Goal: Task Accomplishment & Management: Manage account settings

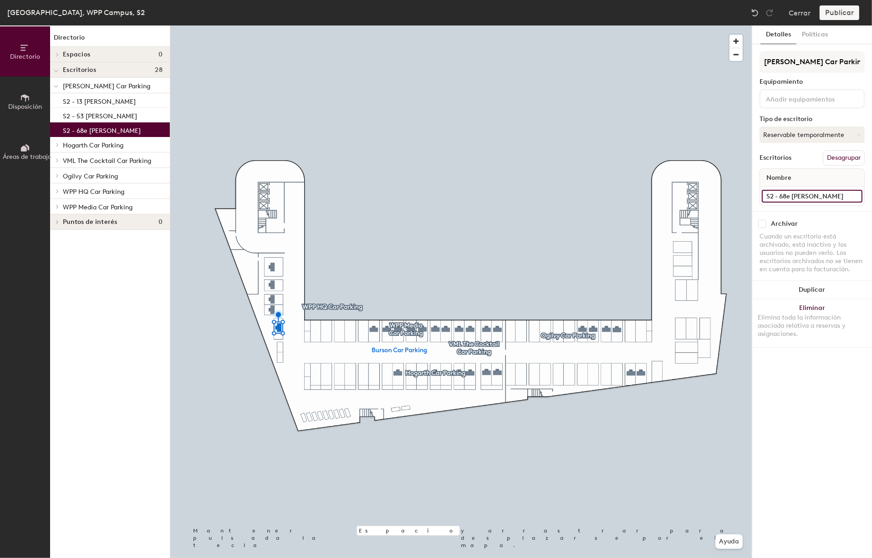
click at [820, 193] on input "S2 - 68e [PERSON_NAME]" at bounding box center [812, 196] width 101 height 13
type input "S2 - 68 [PERSON_NAME]"
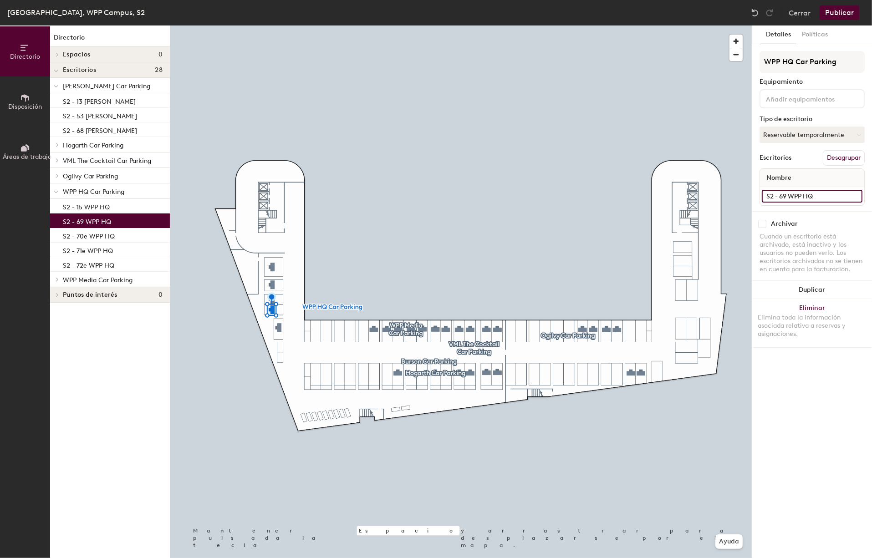
click at [786, 196] on input "S2 - 69 WPP HQ" at bounding box center [812, 196] width 101 height 13
type input "S2 - 69 Electrical WPP HQ"
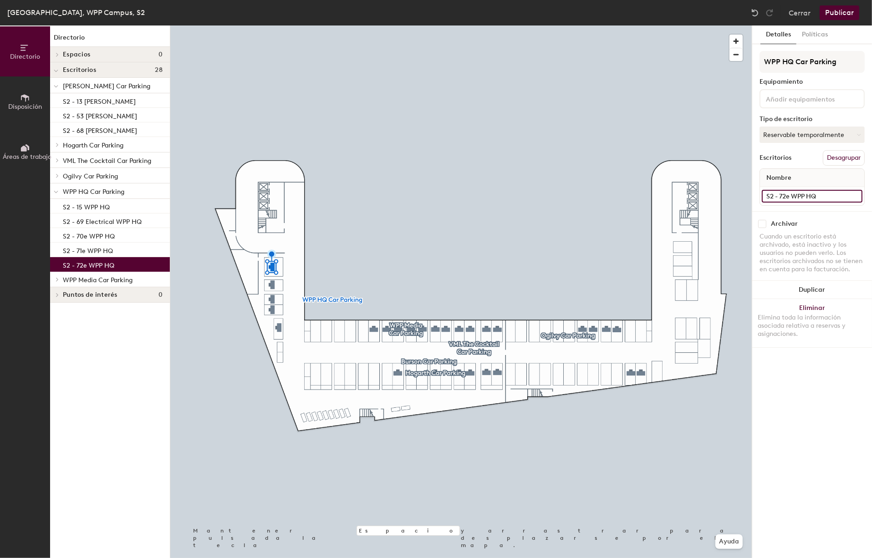
click at [788, 195] on input "S2 - 72e WPP HQ" at bounding box center [812, 196] width 101 height 13
type input "S2 - 72 Electrical WPP HQ"
click at [789, 195] on input "S2 - 71e WPP HQ" at bounding box center [812, 196] width 101 height 13
paste input "Electrical"
type input "S2 - 71 Electrical WPP HQ"
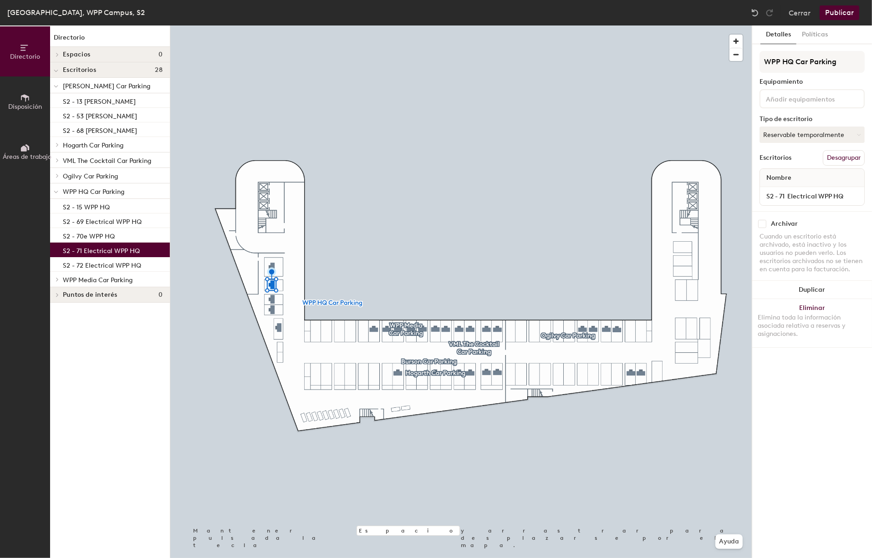
click at [834, 98] on input at bounding box center [805, 98] width 82 height 11
click at [810, 170] on div "Electric Car Charger" at bounding box center [840, 169] width 158 height 14
click at [812, 99] on input at bounding box center [805, 98] width 82 height 11
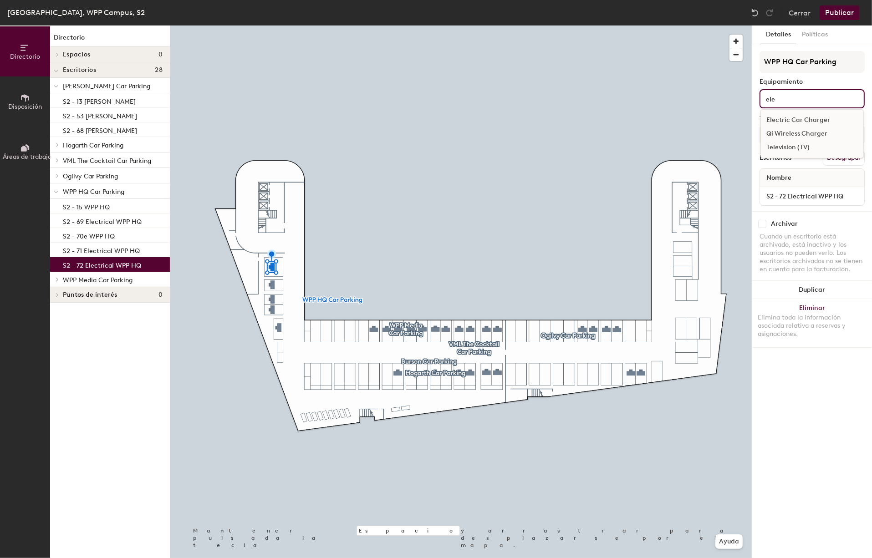
type input "ele"
click at [803, 116] on div "Electric Car Charger" at bounding box center [812, 120] width 102 height 14
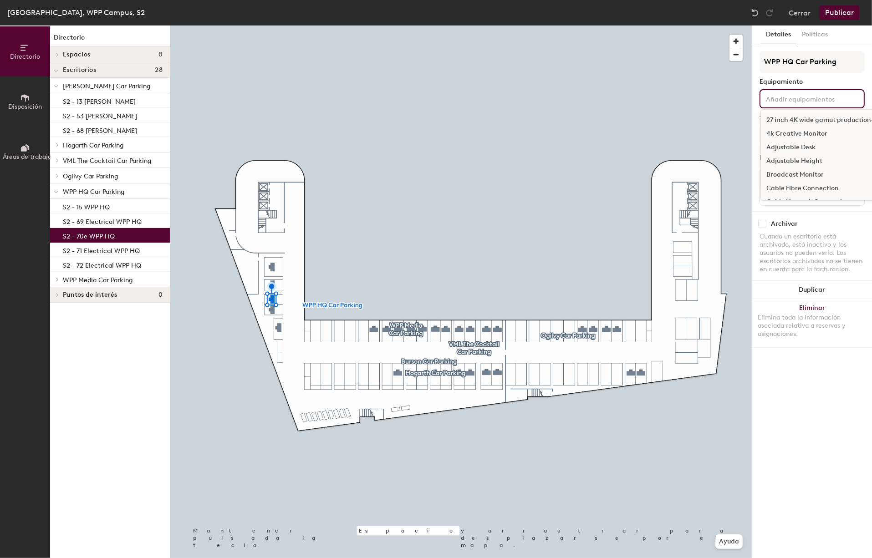
click at [808, 99] on input at bounding box center [805, 98] width 82 height 11
type input "ele"
click at [809, 117] on div "Electric Car Charger" at bounding box center [812, 120] width 102 height 14
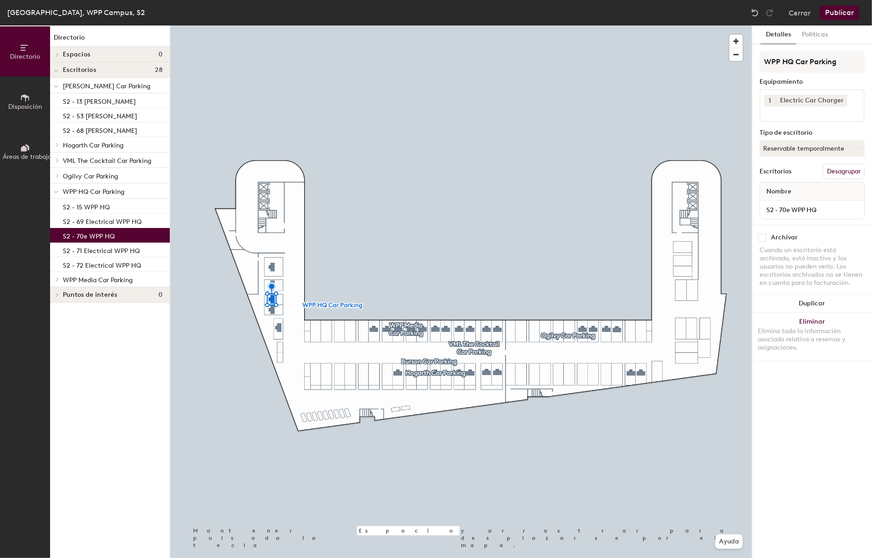
click at [787, 376] on div "Detalles Políticas WPP HQ Car Parking [GEOGRAPHIC_DATA] 1 Electric Car Charger …" at bounding box center [812, 291] width 120 height 533
click at [790, 211] on input "S2 - 70e WPP HQ" at bounding box center [812, 209] width 101 height 13
paste input "Electrical"
type input "S2 - 70 Electrical WPP HQ"
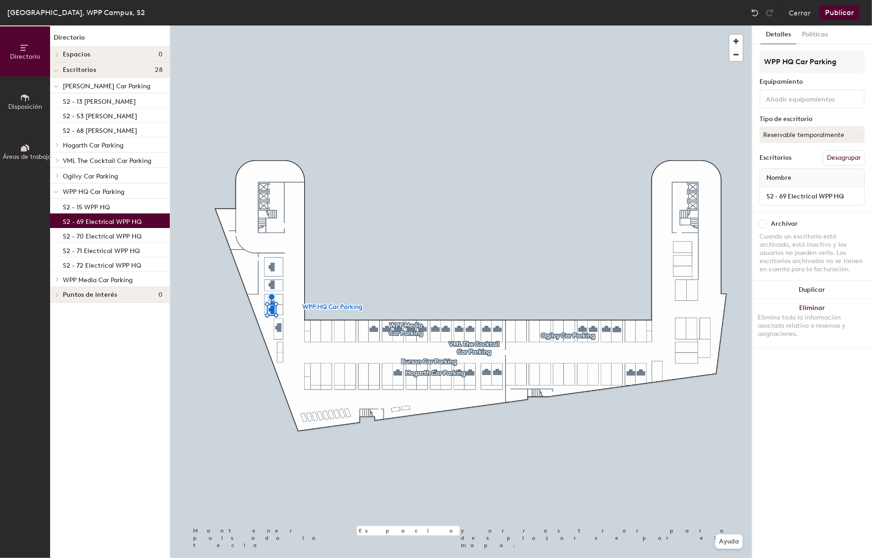
click at [786, 101] on input at bounding box center [805, 98] width 82 height 11
type input "El"
click at [793, 147] on div "Electric Car Charger" at bounding box center [812, 148] width 102 height 14
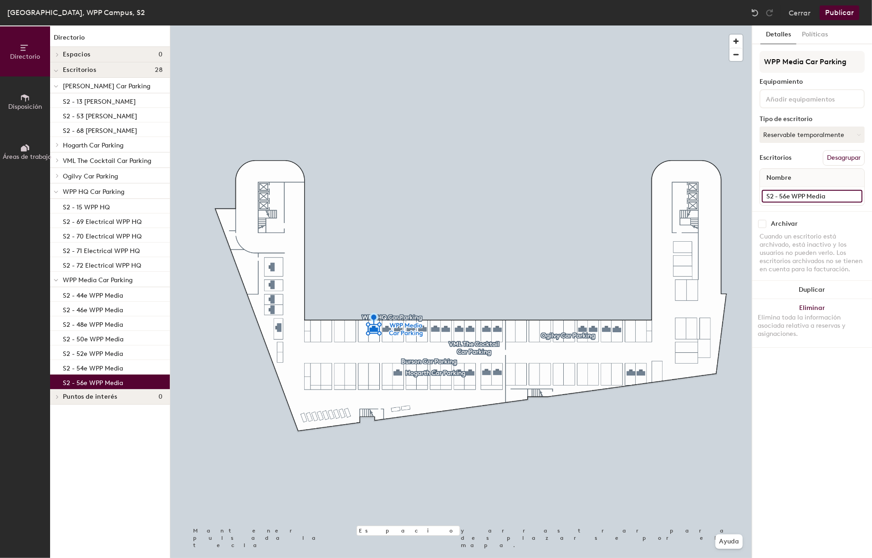
click at [790, 194] on input "S2 - 56e WPP Media" at bounding box center [812, 196] width 101 height 13
paste input "Electrical"
type input "S2 - 56 Electrical WPP Media"
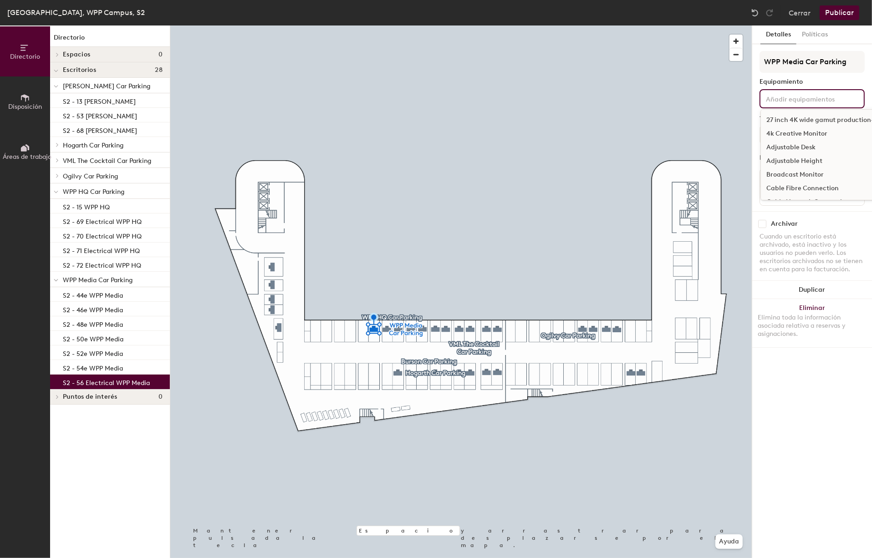
click at [787, 99] on input at bounding box center [805, 98] width 82 height 11
type input "El"
click at [789, 147] on div "Electric Car Charger" at bounding box center [812, 148] width 102 height 14
click at [782, 93] on div "27 inch 4K wide gamut production-spec monitor 4k Creative Monitor Adjustable De…" at bounding box center [811, 98] width 105 height 19
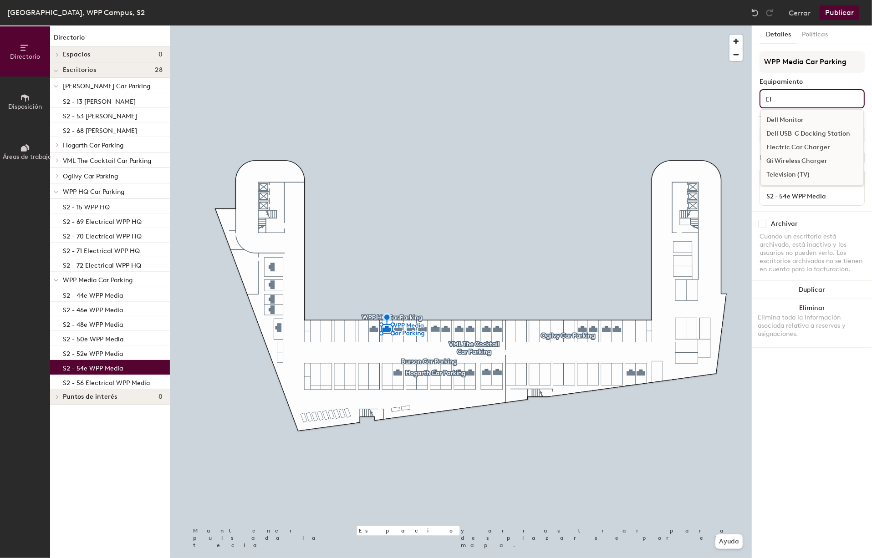
type input "El"
click at [784, 146] on div "Electric Car Charger" at bounding box center [812, 148] width 102 height 14
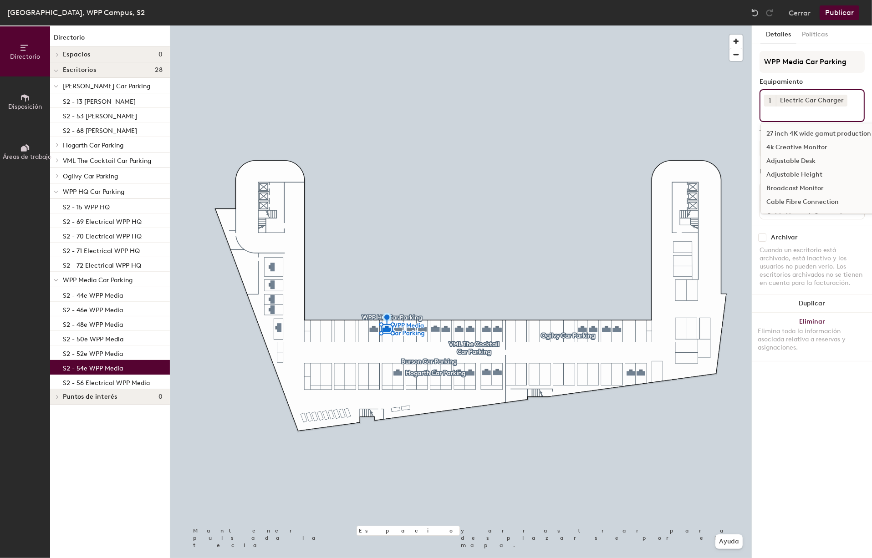
click at [778, 374] on div "Detalles Políticas WPP Media Car Parking Equipamiento 1 Electric Car Charger 27…" at bounding box center [812, 291] width 120 height 533
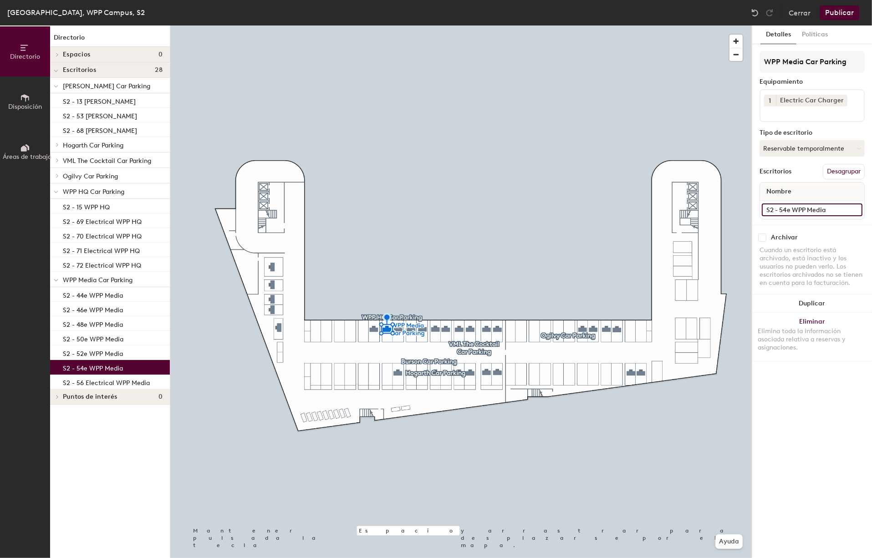
click at [791, 211] on input "S2 - 54e WPP Media" at bounding box center [812, 209] width 101 height 13
paste input "Electrical"
type input "S2 - 54 Electrical WPP Media"
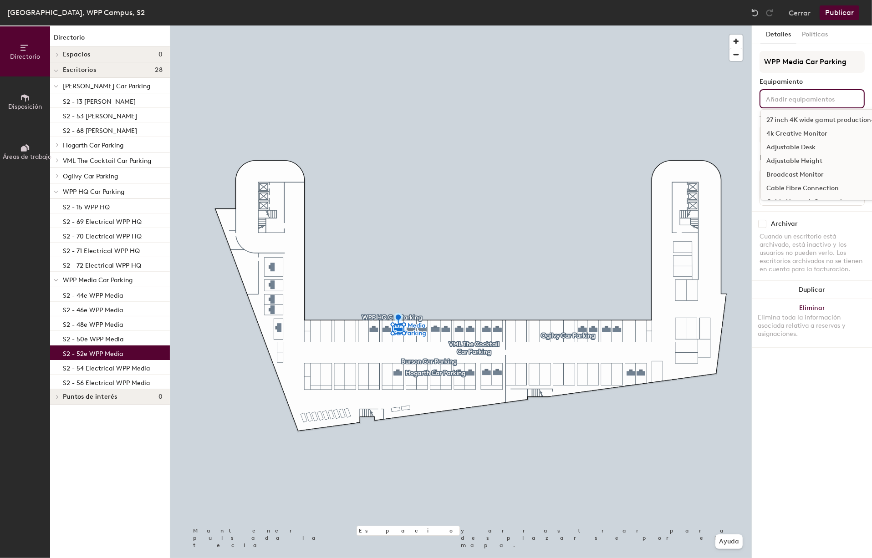
click at [796, 100] on input at bounding box center [805, 98] width 82 height 11
type input "El"
click at [815, 145] on div "Electric Car Charger" at bounding box center [812, 148] width 102 height 14
click at [793, 426] on div "Detalles Políticas WPP Media Car Parking Equipamiento 1 Electric Car Charger 27…" at bounding box center [812, 291] width 120 height 533
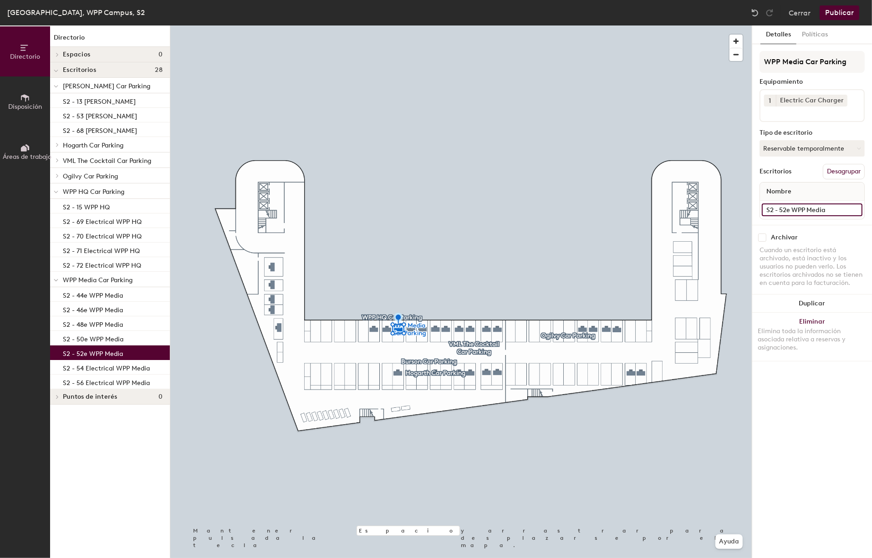
click at [794, 207] on input "S2 - 52e WPP Media" at bounding box center [812, 209] width 101 height 13
paste input "Electrical"
type input "S2 - 52 Electrical WPP Media"
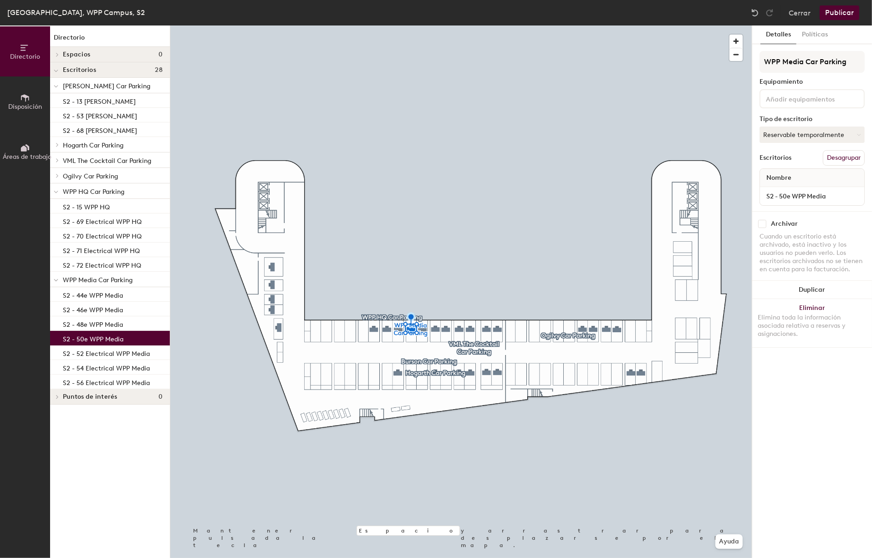
click at [799, 98] on input at bounding box center [805, 98] width 82 height 11
type input "El"
click at [806, 145] on div "Electric Car Charger" at bounding box center [812, 148] width 102 height 14
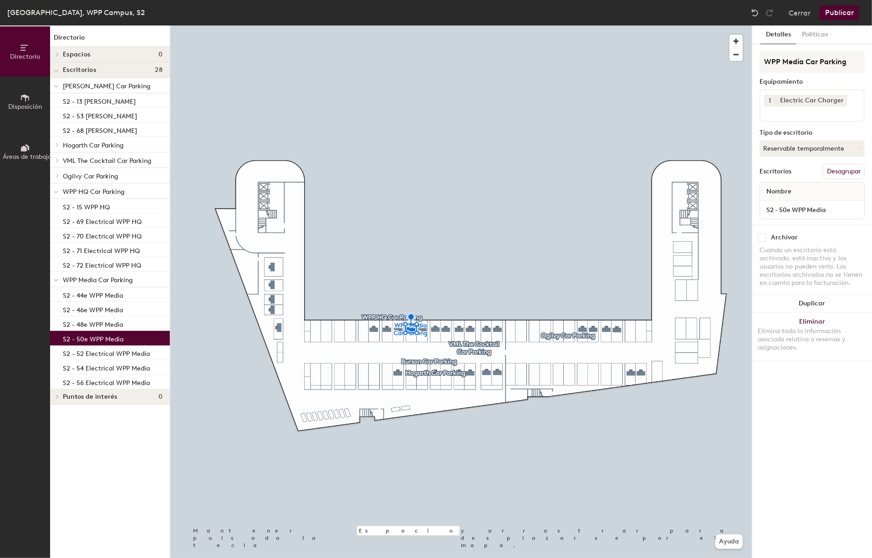
click at [792, 380] on div "Detalles Políticas WPP Media Car Parking Equipamiento 1 Electric Car Charger Ti…" at bounding box center [812, 291] width 120 height 533
click at [793, 209] on input "S2 - 50e WPP Media" at bounding box center [812, 209] width 101 height 13
click at [793, 208] on input "S2 - 50e WPP Media" at bounding box center [812, 209] width 101 height 13
paste input "Electrical"
type input "S2 - 50 Electrical WPP Media"
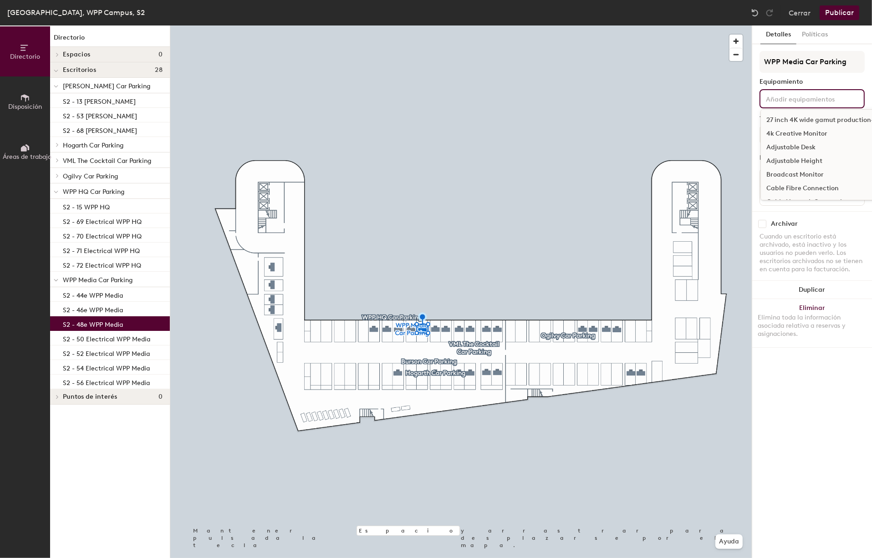
click at [794, 100] on input at bounding box center [805, 98] width 82 height 11
type input "El"
click at [803, 144] on div "Electric Car Charger" at bounding box center [812, 148] width 102 height 14
click at [803, 401] on div "Detalles Políticas WPP Media Car Parking Equipamiento 1 Electric Car Charger 27…" at bounding box center [812, 291] width 120 height 533
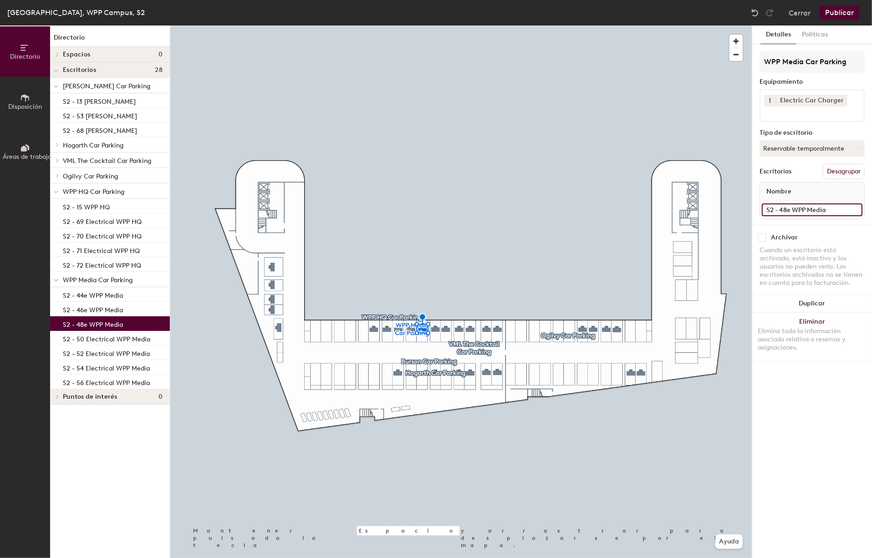
click at [790, 206] on input "S2 - 48e WPP Media" at bounding box center [812, 209] width 101 height 13
paste input "Electrical"
type input "S2 - 48 Electrical WPP Media"
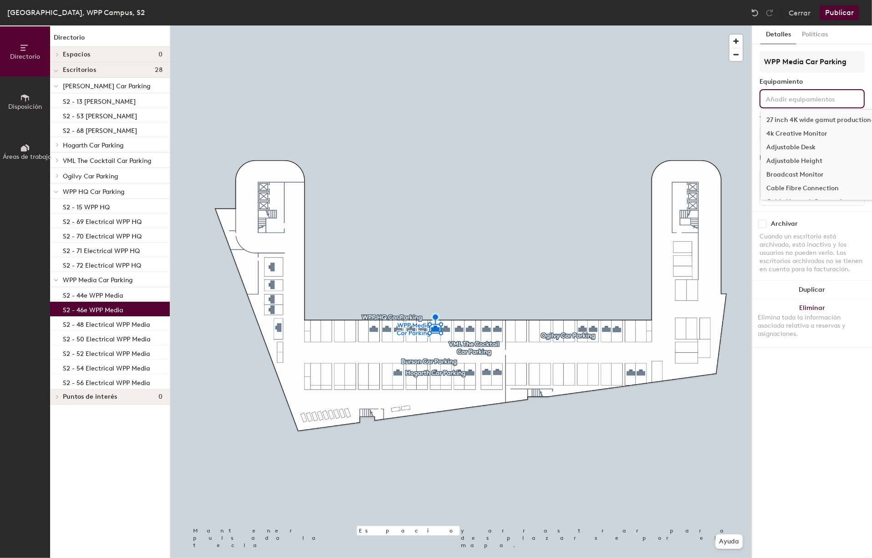
click at [786, 103] on input at bounding box center [805, 98] width 82 height 11
type input "El"
click at [798, 145] on div "Electric Car Charger" at bounding box center [812, 148] width 102 height 14
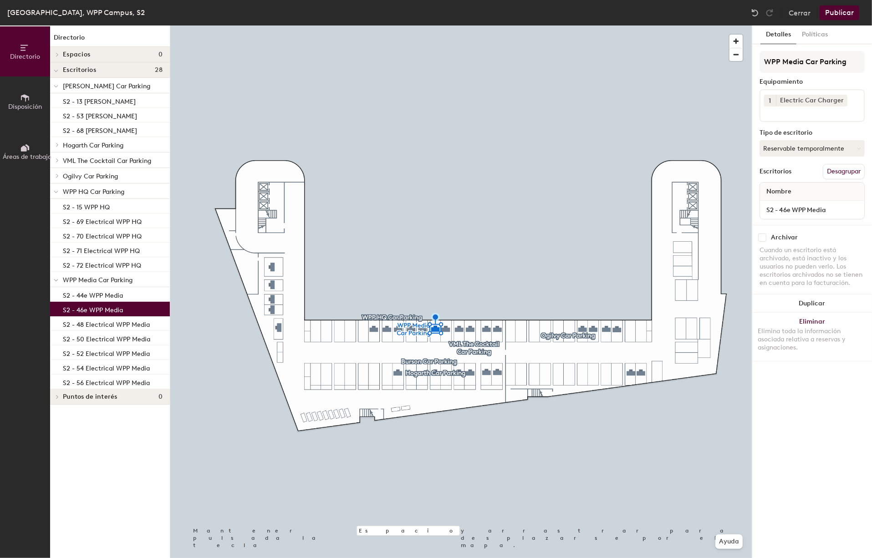
click at [817, 378] on div "Detalles Políticas WPP Media Car Parking Equipamiento 1 Electric Car Charger Ti…" at bounding box center [812, 291] width 120 height 533
click at [790, 209] on input "S2 - 46e WPP Media" at bounding box center [812, 209] width 101 height 13
paste input "Electrical"
type input "S2 - 46 Electrical WPP Media"
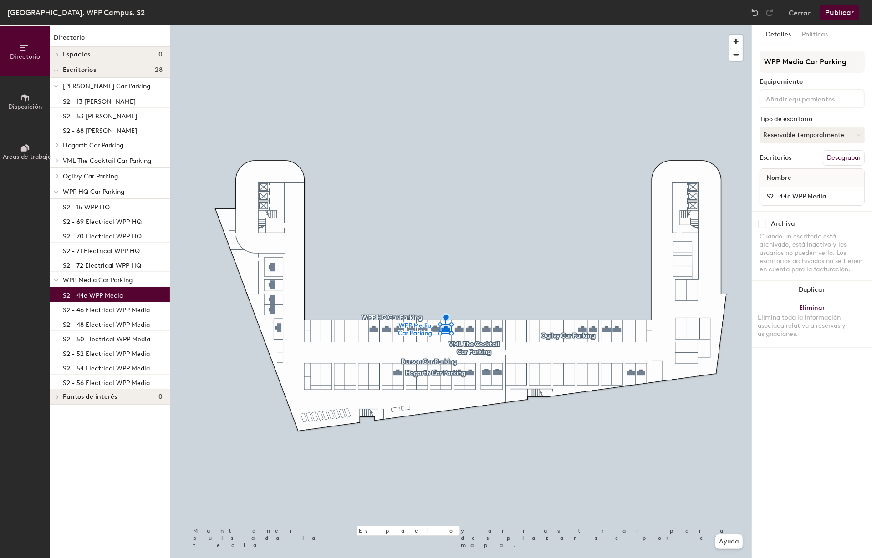
click at [791, 100] on input at bounding box center [805, 98] width 82 height 11
type input "El"
click at [802, 146] on div "Electric Car Charger" at bounding box center [812, 148] width 102 height 14
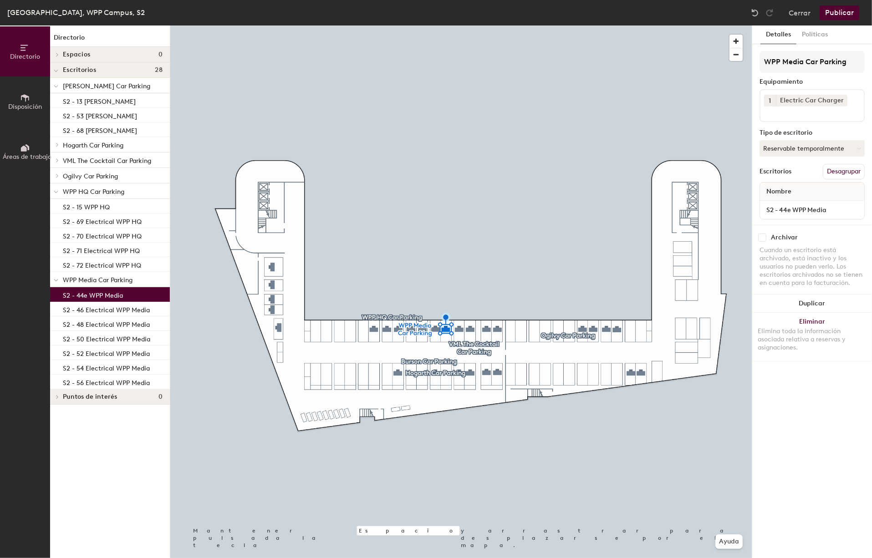
click at [816, 433] on div "Detalles Políticas WPP Media Car Parking Equipamiento 1 Electric Car Charger Ti…" at bounding box center [812, 291] width 120 height 533
click at [792, 209] on input "S2 - 44e WPP Media" at bounding box center [812, 209] width 101 height 13
paste input "Electrical"
type input "S2 - 44 Electrical WPP Media"
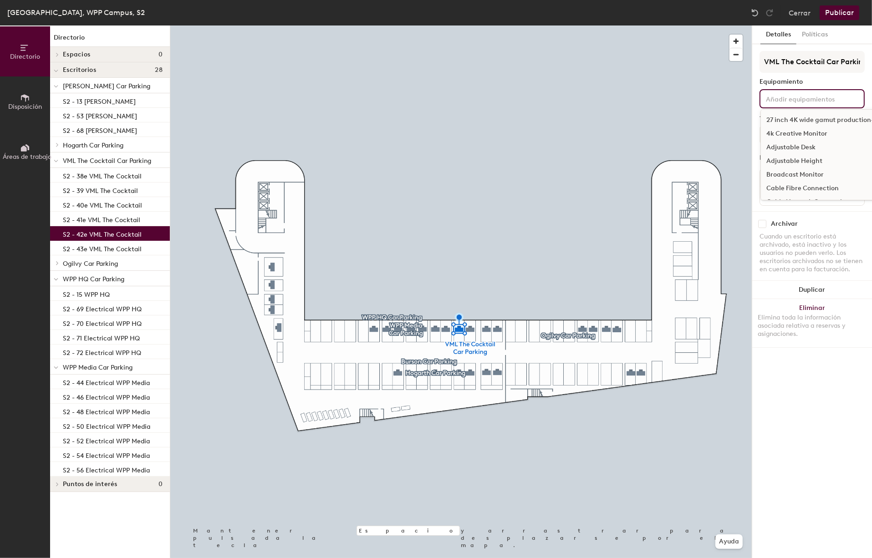
click at [797, 100] on input at bounding box center [805, 98] width 82 height 11
type input "El"
click at [823, 146] on div "Electric Car Charger" at bounding box center [812, 148] width 102 height 14
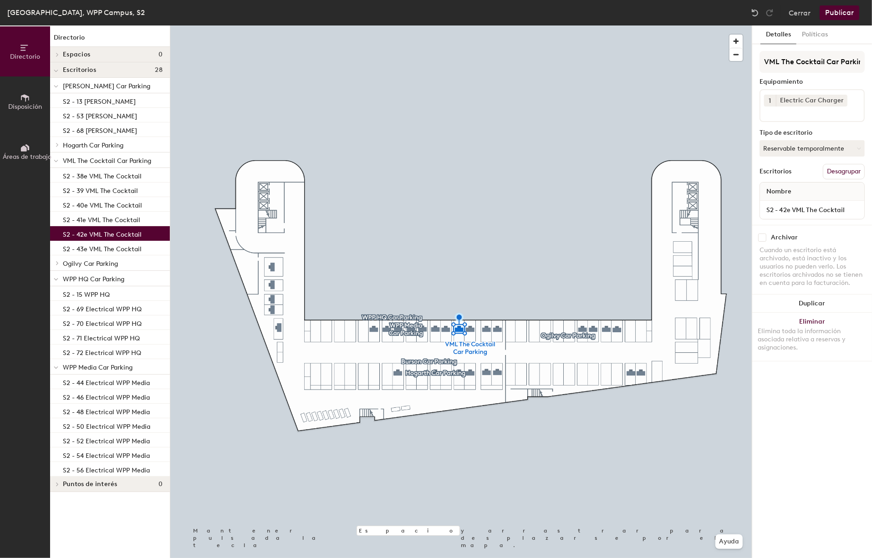
click at [798, 418] on div "Detalles Políticas VML The Cocktail Car Parking Equipamiento 1 Electric Car Cha…" at bounding box center [812, 291] width 120 height 533
click at [791, 211] on input "S2 - 42e VML The Cocktail" at bounding box center [812, 209] width 101 height 13
paste input "Electrical"
type input "S2 - 42 Electrical VML The Cocktail"
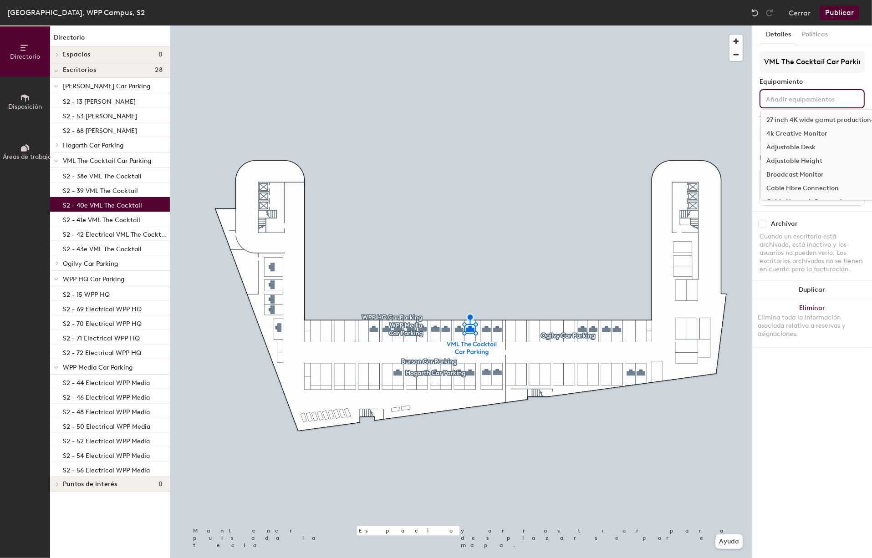
click at [782, 101] on input at bounding box center [805, 98] width 82 height 11
type input "Ele"
click at [807, 118] on div "Electric Car Charger" at bounding box center [812, 120] width 102 height 14
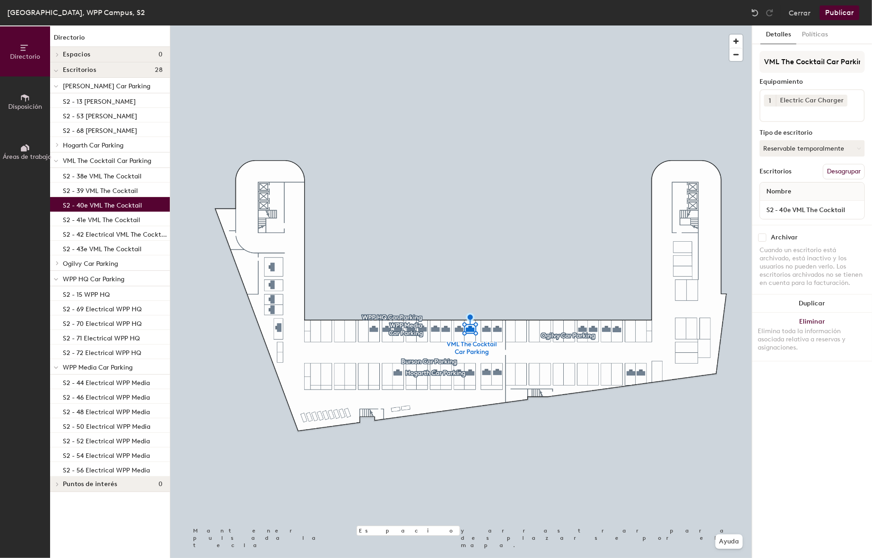
click at [790, 383] on div "Detalles Políticas VML The Cocktail Car Parking Equipamiento 1 Electric Car Cha…" at bounding box center [812, 291] width 120 height 533
click at [808, 208] on input "S2 - 40e VML The Cocktail" at bounding box center [812, 209] width 101 height 13
paste input "Electrical"
type input "S2 - 40 Electrical VML The Cocktail"
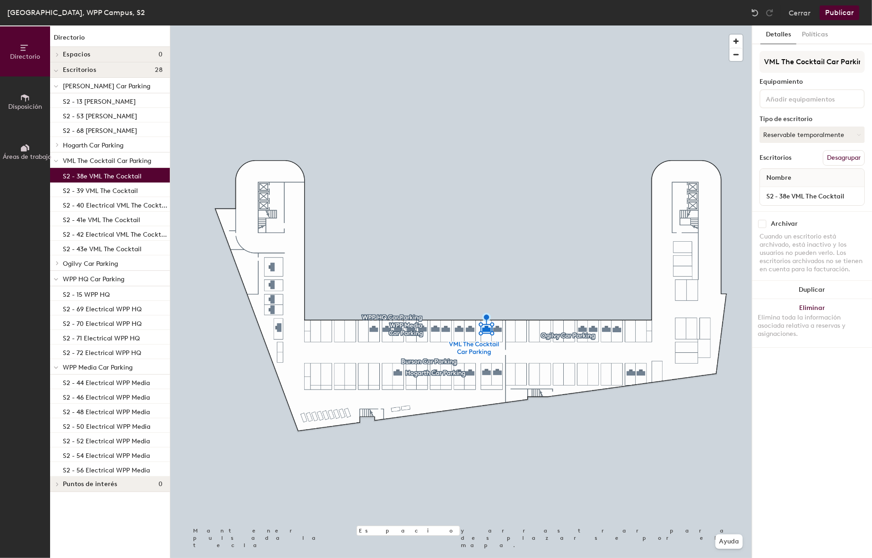
click at [795, 99] on input at bounding box center [805, 98] width 82 height 11
type input "El"
click at [787, 146] on div "Electric Car Charger" at bounding box center [812, 148] width 102 height 14
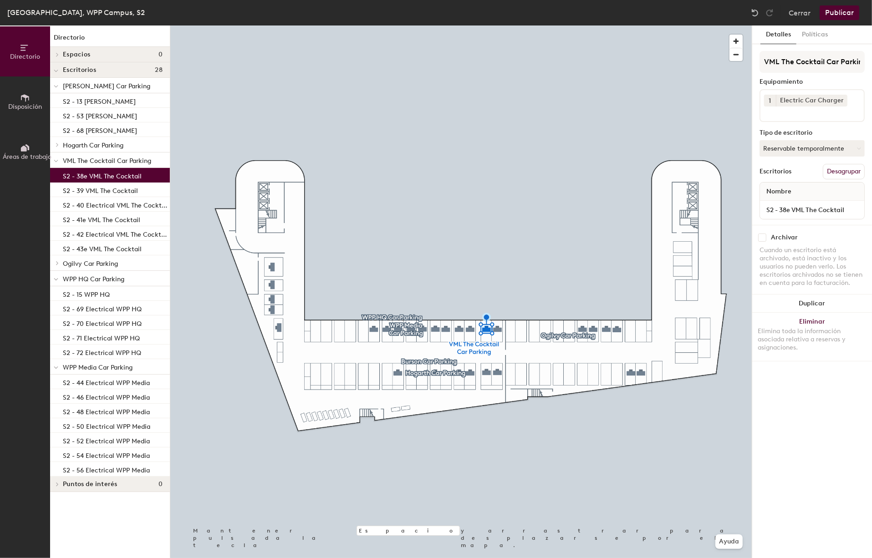
click at [787, 386] on div "Detalles Políticas VML The Cocktail Car Parking Equipamiento 1 Electric Car Cha…" at bounding box center [812, 291] width 120 height 533
click at [815, 209] on input "S2 - 38e VML The Cocktail" at bounding box center [812, 209] width 101 height 13
click at [788, 209] on input "S2 - 38e VML The Cocktail" at bounding box center [812, 209] width 101 height 13
paste input "Electrical"
type input "S2 - 38 Electrical VML The Cocktail"
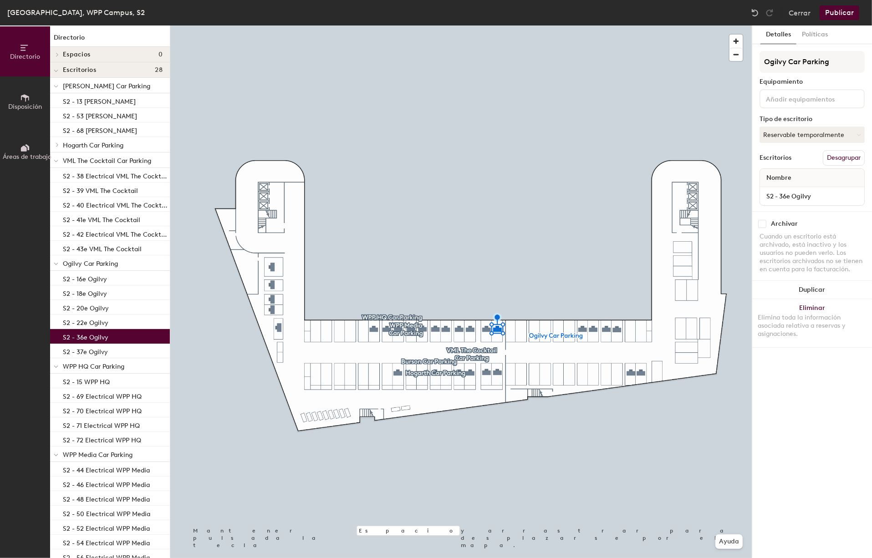
click at [794, 100] on input at bounding box center [805, 98] width 82 height 11
type input "El"
click at [813, 148] on div "Electric Car Charger" at bounding box center [812, 148] width 102 height 14
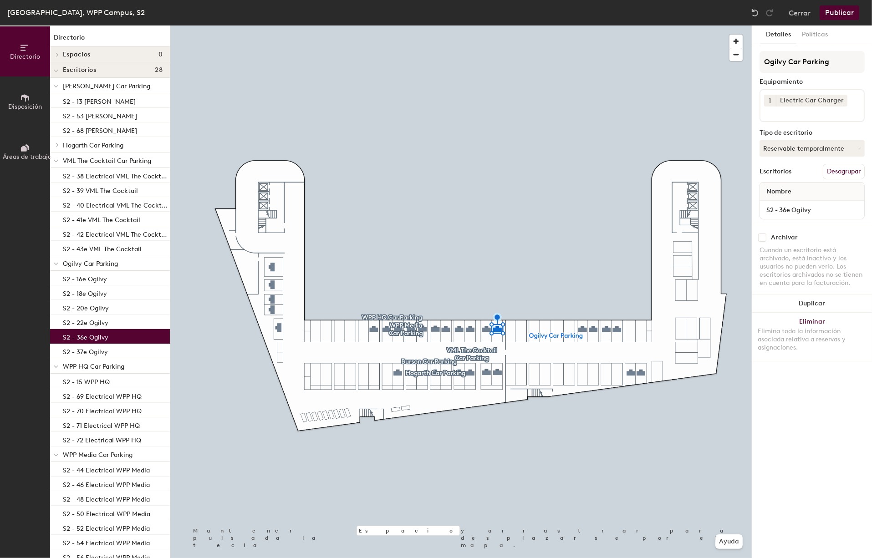
click at [796, 414] on div "Detalles Políticas Ogilvy Car Parking Equipamiento 1 Electric Car Charger Tipo …" at bounding box center [812, 291] width 120 height 533
click at [792, 209] on input "S2 - 36e Ogilvy" at bounding box center [812, 209] width 101 height 13
paste input "Electrical"
type input "S2 - 36 Electrical Ogilvy"
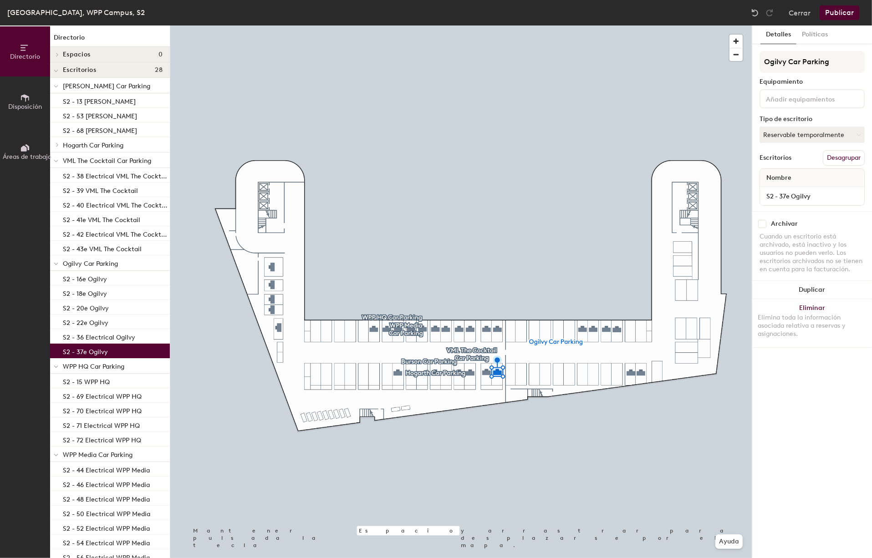
click at [785, 99] on input at bounding box center [805, 98] width 82 height 11
type input "El"
click at [814, 149] on div "Electric Car Charger" at bounding box center [812, 148] width 102 height 14
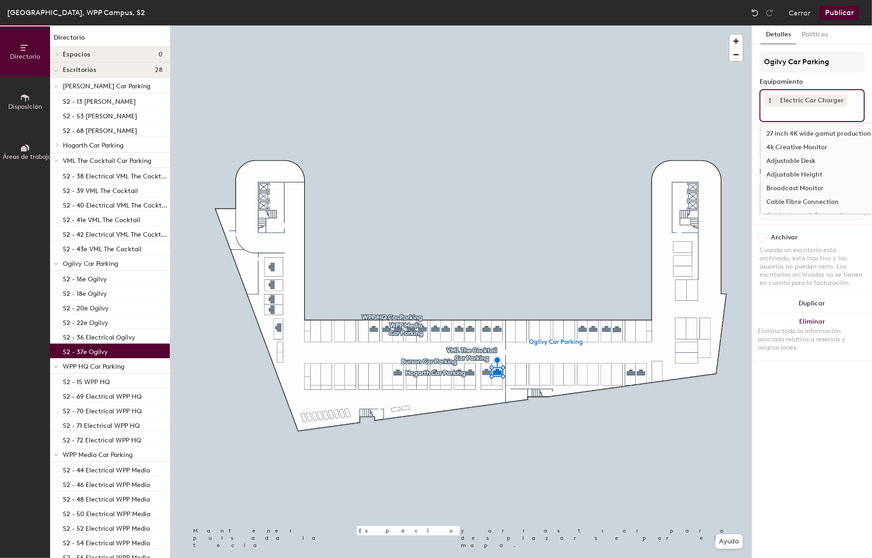
click at [792, 422] on div "Detalles Políticas Ogilvy Car Parking Equipamiento 1 Electric Car Charger 27 in…" at bounding box center [812, 291] width 120 height 533
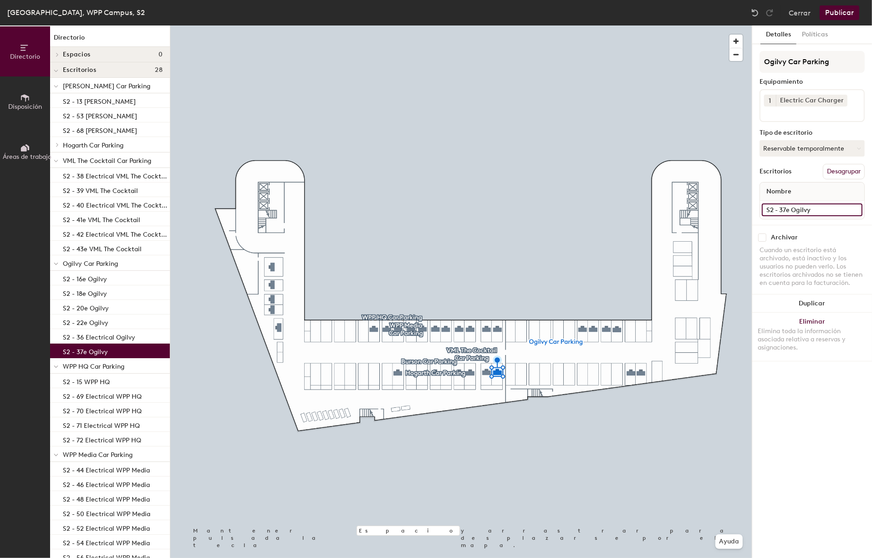
click at [794, 206] on input "S2 - 37e Ogilvy" at bounding box center [812, 209] width 101 height 13
click at [789, 206] on input "S2 - 37e Ogilvy" at bounding box center [812, 209] width 101 height 13
paste input "Electrical"
type input "S2 - 37 Electrical Ogilvy"
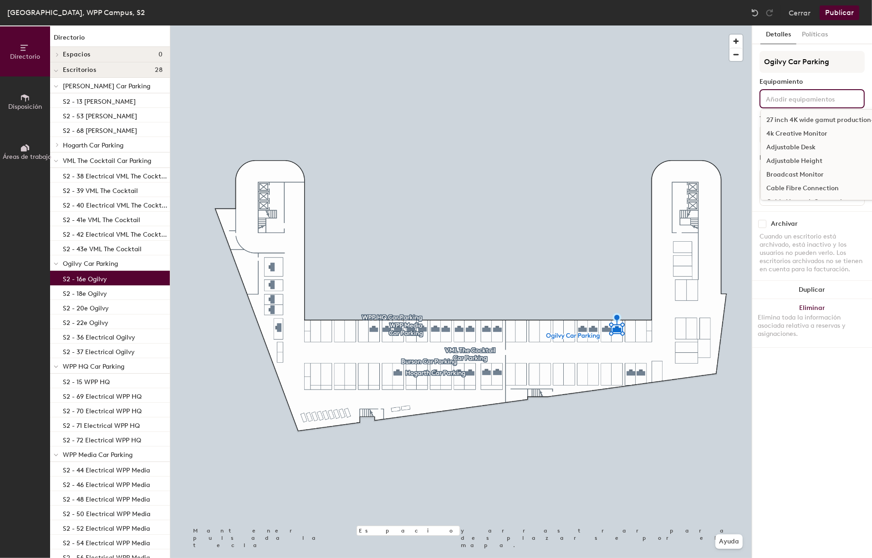
click at [806, 102] on input at bounding box center [805, 98] width 82 height 11
type input "El"
click at [791, 149] on div "Electric Car Charger" at bounding box center [812, 148] width 102 height 14
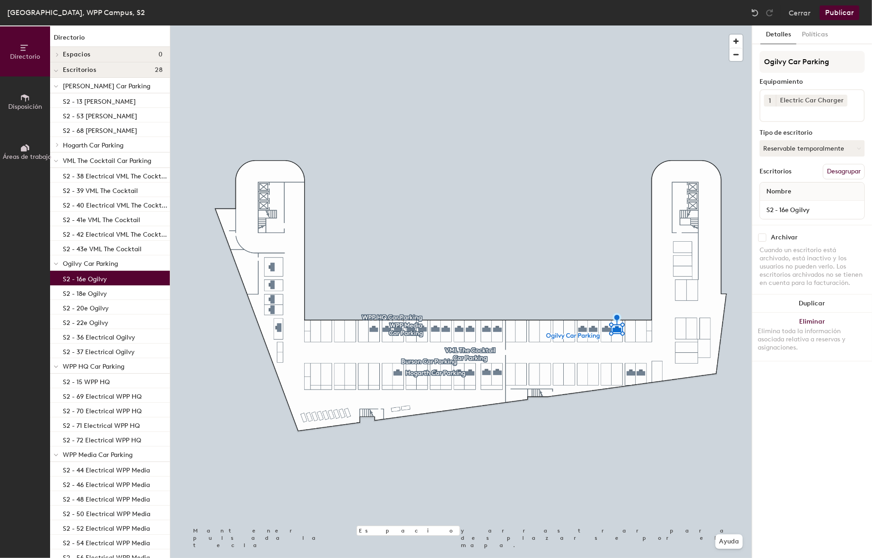
click at [793, 379] on div "Detalles Políticas Ogilvy Car Parking Equipamiento 1 Electric Car Charger Tipo …" at bounding box center [812, 291] width 120 height 533
click at [790, 210] on input "S2 - 16e Ogilvy" at bounding box center [812, 209] width 101 height 13
paste input "Electrical"
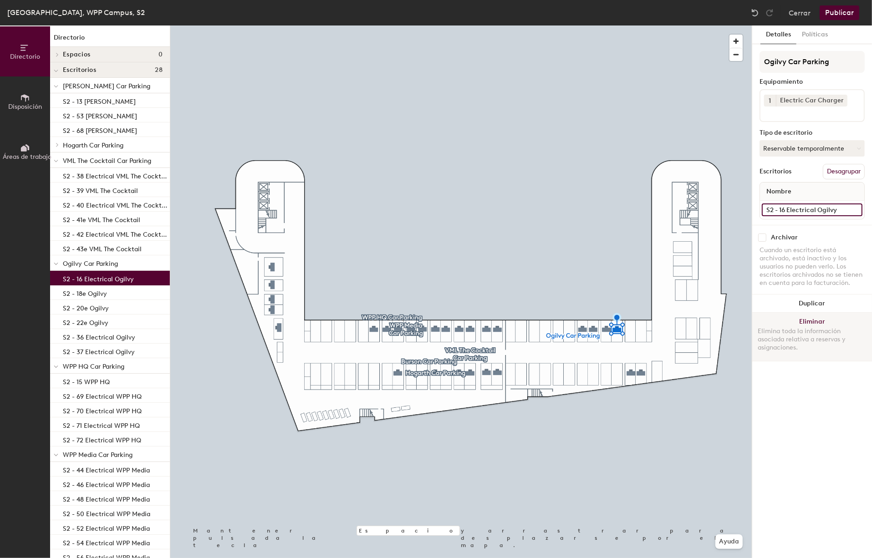
type input "S2 - 16 Electrical Ogilvy"
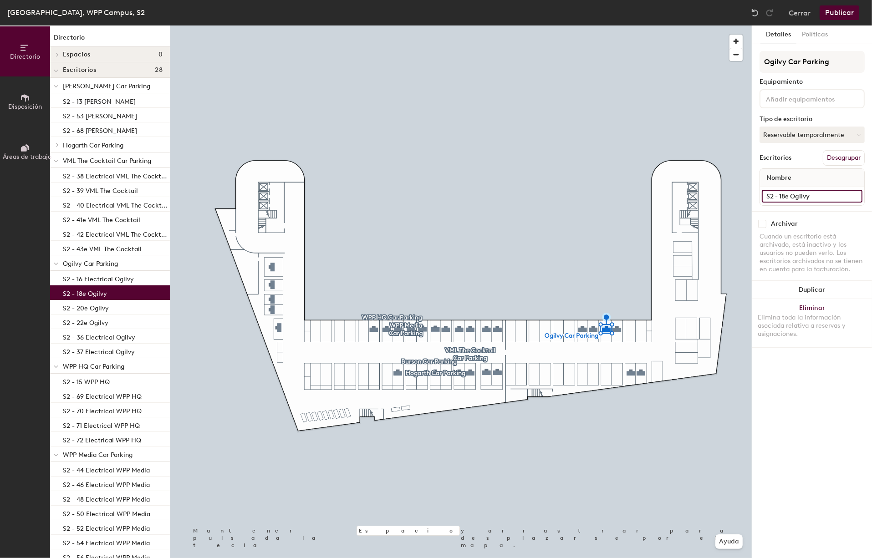
click at [789, 195] on input "S2 - 18e Ogilvy" at bounding box center [812, 196] width 101 height 13
paste input "Electrical"
type input "S2 - 18 Electrical Ogilvy"
click at [805, 100] on input at bounding box center [805, 98] width 82 height 11
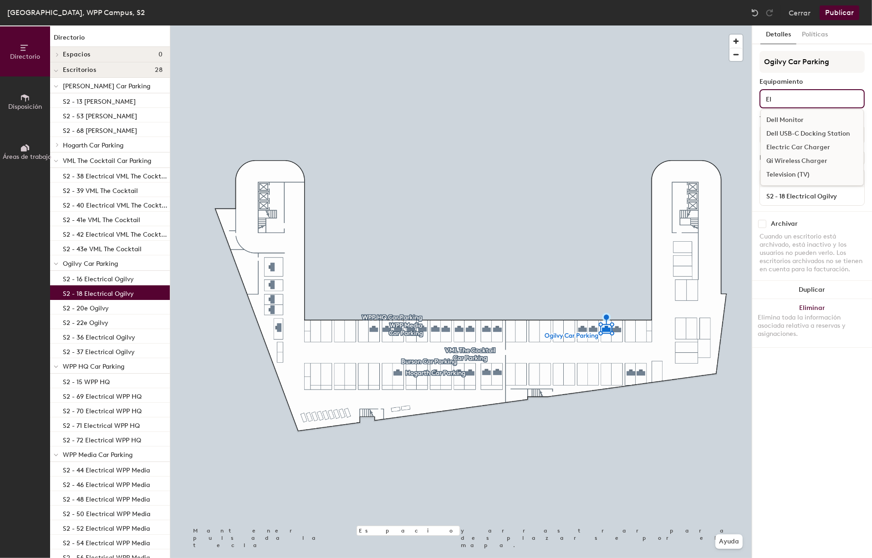
type input "El"
click at [785, 150] on div "Electric Car Charger" at bounding box center [812, 148] width 102 height 14
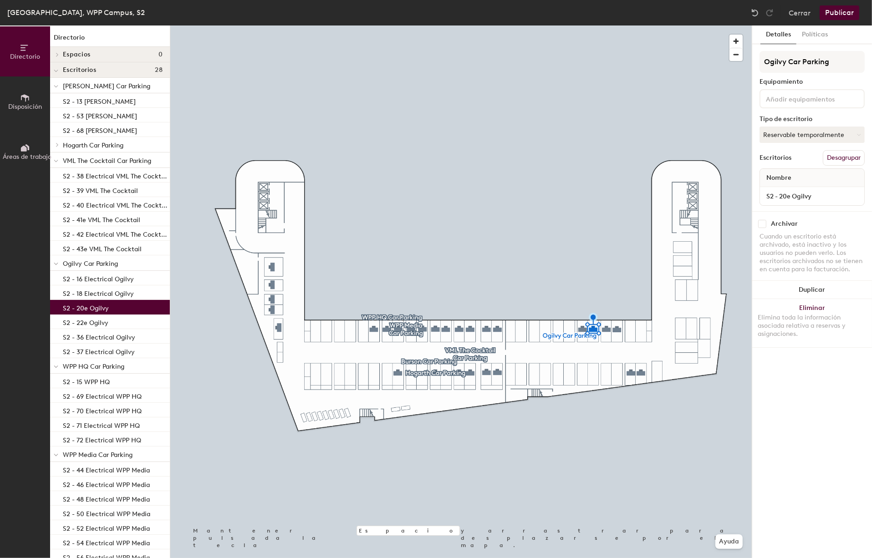
click at [795, 100] on input at bounding box center [805, 98] width 82 height 11
type input "El"
click at [787, 144] on div "Electric Car Charger" at bounding box center [812, 148] width 102 height 14
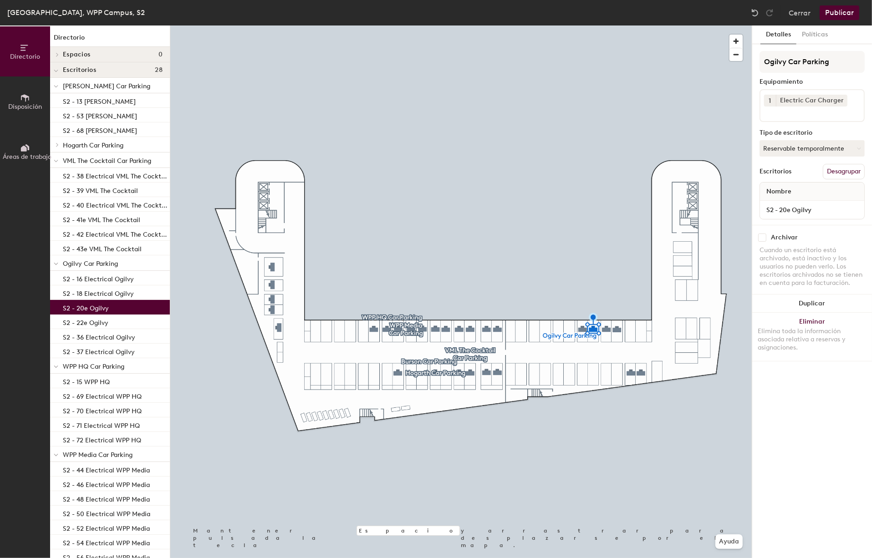
click at [796, 377] on div "Detalles Políticas Ogilvy Car Parking Equipamiento 1 Electric Car Charger Tipo …" at bounding box center [812, 291] width 120 height 533
click at [794, 209] on input "S2 - 20e Ogilvy" at bounding box center [812, 209] width 101 height 13
click at [792, 209] on input "S2 - 20e Ogilvy" at bounding box center [812, 209] width 101 height 13
paste input "Electrical"
type input "S2 - 20 Electrical Ogilvy"
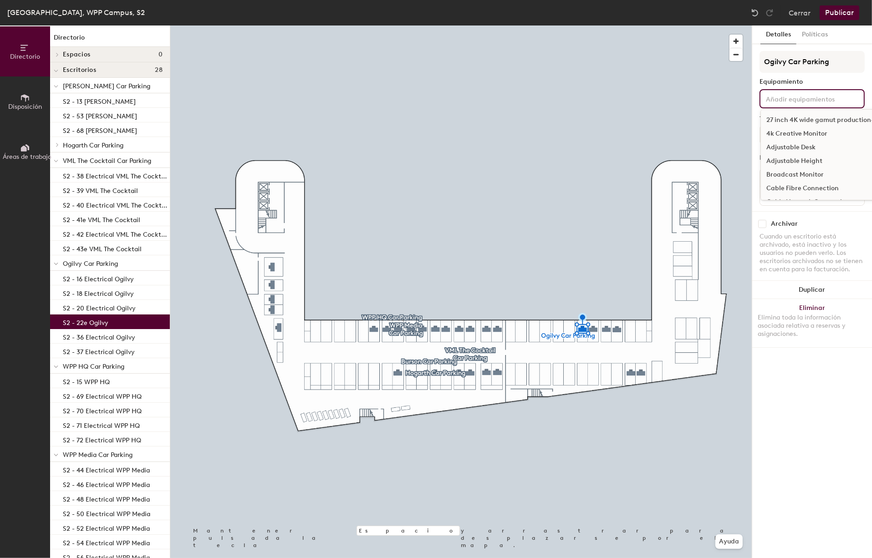
click at [777, 103] on input at bounding box center [805, 98] width 82 height 11
type input "Ele"
click at [818, 121] on div "Electric Car Charger" at bounding box center [812, 120] width 102 height 14
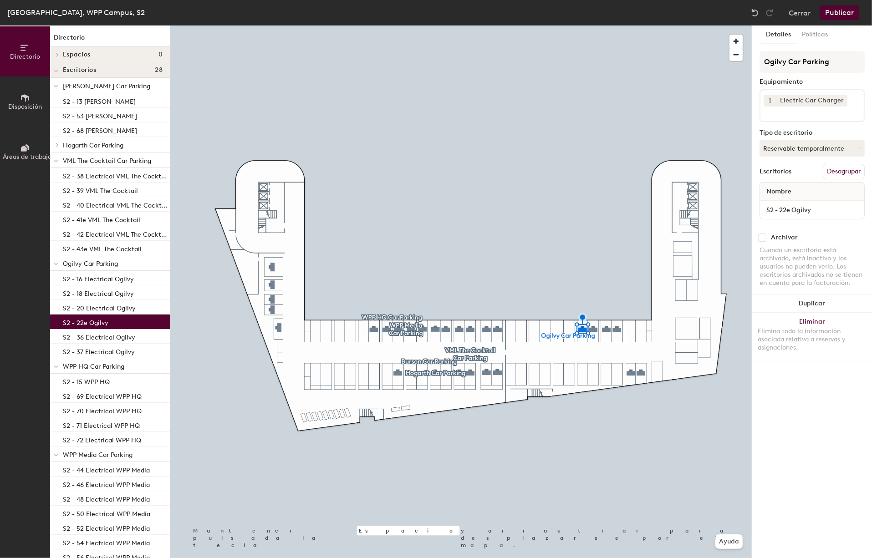
click at [800, 389] on div "Detalles Políticas Ogilvy Car Parking Equipamiento 1 Electric Car Charger Tipo …" at bounding box center [812, 291] width 120 height 533
click at [791, 210] on input "S2 - 22e Ogilvy" at bounding box center [812, 209] width 101 height 13
paste input "Electrical"
type input "S2 - 22 Electrical Ogilvy"
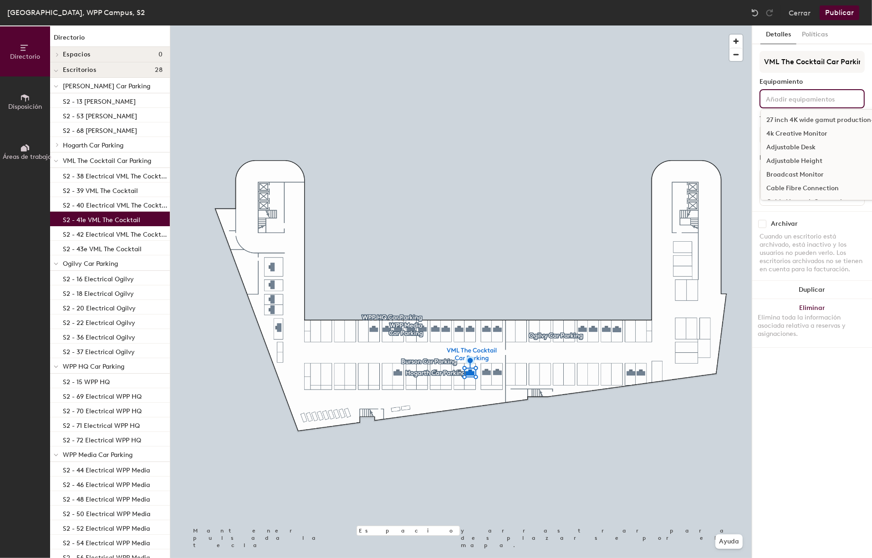
click at [791, 99] on input at bounding box center [805, 98] width 82 height 11
type input "Ele"
click at [783, 120] on div "Electric Car Charger" at bounding box center [812, 120] width 102 height 14
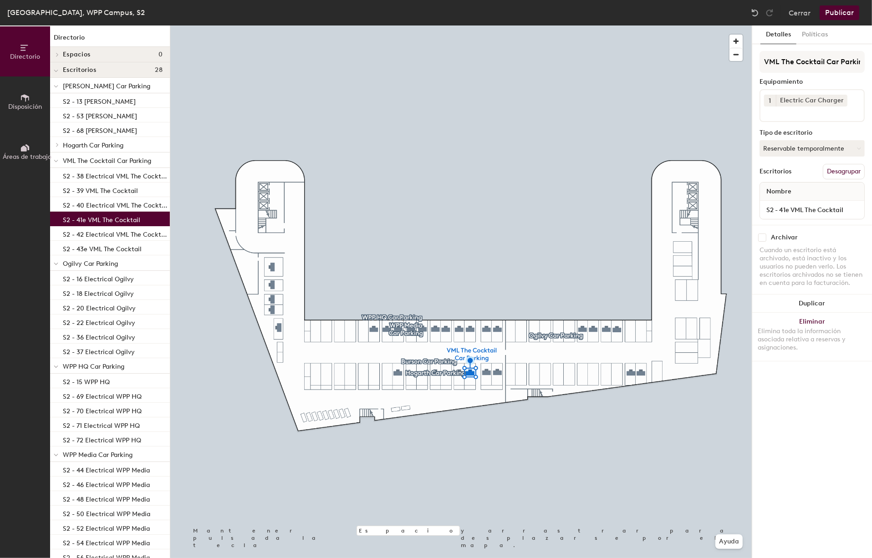
click at [787, 390] on div "Detalles Políticas VML The Cocktail Car Parking Equipamiento 1 Electric Car Cha…" at bounding box center [812, 291] width 120 height 533
click at [794, 209] on input "S2 - 41e VML The Cocktail" at bounding box center [812, 209] width 101 height 13
click at [791, 208] on input "S2 - 41e VML The Cocktail" at bounding box center [812, 209] width 101 height 13
paste input "Electrical"
type input "S2 - 41 Electrical VML The Cocktail"
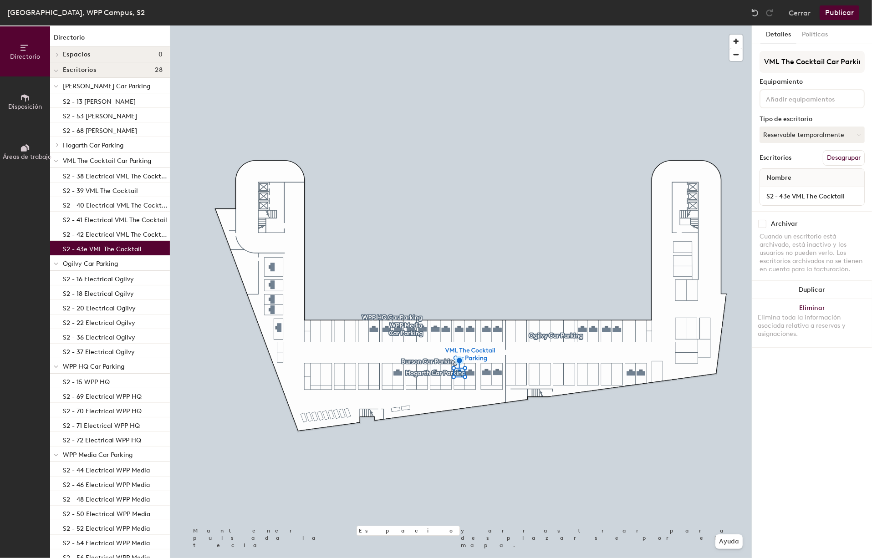
click at [799, 99] on input at bounding box center [805, 98] width 82 height 11
type input "el"
click at [790, 146] on div "Electric Car Charger" at bounding box center [812, 148] width 102 height 14
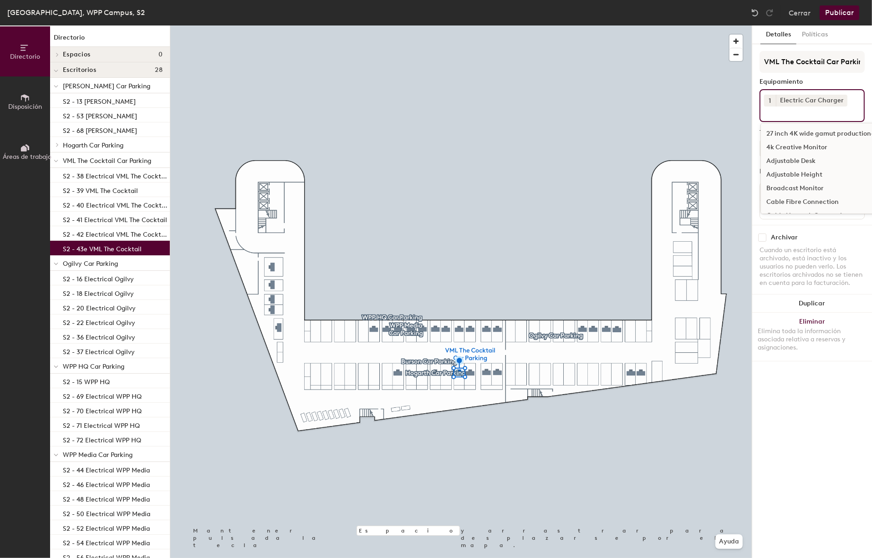
click at [795, 399] on div "Detalles Políticas VML The Cocktail Car Parking Equipamiento 1 Electric Car Cha…" at bounding box center [812, 291] width 120 height 533
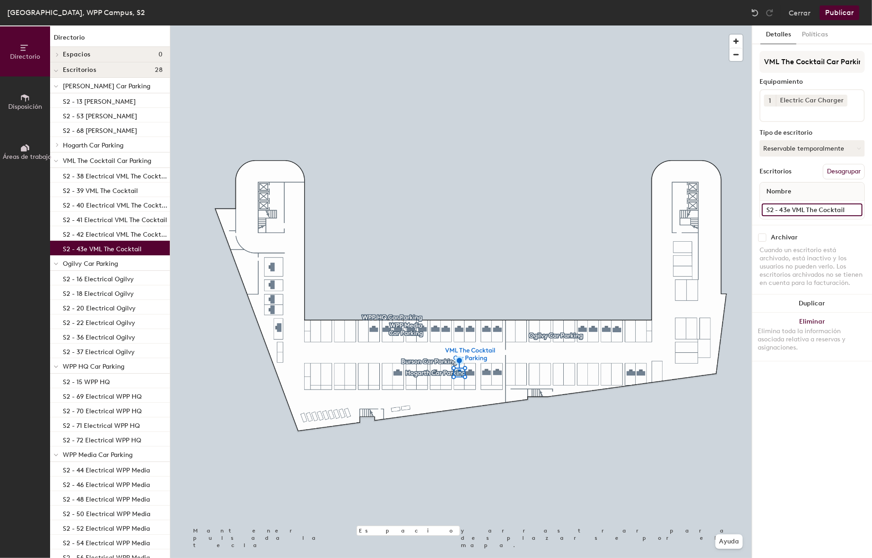
click at [793, 210] on input "S2 - 43e VML The Cocktail" at bounding box center [812, 209] width 101 height 13
click at [790, 209] on input "S2 - 43e VML The Cocktail" at bounding box center [812, 209] width 101 height 13
paste input "Electrical"
type input "S2 - 43 Electrical VML The Cocktail"
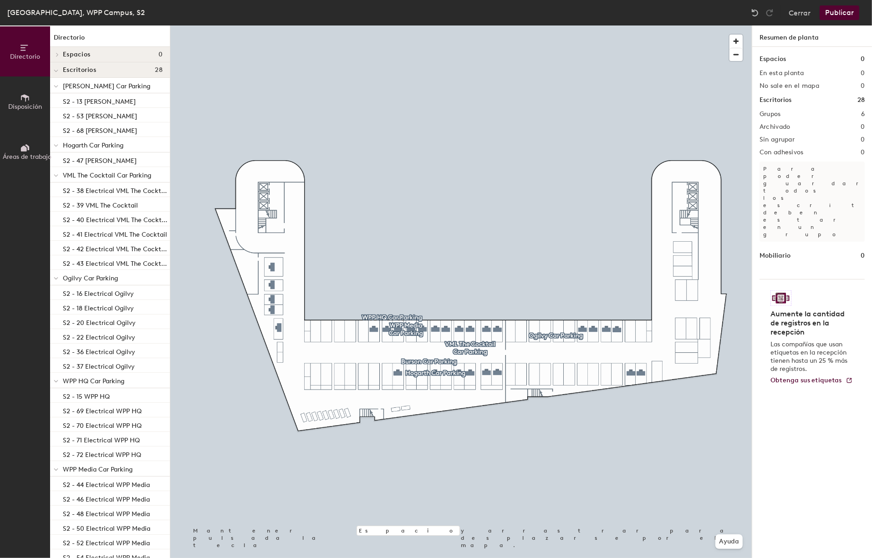
click at [844, 11] on button "Publicar" at bounding box center [839, 12] width 40 height 15
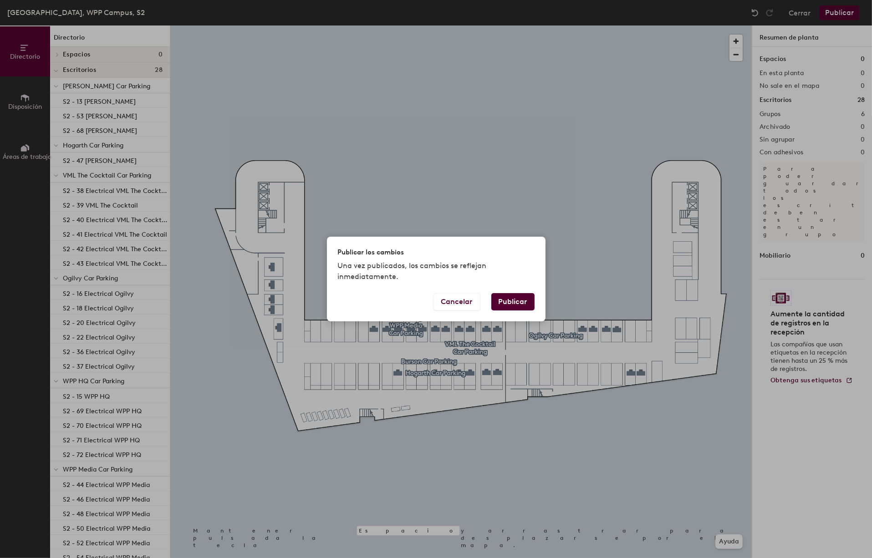
click at [514, 301] on button "Publicar" at bounding box center [512, 301] width 43 height 17
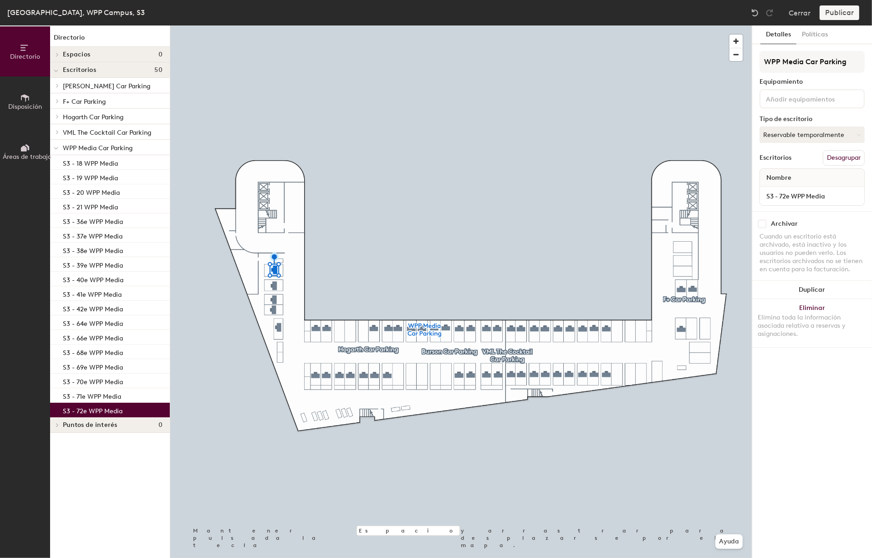
click at [826, 99] on input at bounding box center [805, 98] width 82 height 11
type input "Elect"
click at [830, 118] on div "Electric Car Charger" at bounding box center [812, 120] width 102 height 14
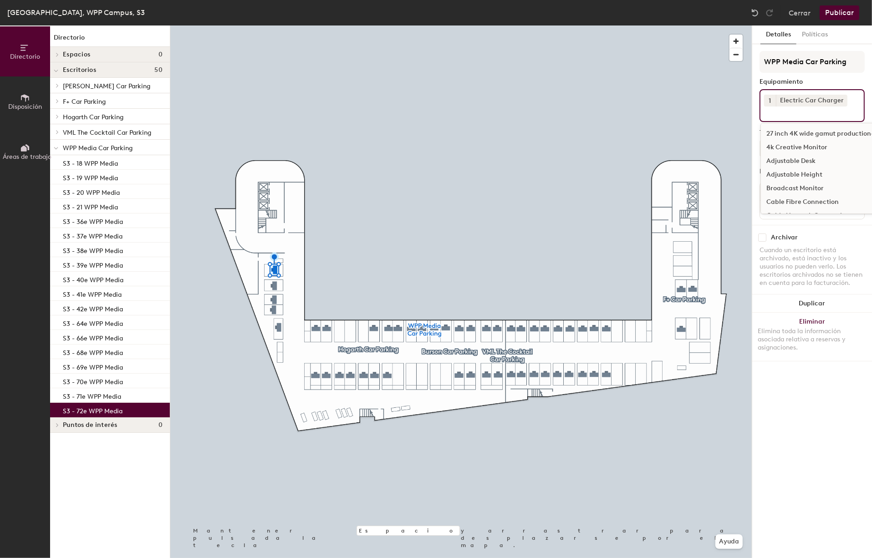
click at [798, 464] on div "Detalles Políticas WPP Media Car Parking Equipamiento 1 Electric Car Charger 27…" at bounding box center [812, 291] width 120 height 533
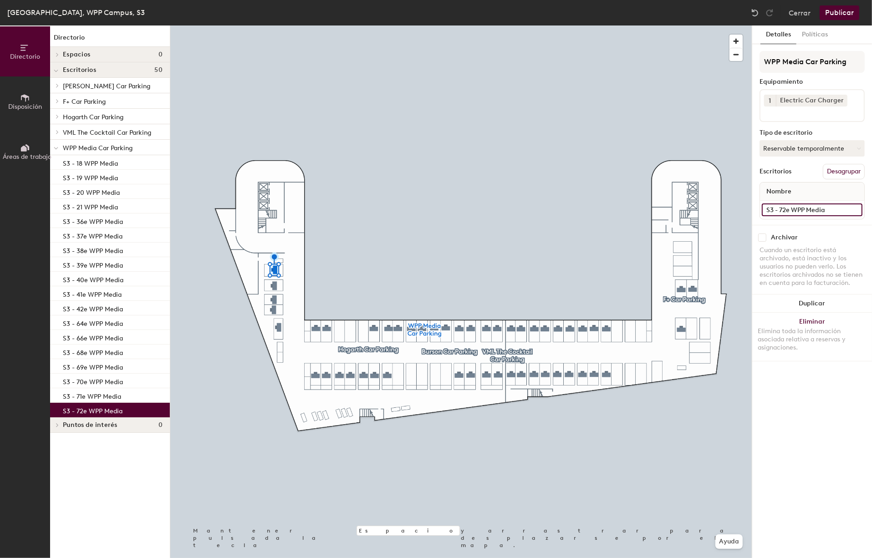
click at [790, 208] on input "S3 - 72e WPP Media" at bounding box center [812, 209] width 101 height 13
paste input "Electrical"
type input "S3 - 72 Electrical WPP Media"
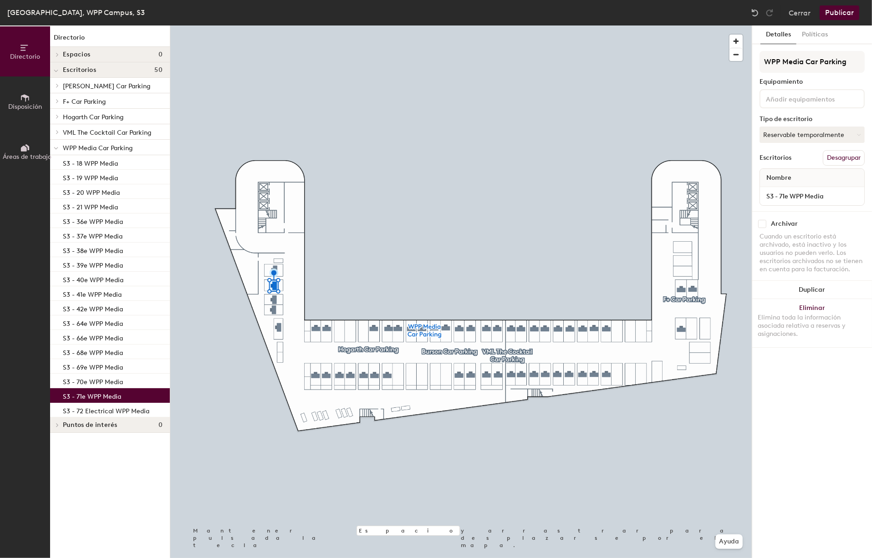
click at [803, 97] on input at bounding box center [805, 98] width 82 height 11
type input "El"
click at [815, 144] on div "Electric Car Charger" at bounding box center [812, 148] width 102 height 14
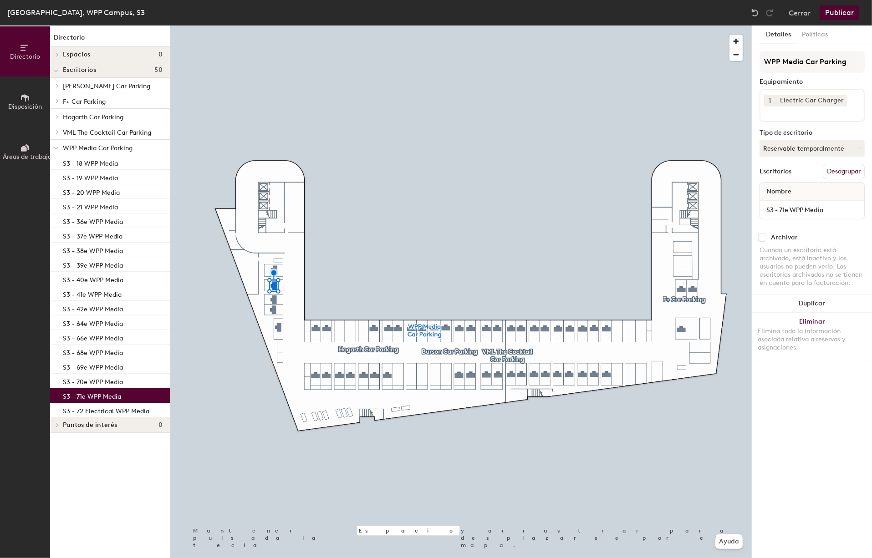
click at [801, 421] on div "Detalles Políticas WPP Media Car Parking Equipamiento 1 Electric Car Charger Ti…" at bounding box center [812, 291] width 120 height 533
click at [800, 209] on input "S3 - 71e WPP Media" at bounding box center [812, 209] width 101 height 13
paste input "Electrical"
type input "S3 - 71 Electrical WPP Media"
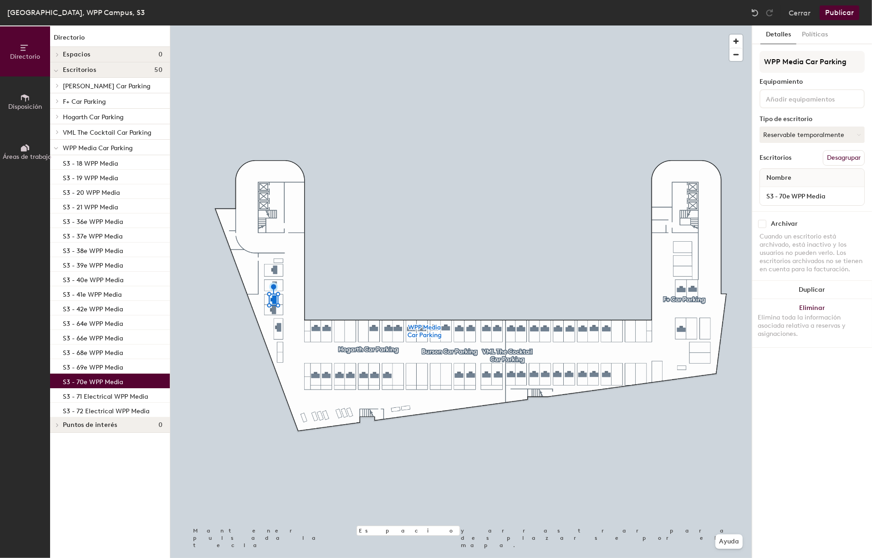
click at [790, 100] on input at bounding box center [805, 98] width 82 height 11
type input "El"
click at [794, 148] on div "Electric Car Charger" at bounding box center [812, 148] width 102 height 14
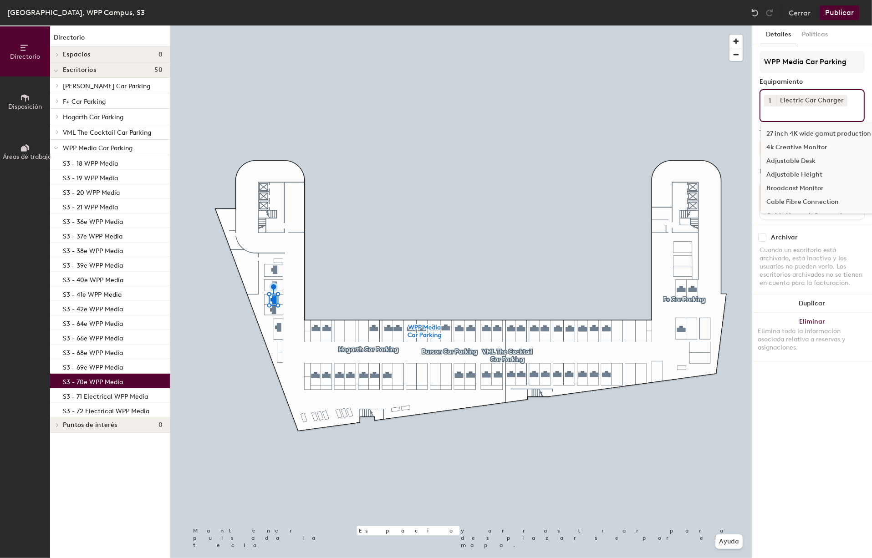
click at [823, 443] on div "Detalles Políticas WPP Media Car Parking Equipamiento 1 Electric Car Charger 27…" at bounding box center [812, 291] width 120 height 533
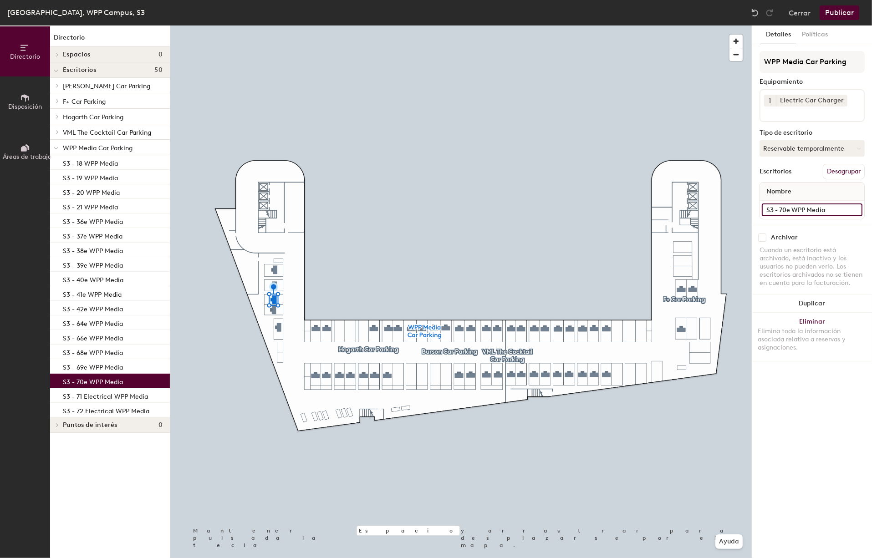
click at [806, 211] on input "S3 - 70e WPP Media" at bounding box center [812, 209] width 101 height 13
paste input "Electrical"
type input "S3 - 70 Electrical WPP Media"
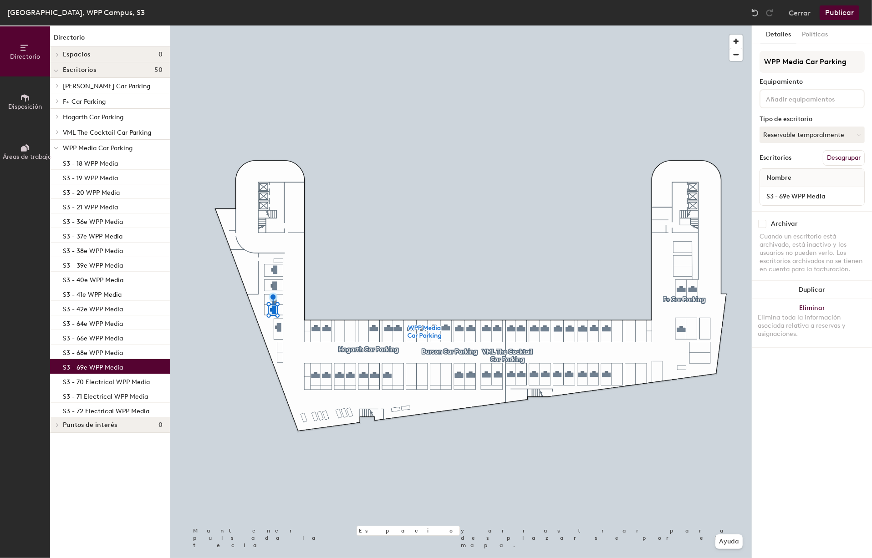
click at [788, 102] on input at bounding box center [805, 98] width 82 height 11
type input "El"
click at [811, 148] on div "Electric Car Charger" at bounding box center [812, 148] width 102 height 14
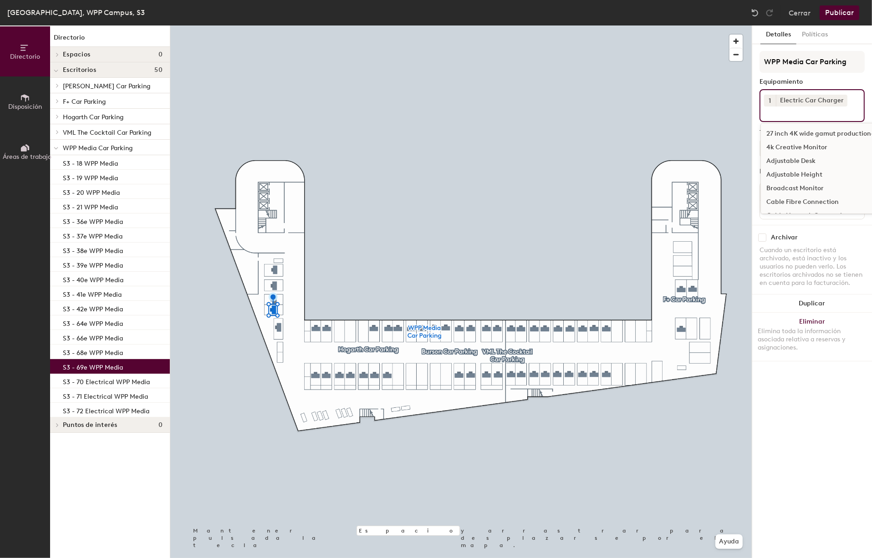
click at [813, 375] on div "Detalles Políticas WPP Media Car Parking Equipamiento 1 Electric Car Charger 27…" at bounding box center [812, 291] width 120 height 533
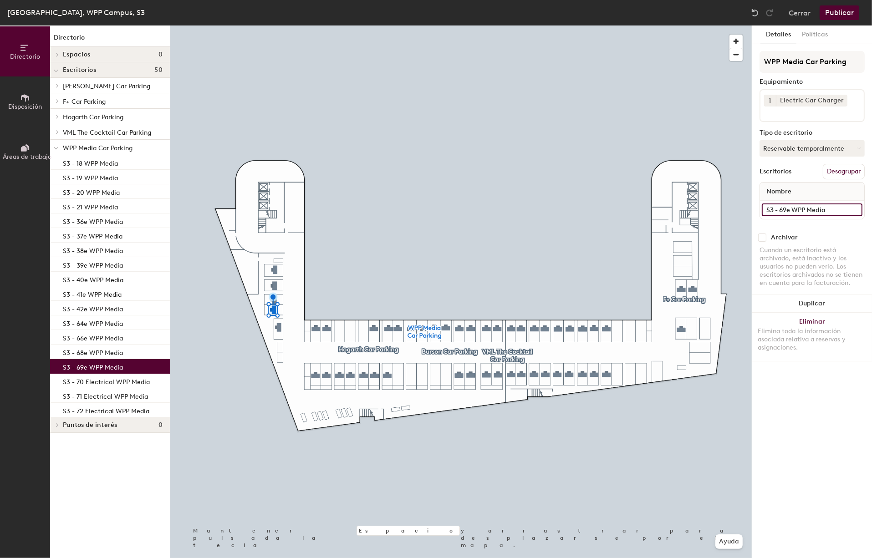
click at [794, 211] on input "S3 - 69e WPP Media" at bounding box center [812, 209] width 101 height 13
click at [791, 209] on input "S3 - 69e WPP Media" at bounding box center [812, 209] width 101 height 13
paste input "Electrical"
type input "S3 - 69 Electrical WPP Media"
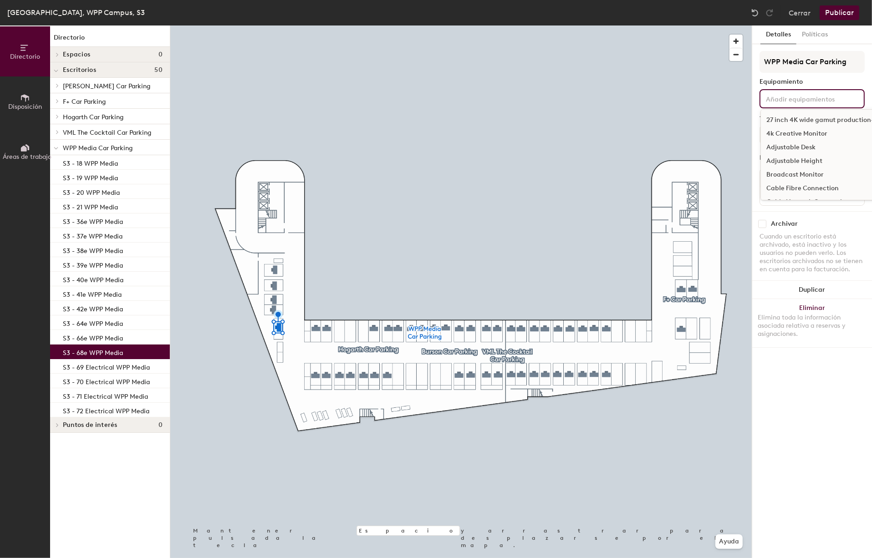
click at [789, 100] on input at bounding box center [805, 98] width 82 height 11
type input "El"
click at [793, 147] on div "Electric Car Charger" at bounding box center [812, 148] width 102 height 14
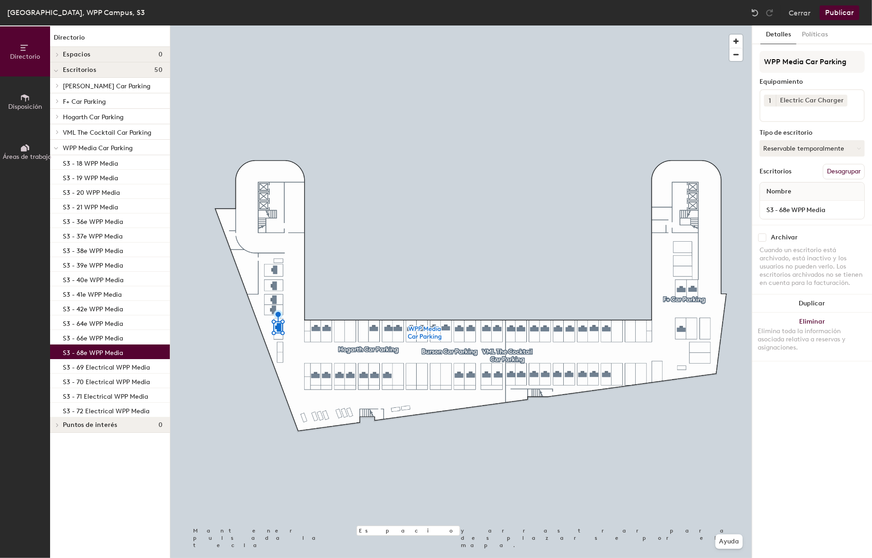
click at [789, 417] on div "Detalles Políticas WPP Media Car Parking Equipamiento 1 Electric Car Charger Ti…" at bounding box center [812, 291] width 120 height 533
click at [790, 210] on input "S3 - 68e WPP Media" at bounding box center [812, 209] width 101 height 13
paste input "Electrical"
type input "S3 - 68 Electrical WPP Media"
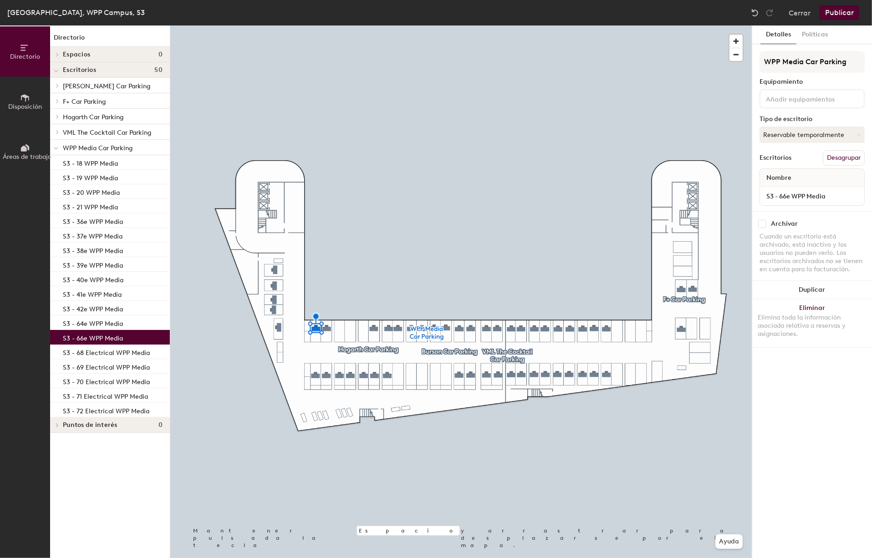
click at [808, 98] on input at bounding box center [805, 98] width 82 height 11
type input "El"
click at [810, 146] on div "Electric Car Charger" at bounding box center [812, 148] width 102 height 14
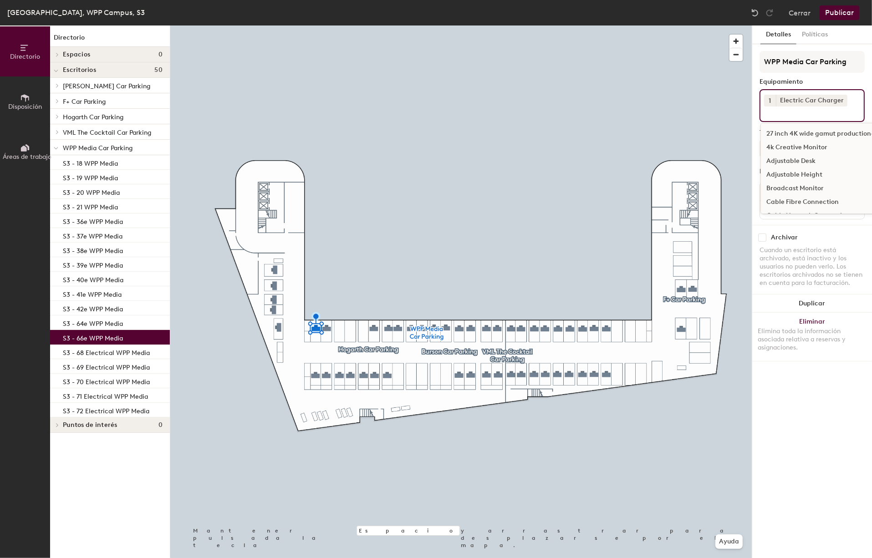
click at [806, 394] on div "Detalles Políticas WPP Media Car Parking Equipamiento 1 Electric Car Charger 27…" at bounding box center [812, 291] width 120 height 533
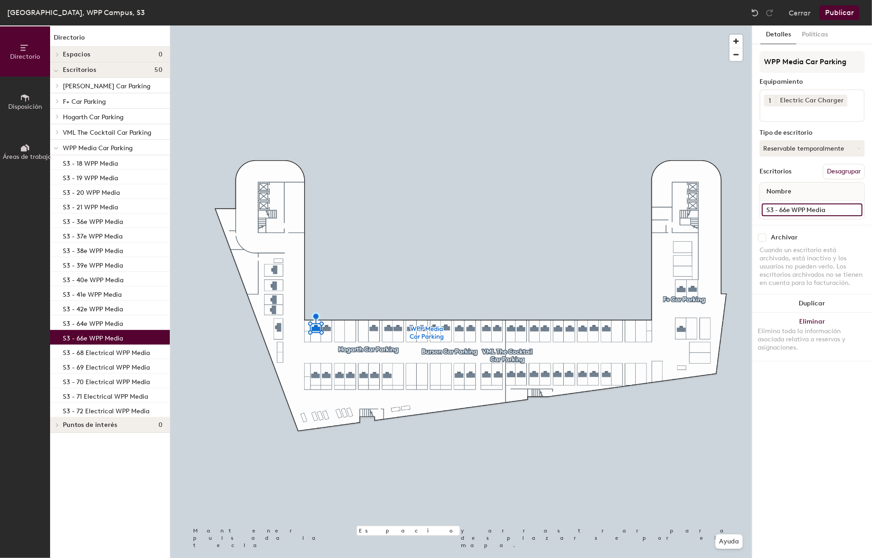
click at [806, 209] on input "S3 - 66e WPP Media" at bounding box center [812, 209] width 101 height 13
paste input "Electrical"
type input "S3 - 66 Electrical WPP Media"
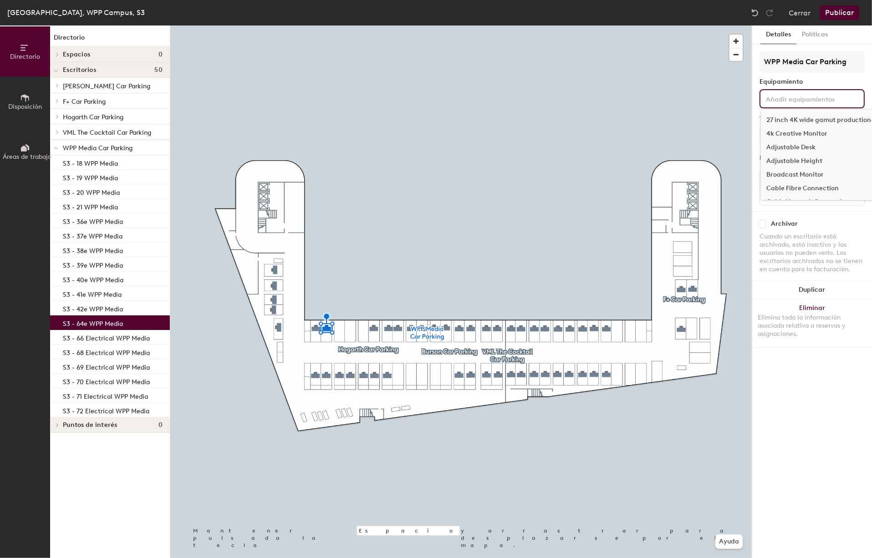
click at [799, 99] on input at bounding box center [805, 98] width 82 height 11
type input "El"
click at [819, 144] on div "Electric Car Charger" at bounding box center [812, 148] width 102 height 14
click at [789, 397] on div "Detalles Políticas WPP Media Car Parking Equipamiento 1 Electric Car Charger 27…" at bounding box center [812, 291] width 120 height 533
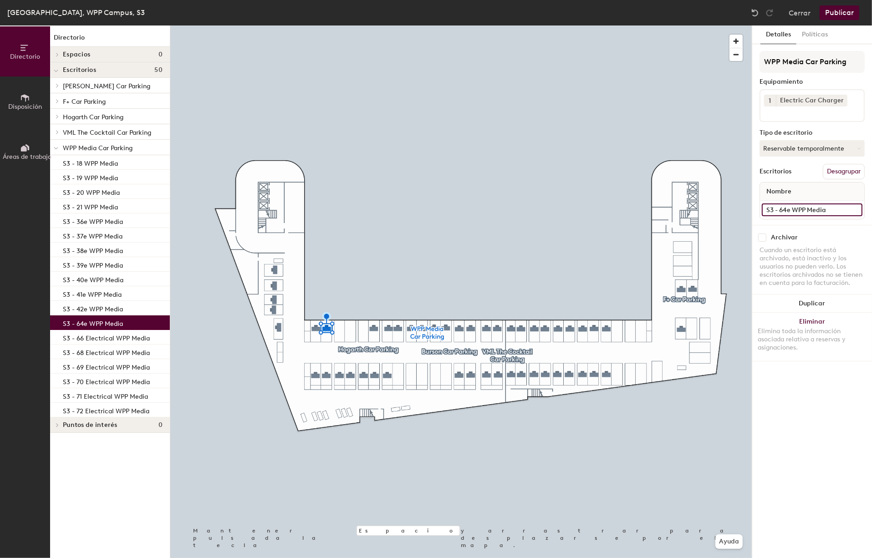
click at [789, 210] on input "S3 - 64e WPP Media" at bounding box center [812, 209] width 101 height 13
paste input "Electrical"
type input "S3 - 64 Electrical WPP Media"
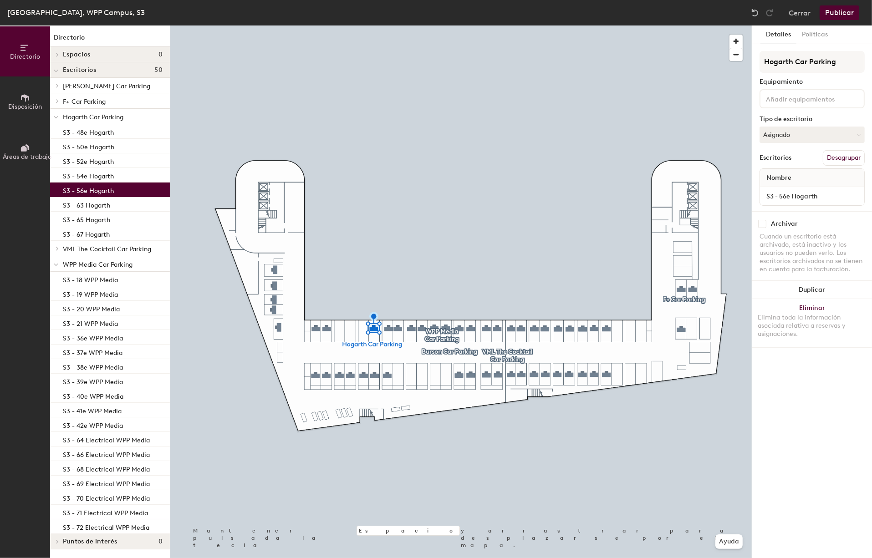
click at [820, 98] on input at bounding box center [805, 98] width 82 height 11
type input "El"
click at [804, 147] on div "Electric Car Charger" at bounding box center [812, 148] width 102 height 14
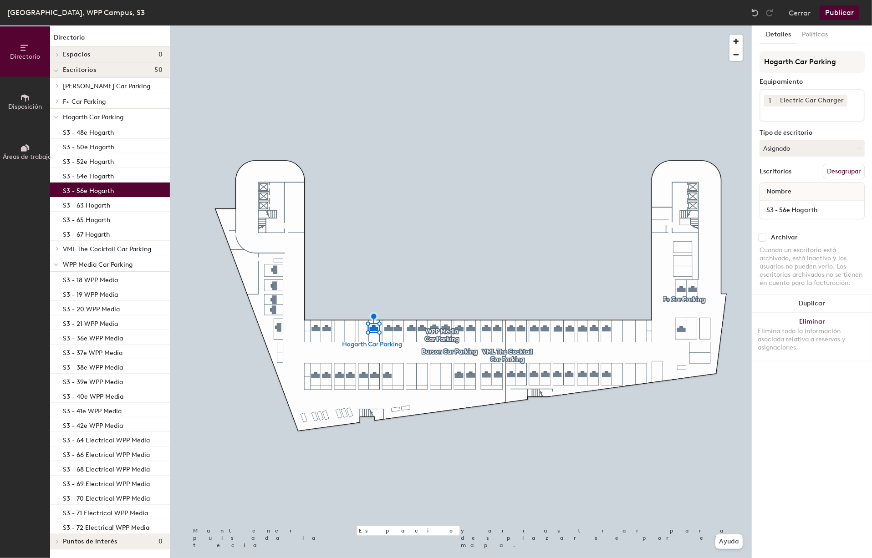
click at [824, 439] on div "Detalles Políticas Hogarth Car Parking Equipamiento 1 Electric Car Charger Tipo…" at bounding box center [812, 291] width 120 height 533
click at [794, 209] on input "S3 - 56e Hogarth" at bounding box center [812, 209] width 101 height 13
click at [790, 209] on input "S3 - 56e Hogarth" at bounding box center [812, 209] width 101 height 13
paste input "Electrical"
type input "S3 - 56 Electrical Hogarth"
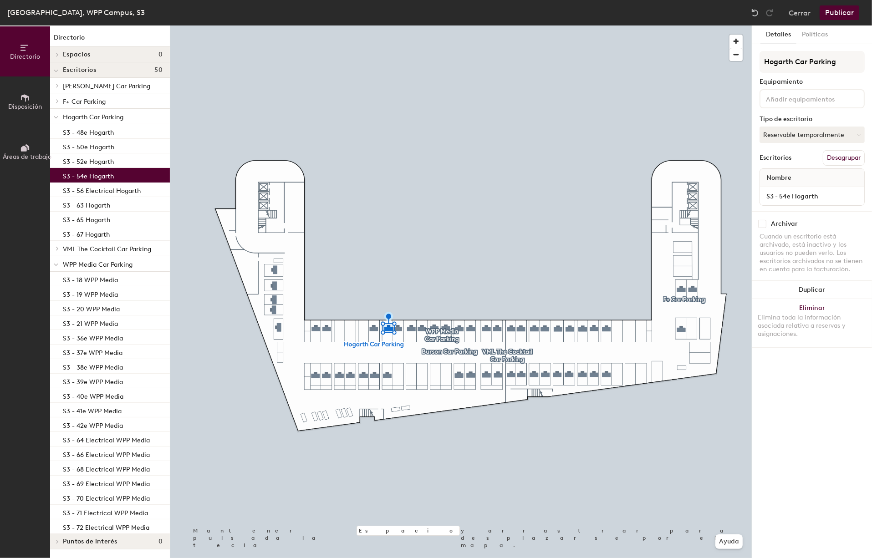
click at [798, 102] on input at bounding box center [805, 98] width 82 height 11
type input "El"
click at [815, 145] on div "Electric Car Charger" at bounding box center [812, 148] width 102 height 14
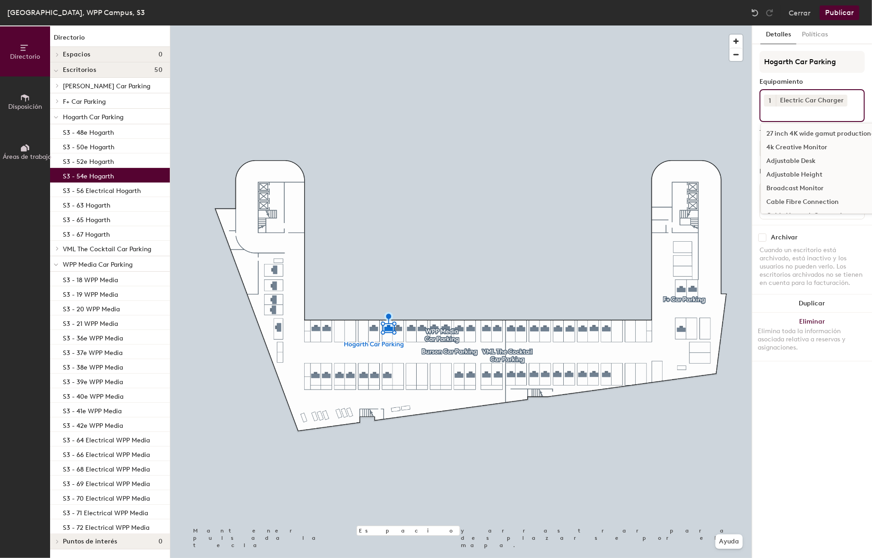
click at [805, 376] on div "Detalles Políticas Hogarth Car Parking Equipamiento 1 Electric Car Charger 27 i…" at bounding box center [812, 291] width 120 height 533
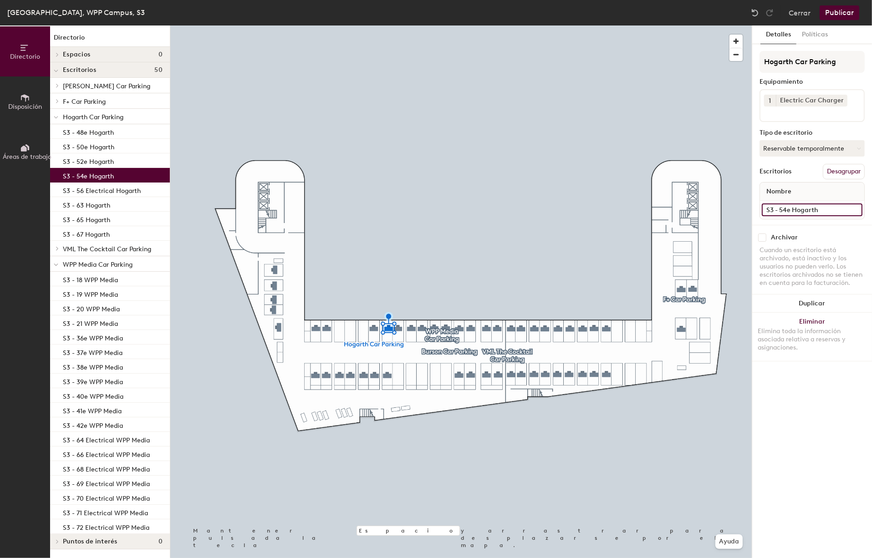
click at [794, 209] on input "S3 - 54e Hogarth" at bounding box center [812, 209] width 101 height 13
paste input "Electrical"
type input "S3 - 54 Electrical Hogarth"
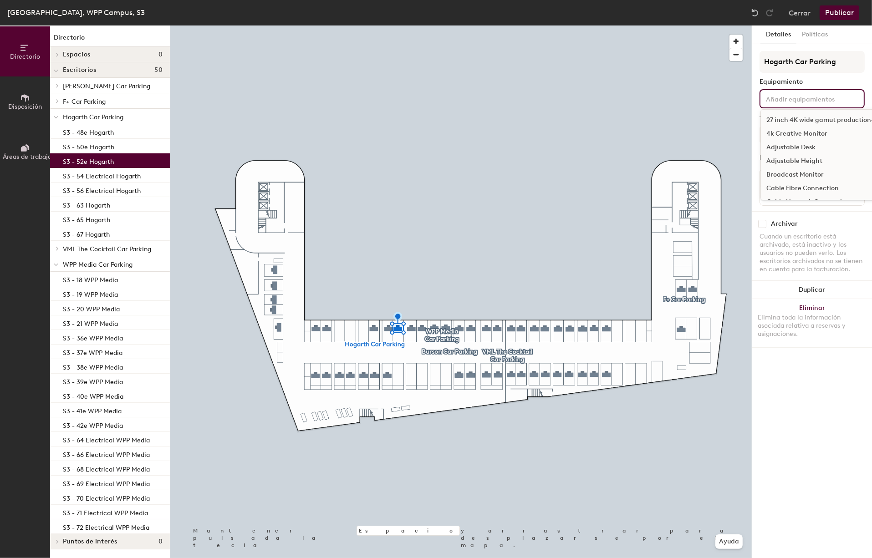
click at [803, 101] on input at bounding box center [805, 98] width 82 height 11
type input "El"
click at [808, 147] on div "Electric Car Charger" at bounding box center [812, 148] width 102 height 14
click at [813, 394] on div "Detalles Políticas Hogarth Car Parking Equipamiento 1 Electric Car Charger 27 i…" at bounding box center [812, 291] width 120 height 533
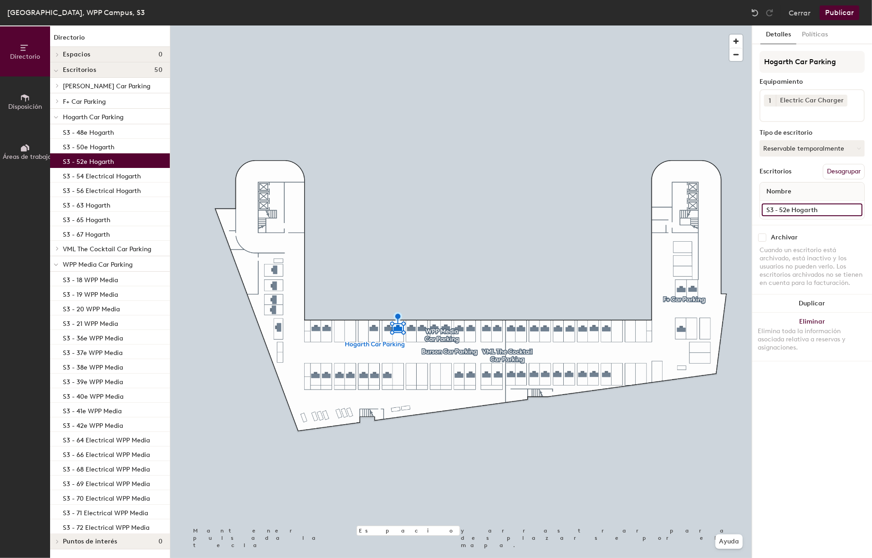
click at [829, 209] on input "S3 - 52e Hogarth" at bounding box center [812, 209] width 101 height 13
paste input "Electrical"
type input "S3 - 52 Electrical Hogarth"
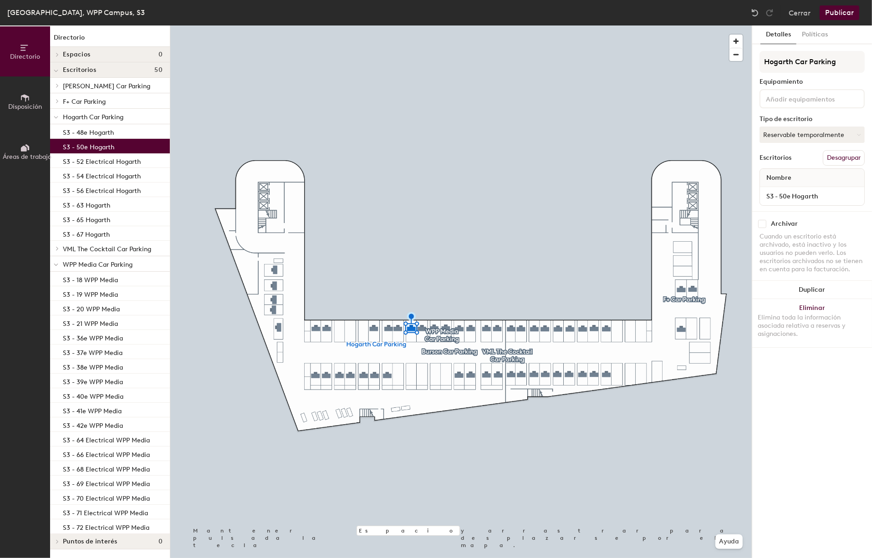
click at [787, 102] on input at bounding box center [805, 98] width 82 height 11
type input "El"
click at [793, 148] on div "Electric Car Charger" at bounding box center [812, 148] width 102 height 14
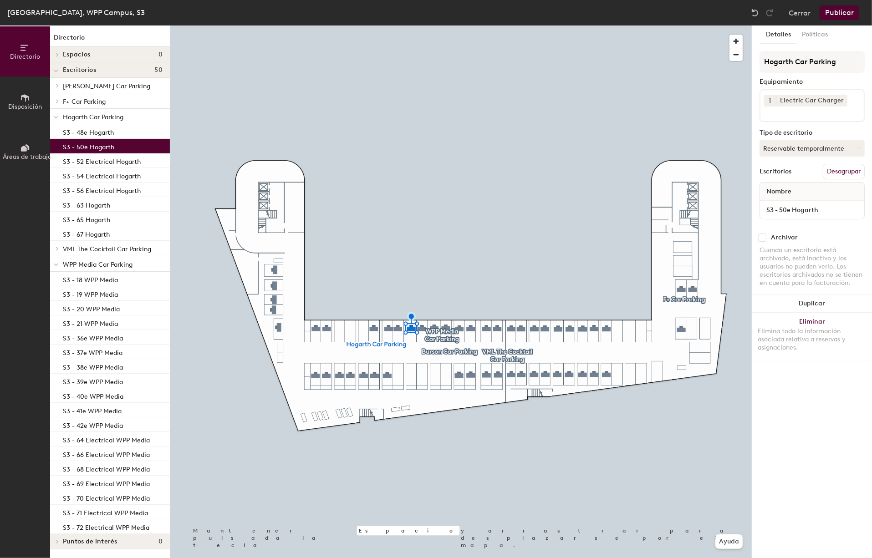
click at [799, 382] on div "Detalles Políticas Hogarth Car Parking Equipamiento 1 Electric Car Charger Tipo…" at bounding box center [812, 291] width 120 height 533
click at [798, 213] on input "S3 - 50e Hogarth" at bounding box center [812, 209] width 101 height 13
click at [787, 208] on input "S3 - 50e Hogarth" at bounding box center [812, 209] width 101 height 13
paste input "Electrical"
type input "S3 - 50 Electrical Hogarth"
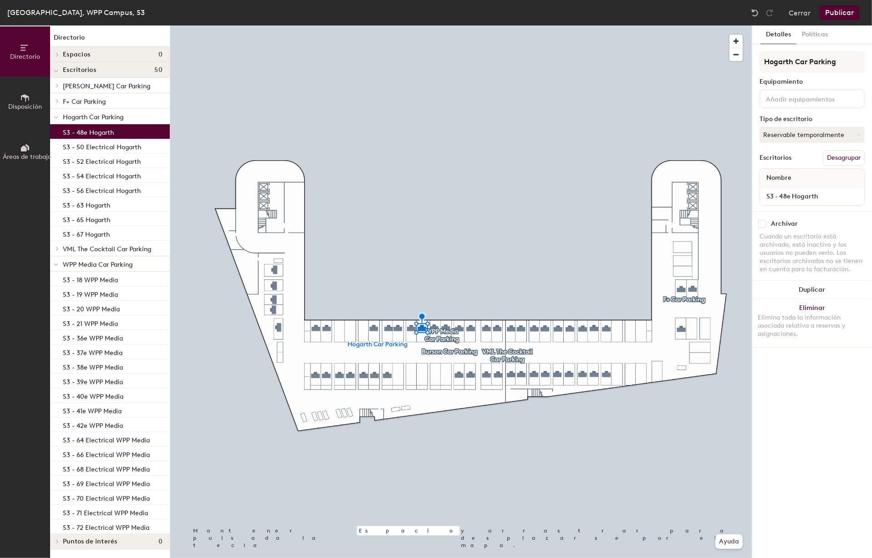
click at [793, 98] on input at bounding box center [805, 98] width 82 height 11
type input "El"
click at [787, 145] on div "Electric Car Charger" at bounding box center [812, 148] width 102 height 14
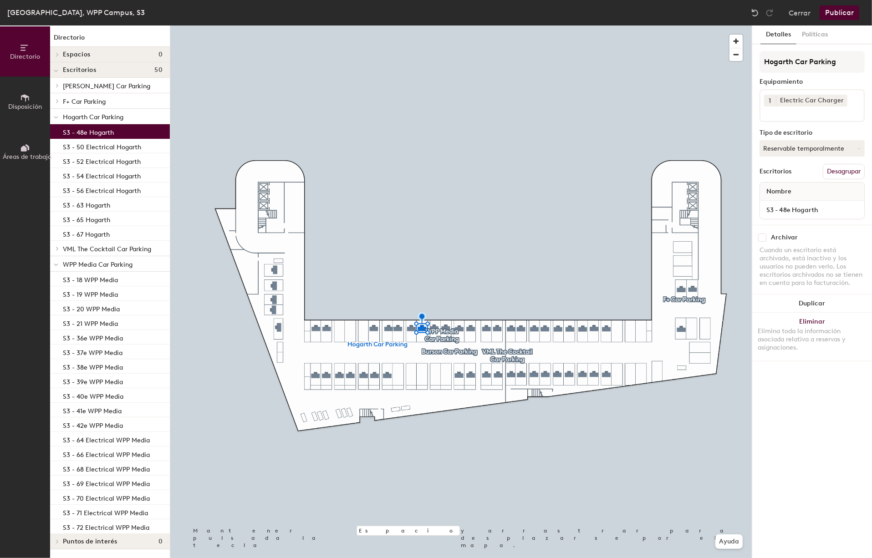
click at [795, 392] on div "Detalles Políticas Hogarth Car Parking Equipamiento 1 Electric Car Charger Tipo…" at bounding box center [812, 291] width 120 height 533
click at [794, 206] on input "S3 - 48e Hogarth" at bounding box center [812, 209] width 101 height 13
paste input "Electrical"
type input "S3 - 48 Electrical Hogarth"
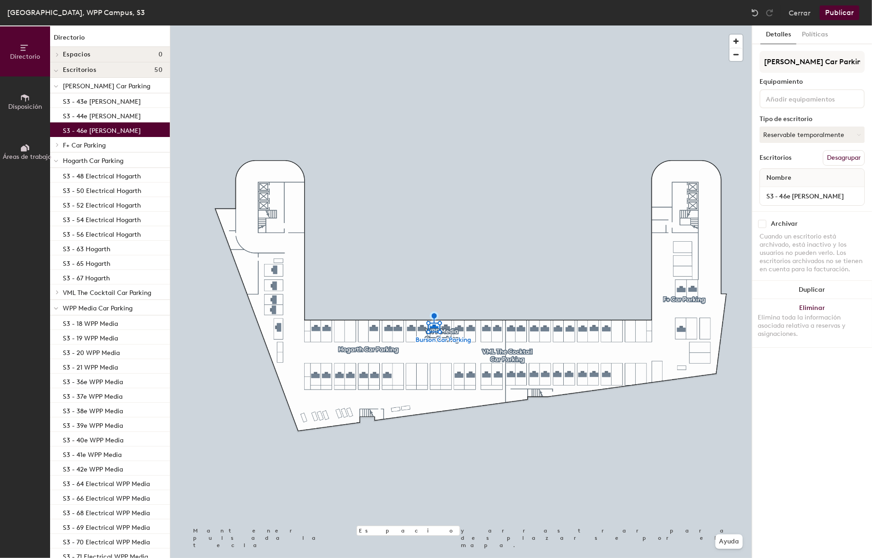
click at [791, 92] on div at bounding box center [811, 98] width 105 height 19
type input "El"
click at [792, 148] on div "Electric Car Charger" at bounding box center [812, 148] width 102 height 14
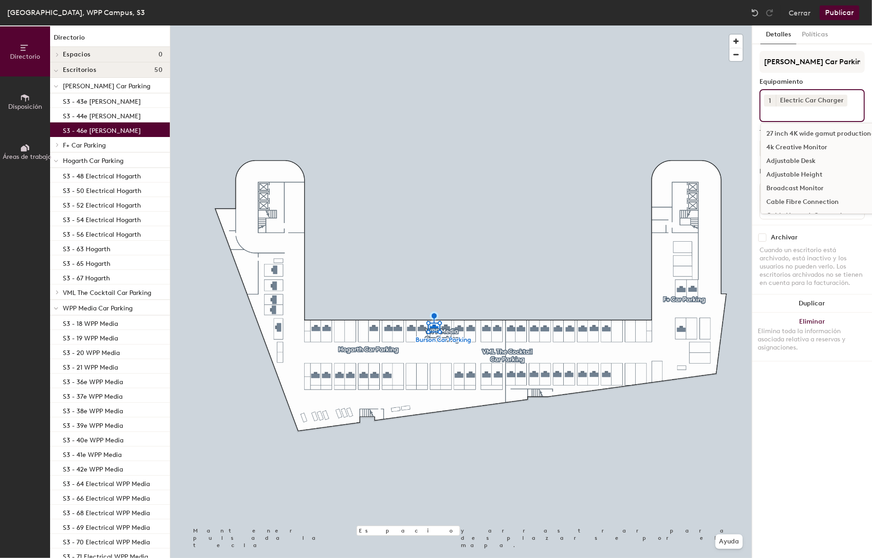
click at [809, 407] on div "Detalles Políticas Burson Car Parking Equipamiento 1 Electric Car Charger 27 in…" at bounding box center [812, 291] width 120 height 533
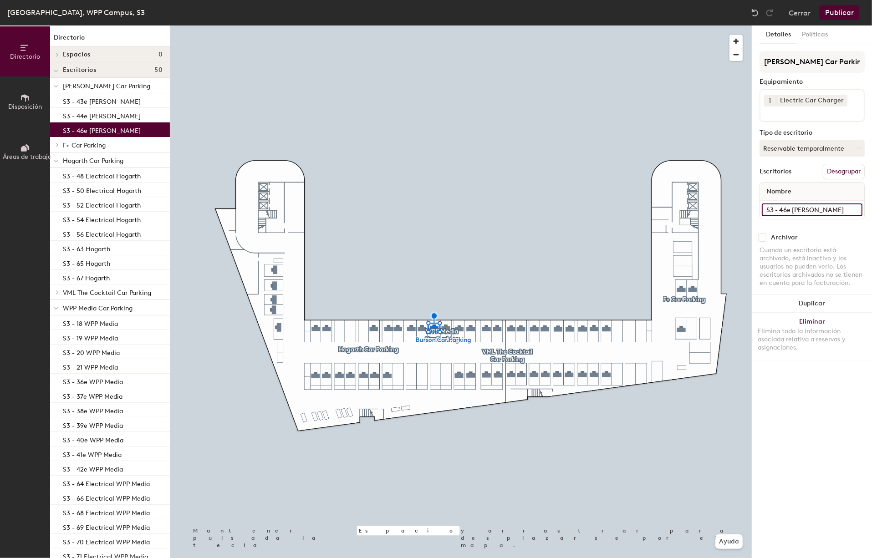
click at [826, 209] on input "S3 - 46e Burson" at bounding box center [812, 209] width 101 height 13
paste input "Electrical"
type input "S3 - 46 Electrical Burson"
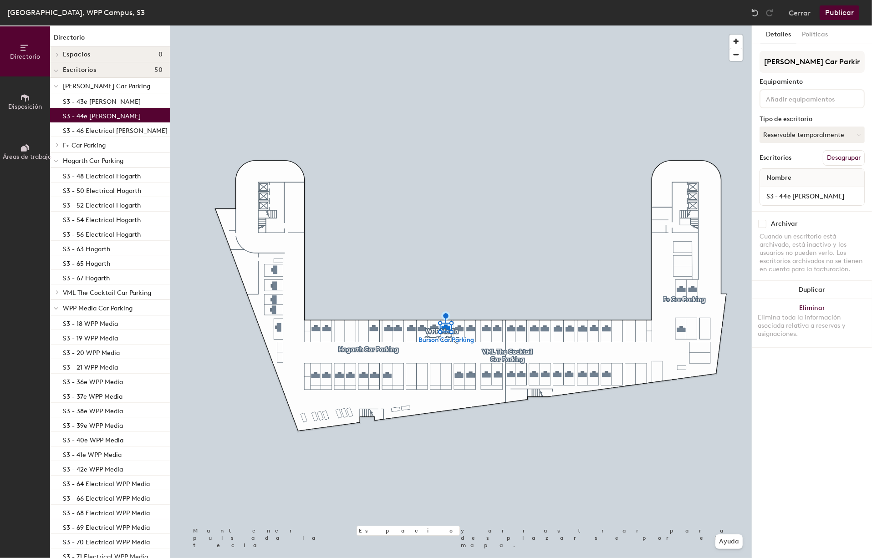
click at [786, 99] on input at bounding box center [805, 98] width 82 height 11
type input "El"
click at [817, 148] on div "Electric Car Charger" at bounding box center [812, 148] width 102 height 14
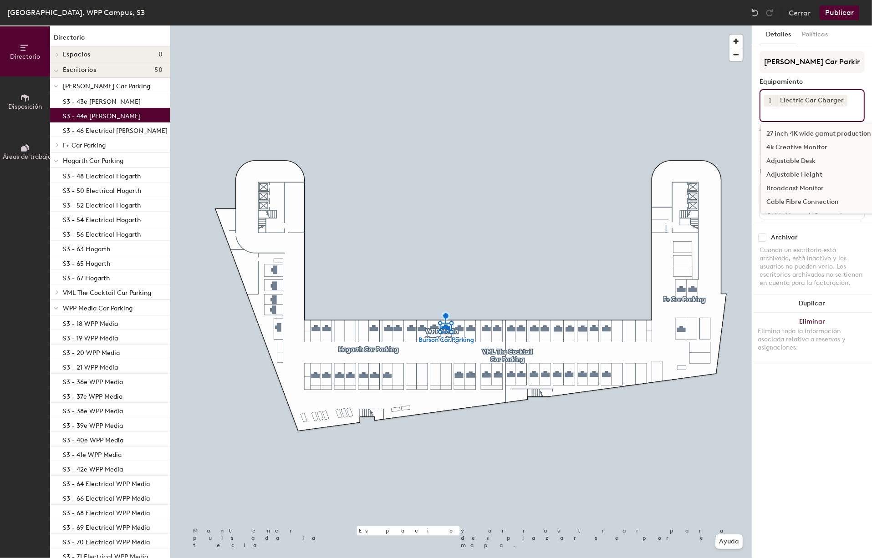
click at [828, 443] on div "Detalles Políticas Burson Car Parking Equipamiento 1 Electric Car Charger 27 in…" at bounding box center [812, 291] width 120 height 533
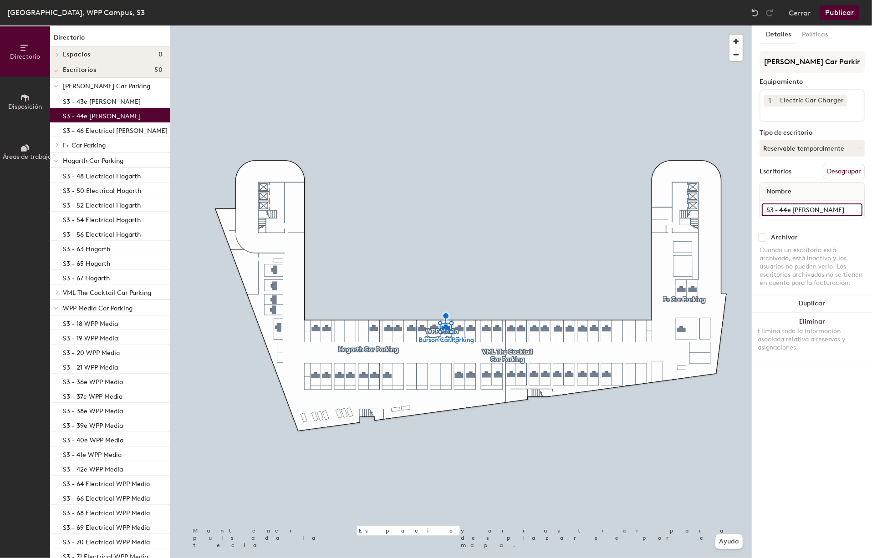
click at [828, 209] on input "S3 - 44e Burson" at bounding box center [812, 209] width 101 height 13
paste input "Electrical"
type input "S3 - 44 Electrical Burson"
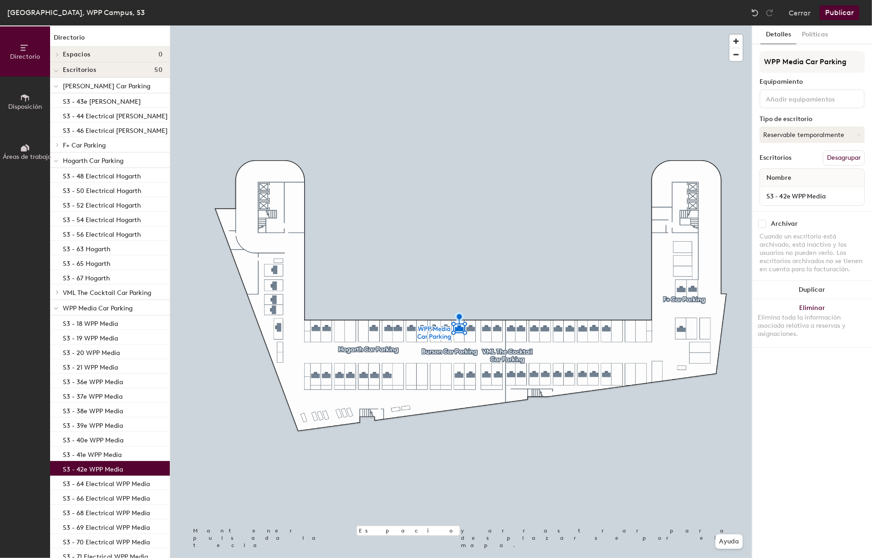
click at [806, 101] on input at bounding box center [805, 98] width 82 height 11
type input "Ele"
click at [796, 121] on div "Electric Car Charger" at bounding box center [812, 120] width 102 height 14
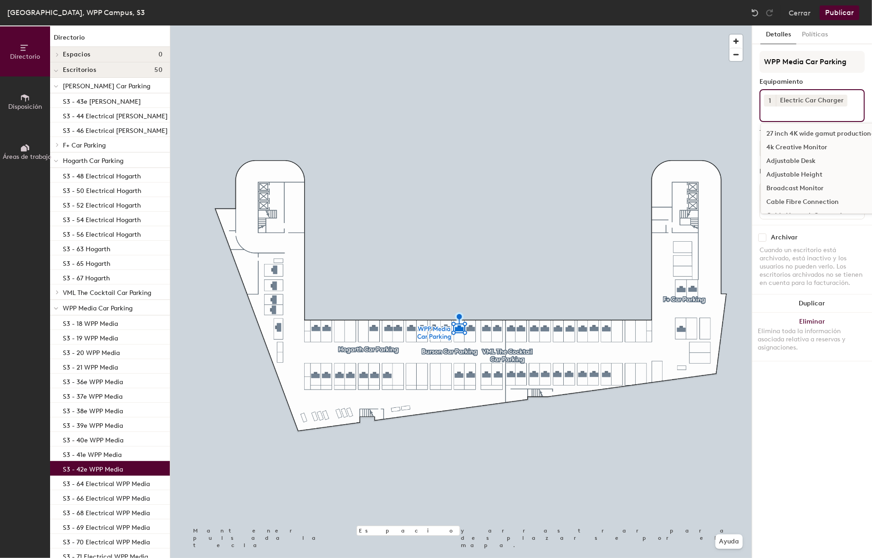
click at [814, 402] on div "Detalles Políticas WPP Media Car Parking Equipamiento 1 Electric Car Charger 27…" at bounding box center [812, 291] width 120 height 533
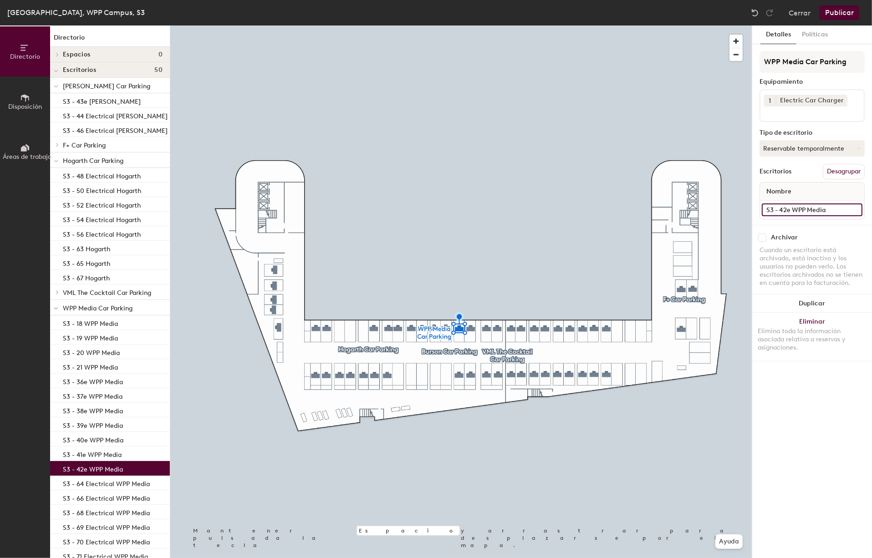
click at [816, 210] on input "S3 - 42e WPP Media" at bounding box center [812, 209] width 101 height 13
click at [791, 212] on input "S3 - 42e WPP Media" at bounding box center [812, 209] width 101 height 13
paste input "Electrical"
type input "S3 - 42 Electrical WPP Media"
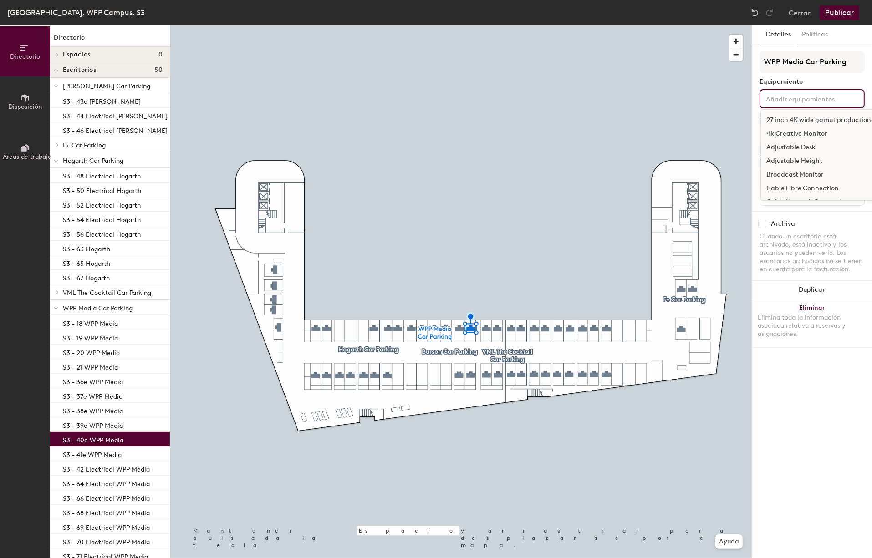
click at [805, 105] on div "27 inch 4K wide gamut production-spec monitor 4k Creative Monitor Adjustable De…" at bounding box center [811, 98] width 105 height 19
type input "El"
click at [798, 147] on div "Electric Car Charger" at bounding box center [812, 148] width 102 height 14
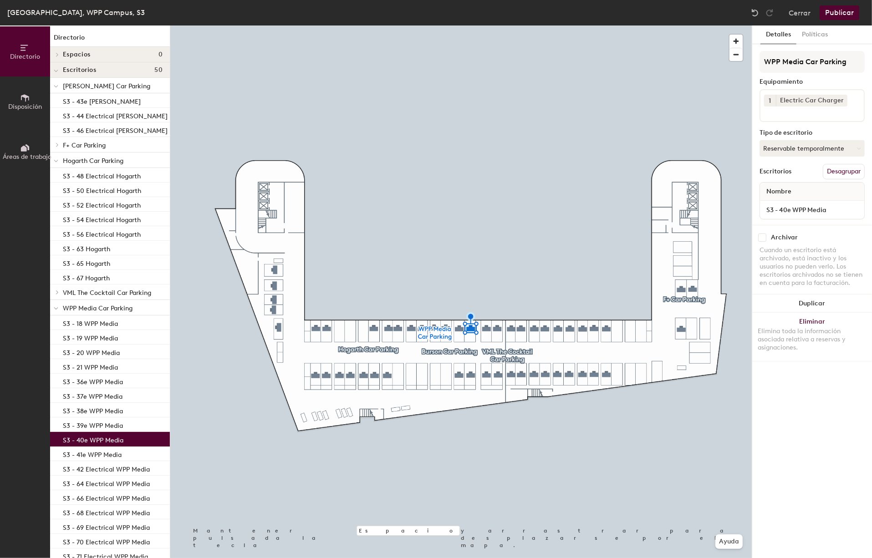
click at [804, 428] on div "Detalles Políticas WPP Media Car Parking Equipamiento 1 Electric Car Charger Ti…" at bounding box center [812, 291] width 120 height 533
click at [809, 209] on input "S3 - 40e WPP Media" at bounding box center [812, 209] width 101 height 13
paste input "Electrical"
type input "S3 - 40 Electrical WPP Media"
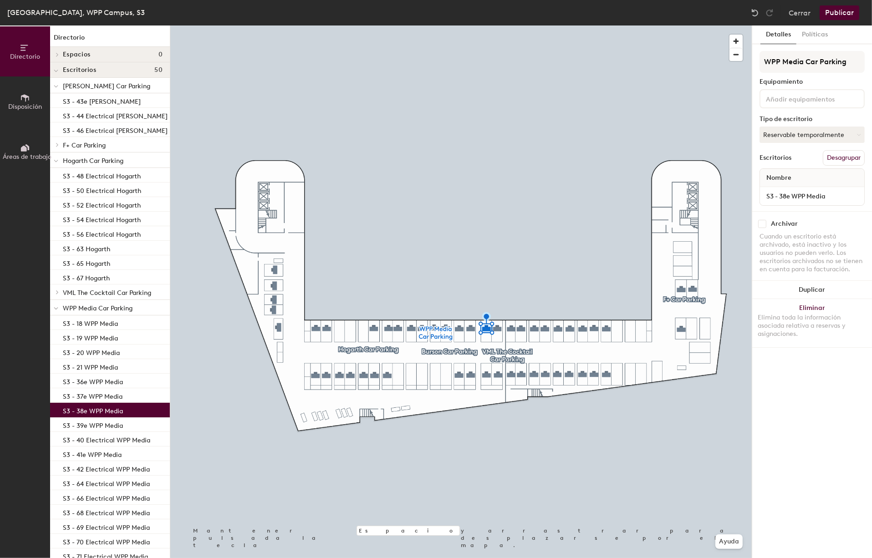
click at [820, 93] on input at bounding box center [805, 98] width 82 height 11
type input "Ele"
click at [787, 119] on div "Electric Car Charger" at bounding box center [812, 120] width 102 height 14
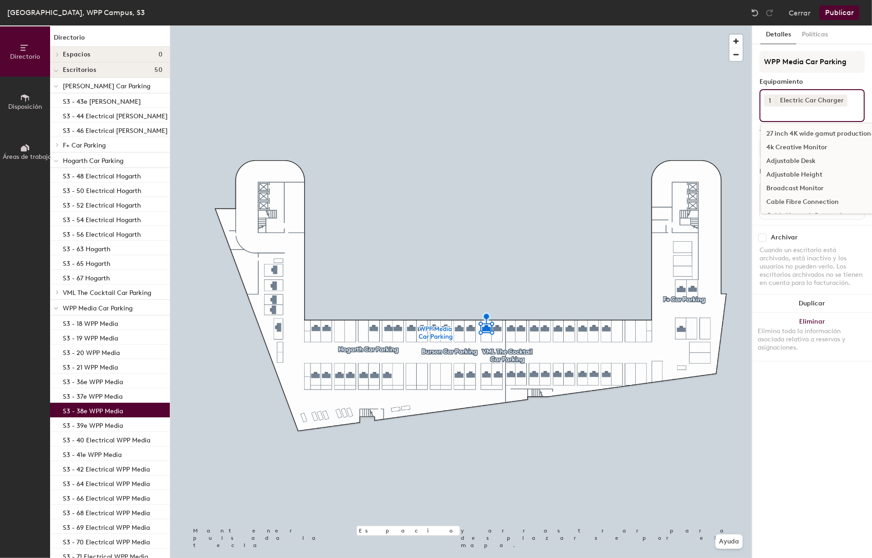
click at [804, 422] on div "Detalles Políticas WPP Media Car Parking Equipamiento 1 Electric Car Charger 27…" at bounding box center [812, 291] width 120 height 533
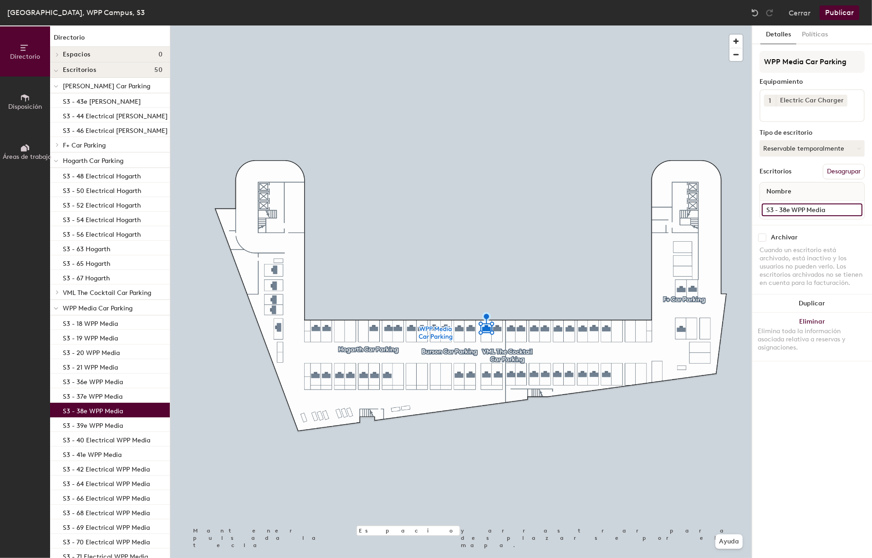
click at [822, 209] on input "S3 - 38e WPP Media" at bounding box center [812, 209] width 101 height 13
paste input "Electrical"
type input "S3 - 38 Electrical WPP Media"
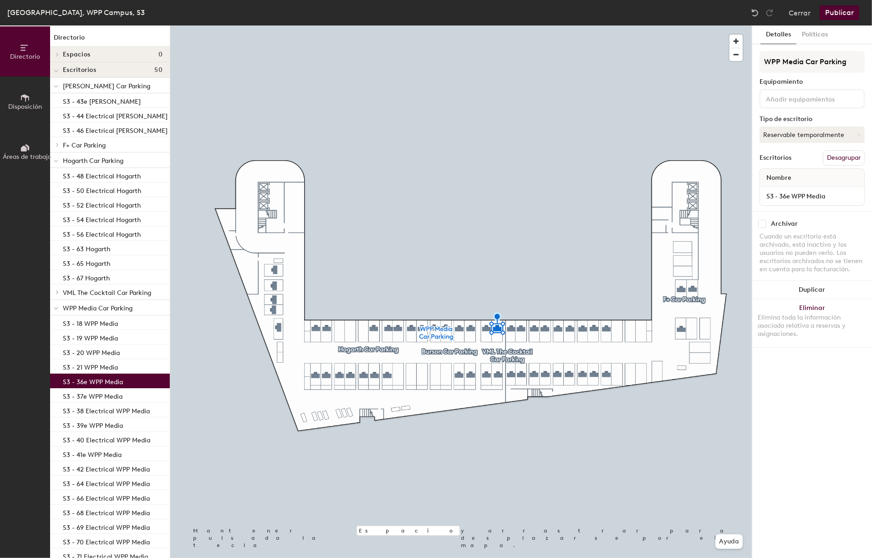
click at [801, 91] on div at bounding box center [811, 98] width 105 height 19
type input "Ele"
click at [806, 121] on div "Electric Car Charger" at bounding box center [812, 120] width 102 height 14
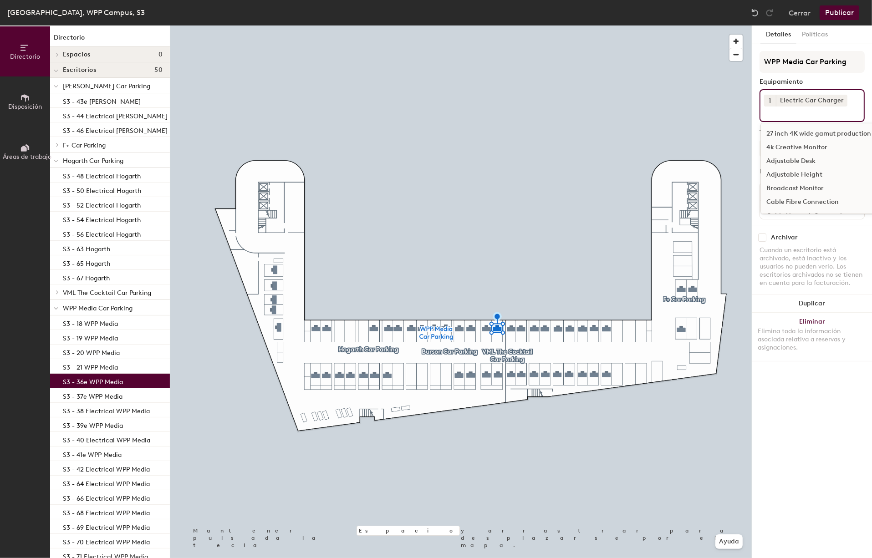
click at [806, 391] on div "Detalles Políticas WPP Media Car Parking Equipamiento 1 Electric Car Charger 27…" at bounding box center [812, 291] width 120 height 533
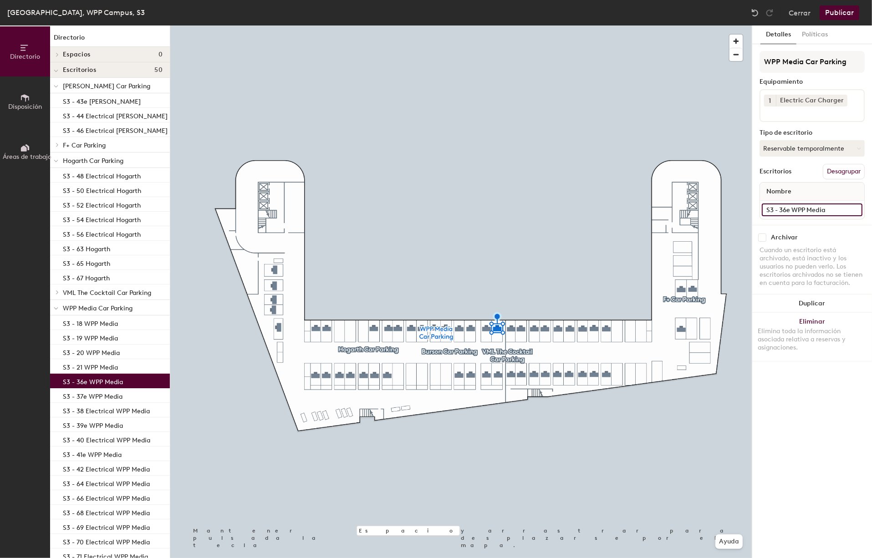
click at [796, 209] on input "S3 - 36e WPP Media" at bounding box center [812, 209] width 101 height 13
paste input "Electrical"
type input "S3 - 36 Electrical WPP Media"
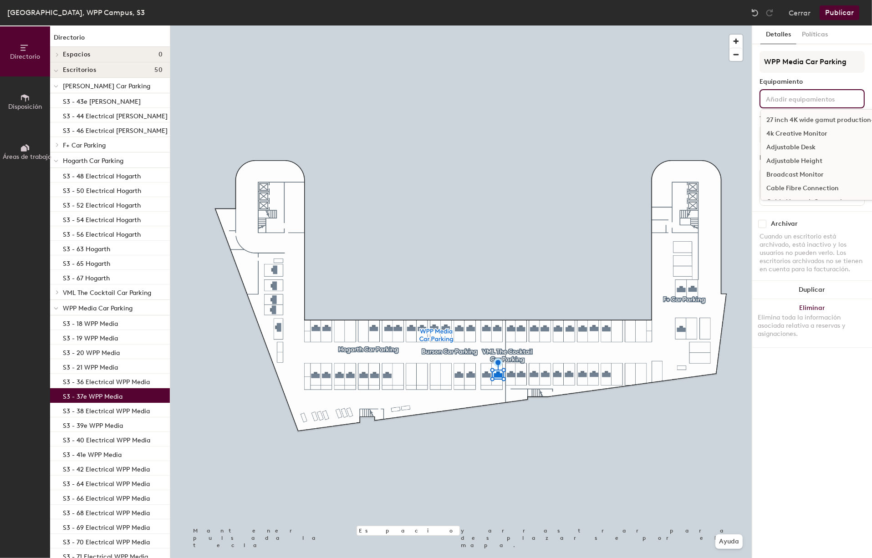
click at [797, 101] on input at bounding box center [805, 98] width 82 height 11
type input "El"
click at [798, 150] on div "Electric Car Charger" at bounding box center [812, 148] width 102 height 14
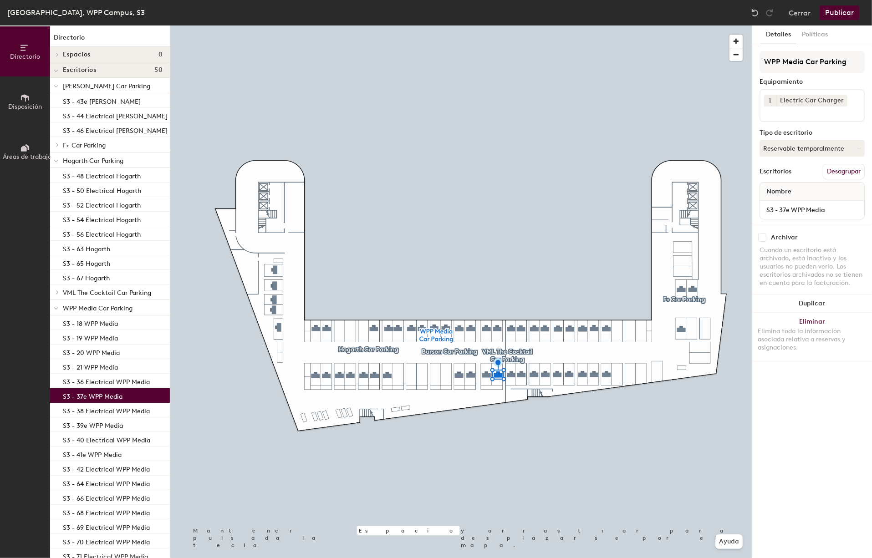
click at [803, 413] on div "Detalles Políticas WPP Media Car Parking Equipamiento 1 Electric Car Charger Ti…" at bounding box center [812, 291] width 120 height 533
click at [832, 210] on input "S3 - 37e WPP Media" at bounding box center [812, 209] width 101 height 13
paste input "Electrical"
type input "S3 - 37 Electrical WPP Media"
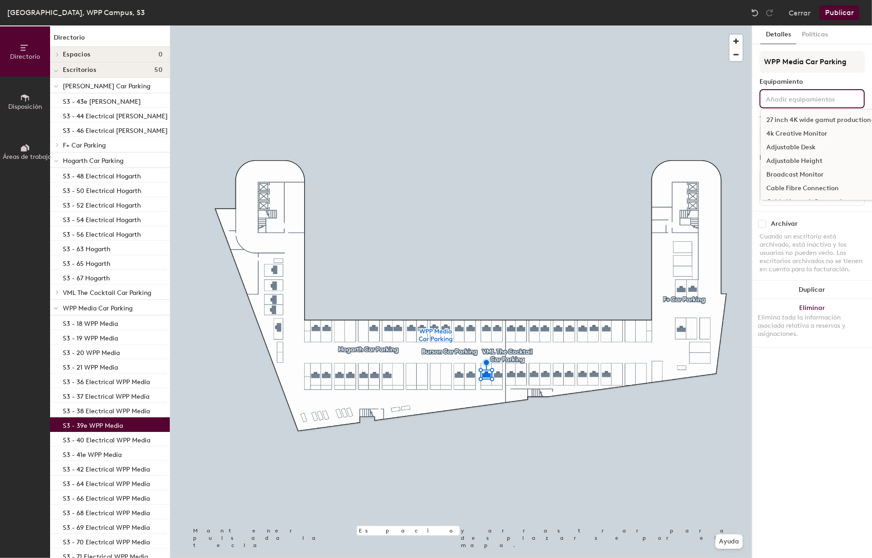
click at [785, 99] on input at bounding box center [805, 98] width 82 height 11
type input "Elec"
click at [820, 118] on div "Electric Car Charger" at bounding box center [812, 120] width 102 height 14
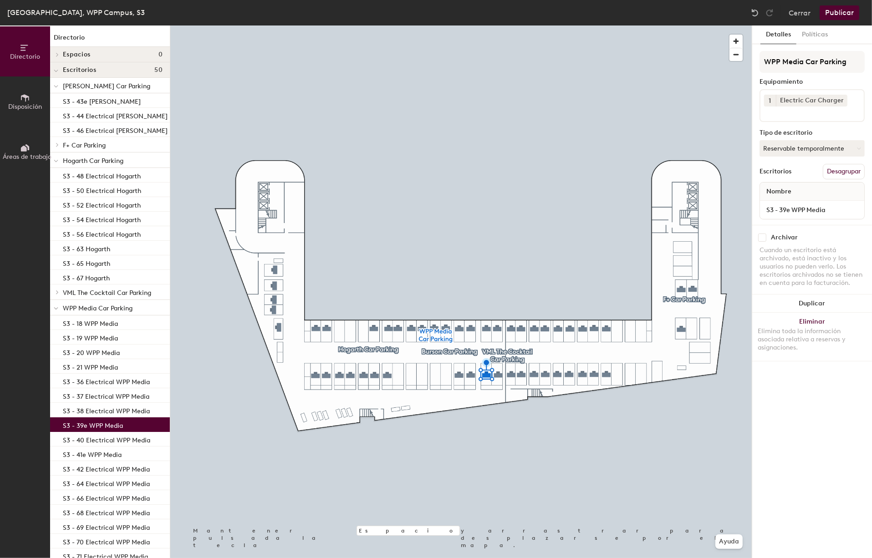
click at [783, 384] on div "Detalles Políticas WPP Media Car Parking Equipamiento 1 Electric Car Charger Ti…" at bounding box center [812, 291] width 120 height 533
click at [801, 206] on input "S3 - 39e WPP Media" at bounding box center [812, 209] width 101 height 13
click at [791, 208] on input "S3 - 39e WPP Media" at bounding box center [812, 209] width 101 height 13
paste input "Electrical"
type input "S3 - 39 Electrical WPP Media"
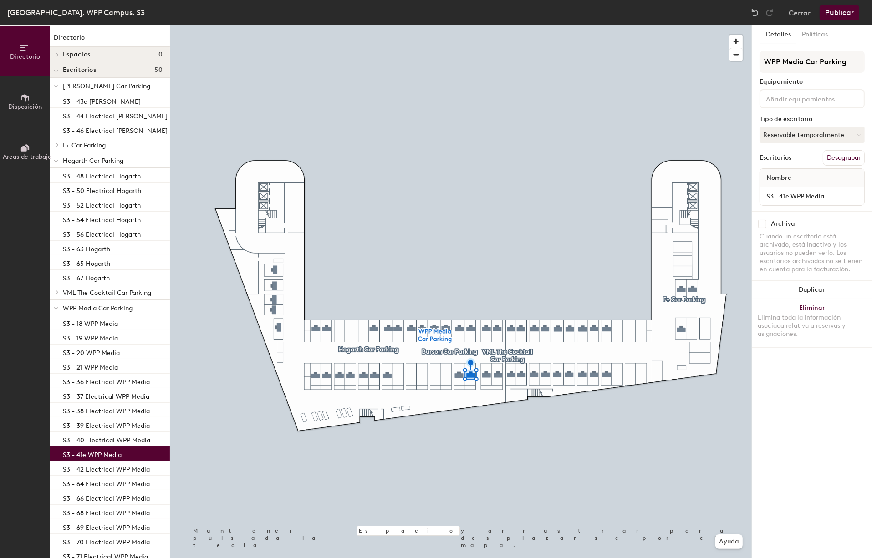
click at [809, 100] on input at bounding box center [805, 98] width 82 height 11
type input "El"
click at [794, 148] on div "Electric Car Charger" at bounding box center [812, 148] width 102 height 14
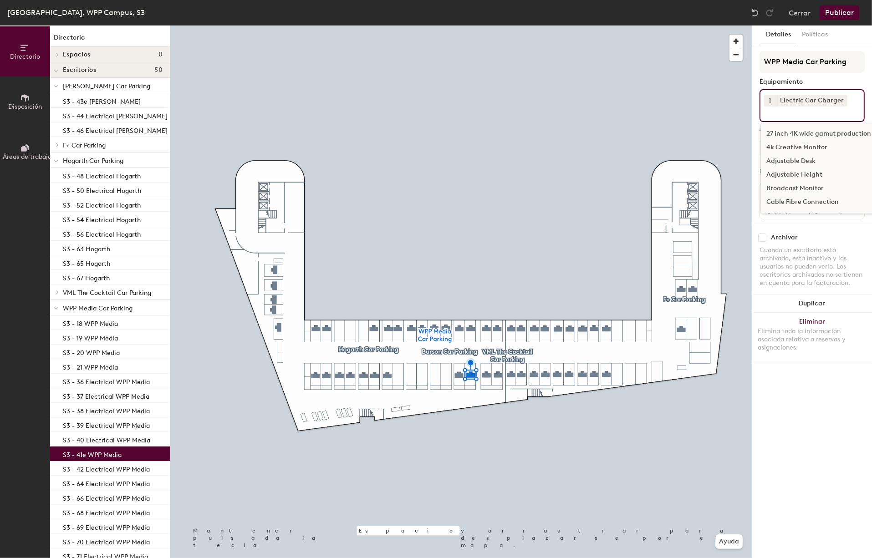
click at [803, 386] on div "Detalles Políticas WPP Media Car Parking Equipamiento 1 Electric Car Charger 27…" at bounding box center [812, 291] width 120 height 533
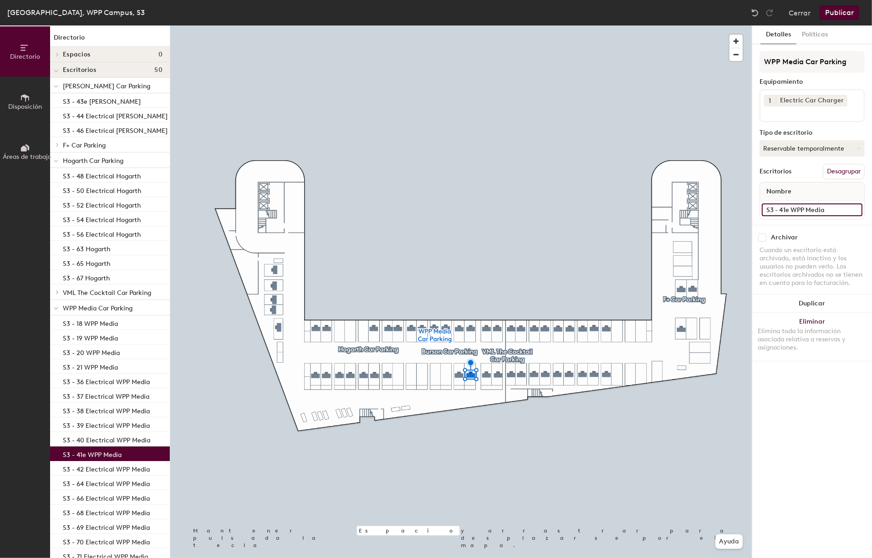
click at [803, 208] on input "S3 - 41e WPP Media" at bounding box center [812, 209] width 101 height 13
paste input "Electrical"
type input "S3 - 41 Electrical WPP Media"
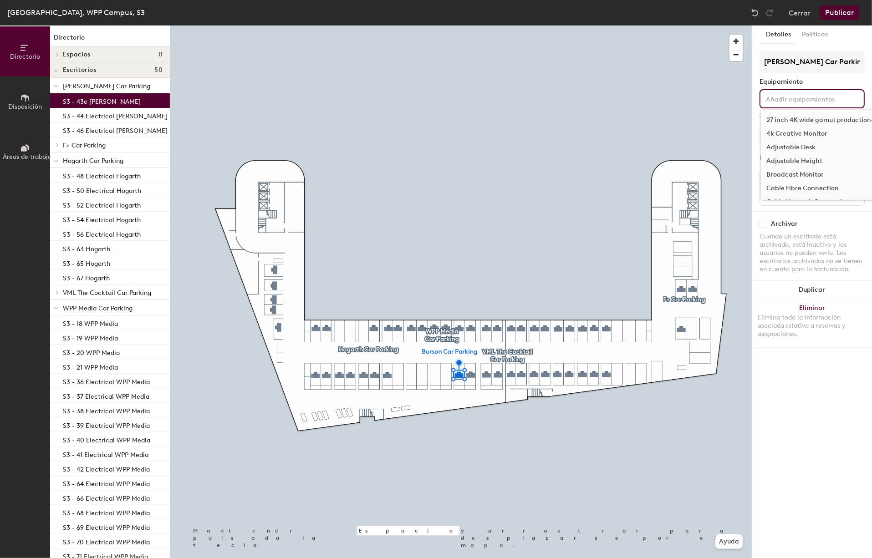
click at [782, 97] on input at bounding box center [805, 98] width 82 height 11
type input "El"
click at [816, 147] on div "Electric Car Charger" at bounding box center [812, 148] width 102 height 14
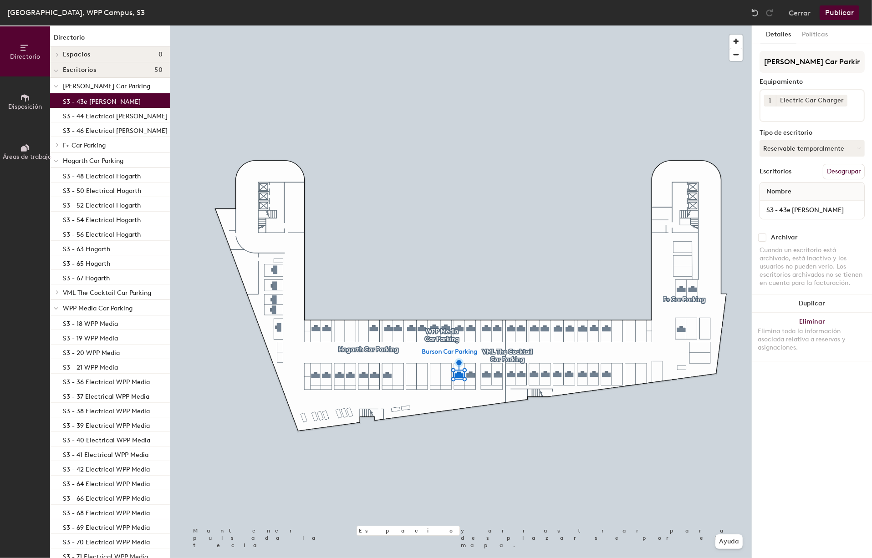
click at [794, 401] on div "Detalles Políticas Burson Car Parking Equipamiento 1 Electric Car Charger Tipo …" at bounding box center [812, 291] width 120 height 533
click at [793, 209] on input "S3 - 43e Burson" at bounding box center [812, 209] width 101 height 13
click at [792, 208] on input "S3 - 43e Burson" at bounding box center [812, 209] width 101 height 13
paste input "Electrical"
type input "S3 - 43 Electrical Burson"
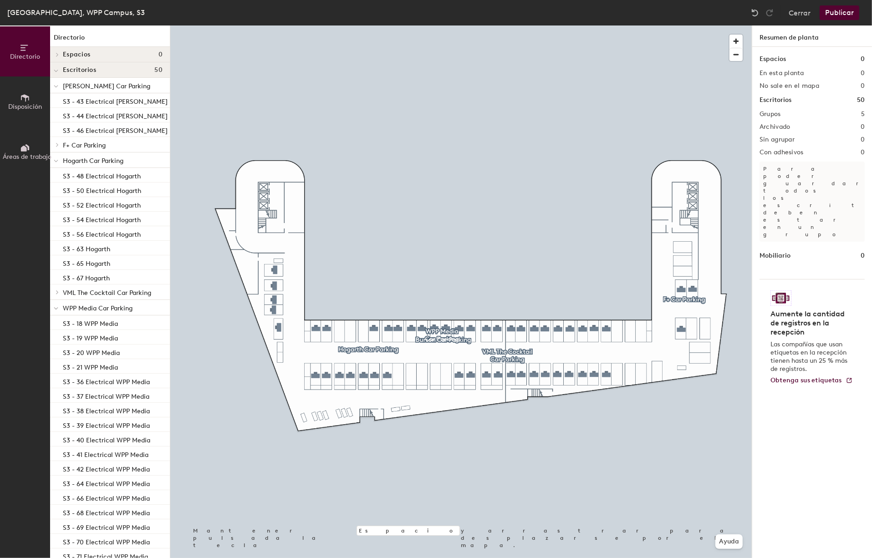
click at [58, 292] on icon at bounding box center [57, 292] width 2 height 4
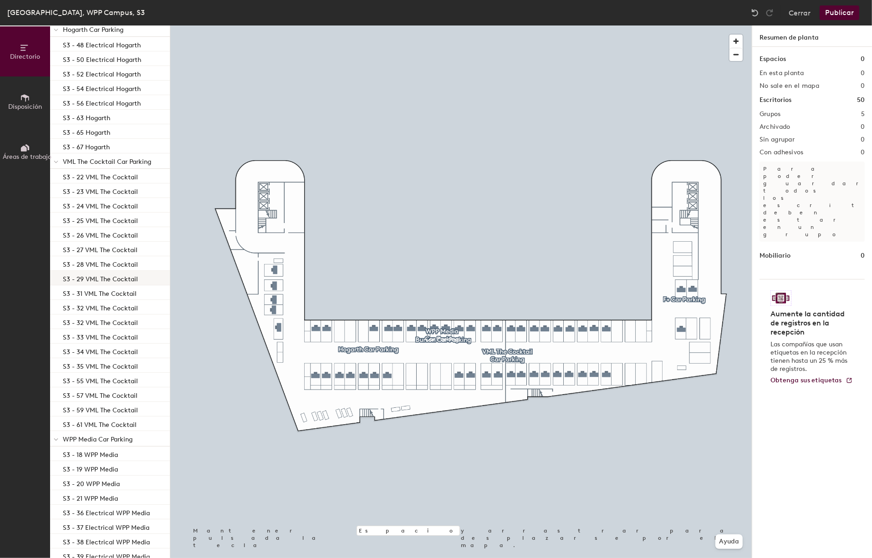
scroll to position [136, 0]
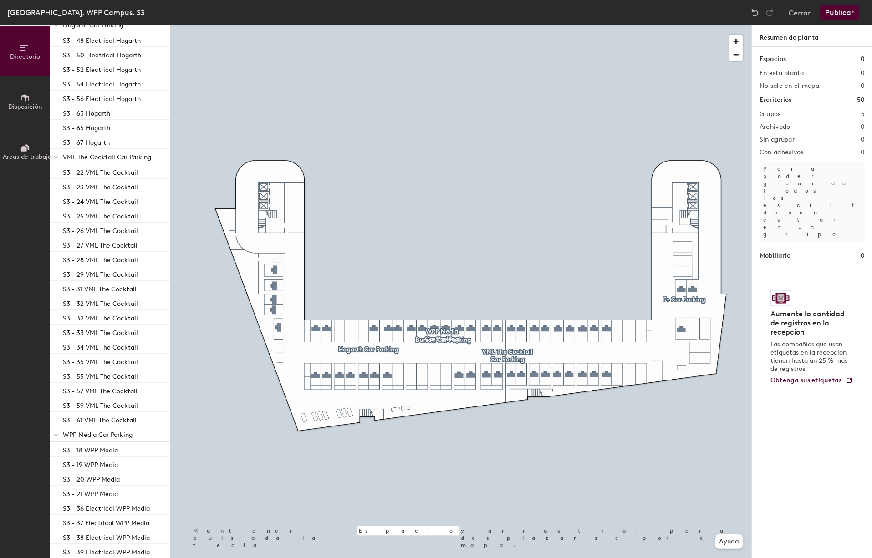
click at [842, 12] on button "Publicar" at bounding box center [839, 12] width 40 height 15
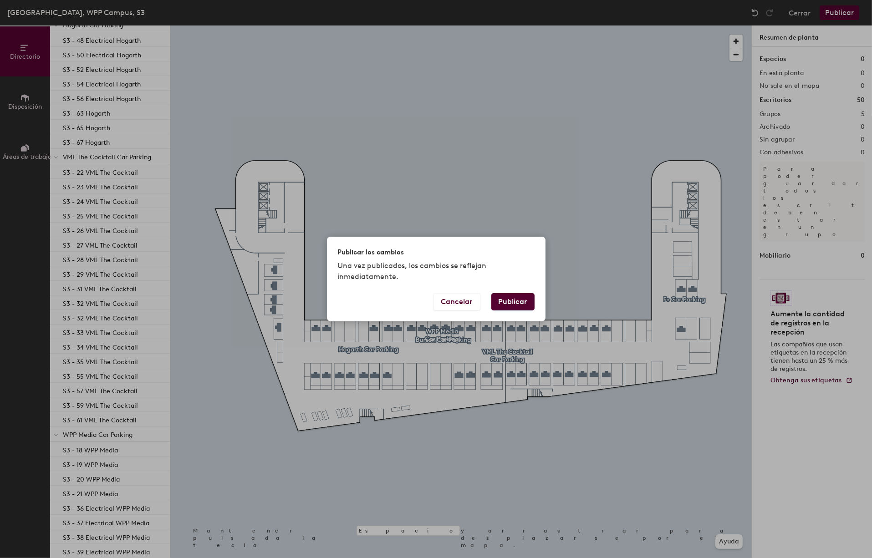
click at [513, 301] on button "Publicar" at bounding box center [512, 301] width 43 height 17
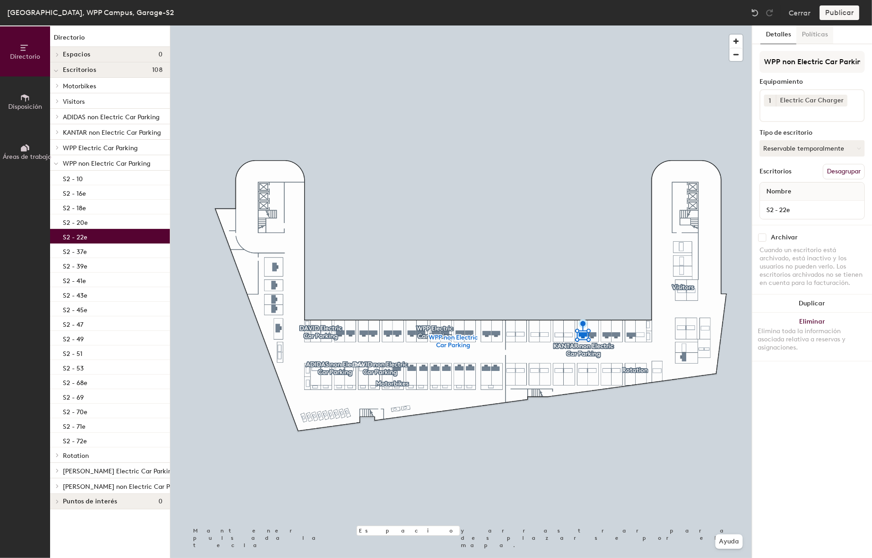
click at [814, 36] on button "Políticas" at bounding box center [814, 34] width 37 height 19
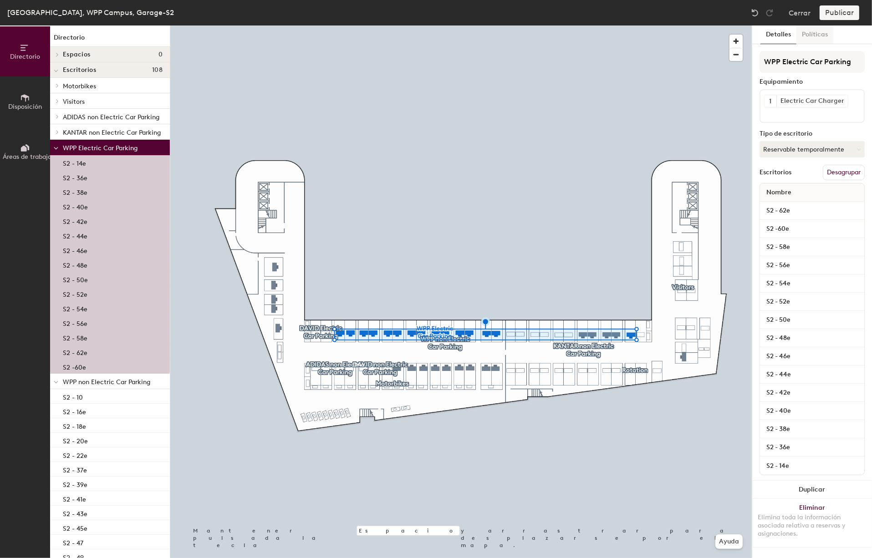
click at [823, 36] on button "Políticas" at bounding box center [814, 34] width 37 height 19
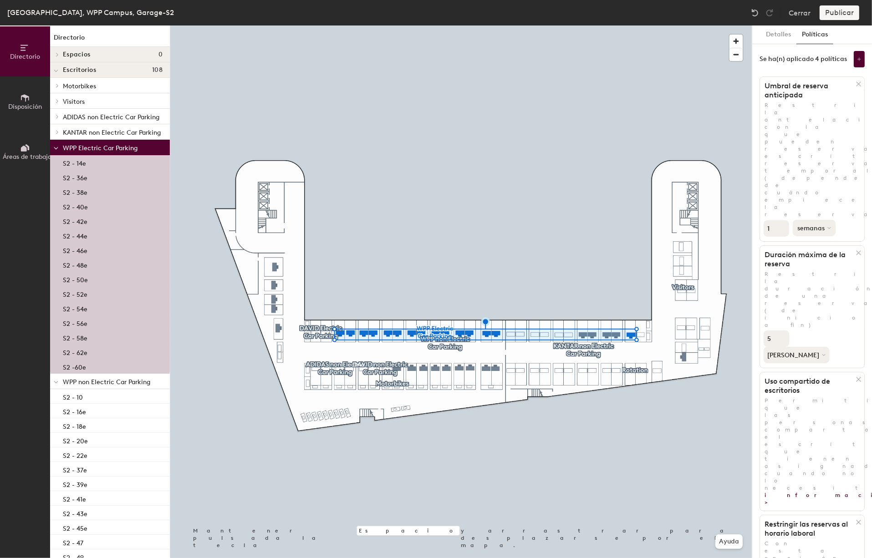
click at [830, 220] on button "semanas" at bounding box center [814, 228] width 43 height 16
click at [809, 269] on div "días" at bounding box center [824, 276] width 63 height 14
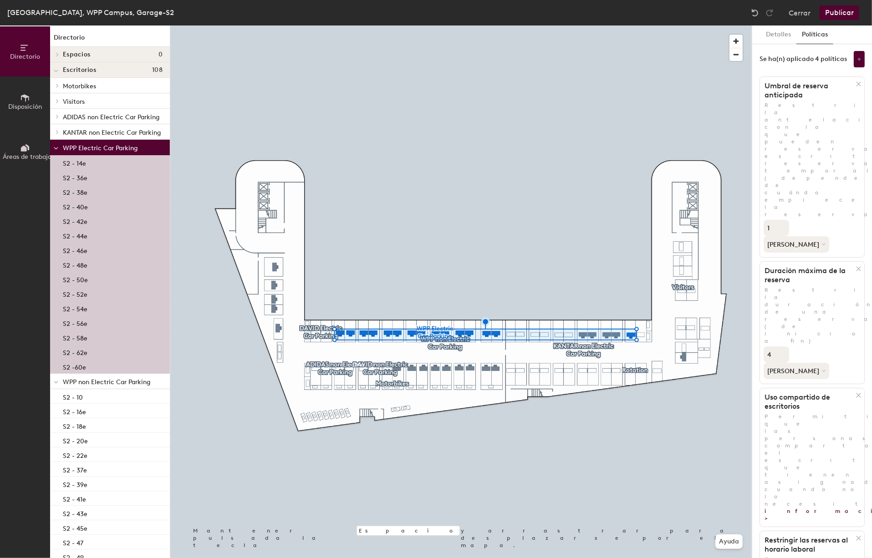
click at [782, 346] on input "4" at bounding box center [775, 354] width 25 height 16
click at [782, 346] on input "3" at bounding box center [775, 354] width 25 height 16
click at [782, 346] on input "2" at bounding box center [775, 354] width 25 height 16
type input "1"
click at [782, 346] on input "1" at bounding box center [775, 354] width 25 height 16
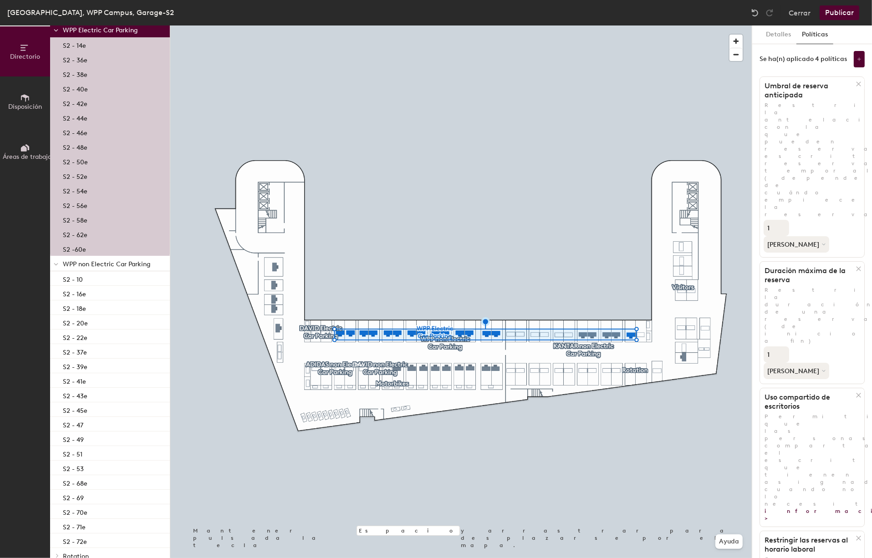
scroll to position [126, 0]
click at [112, 258] on span "WPP non Electric Car Parking" at bounding box center [106, 256] width 87 height 8
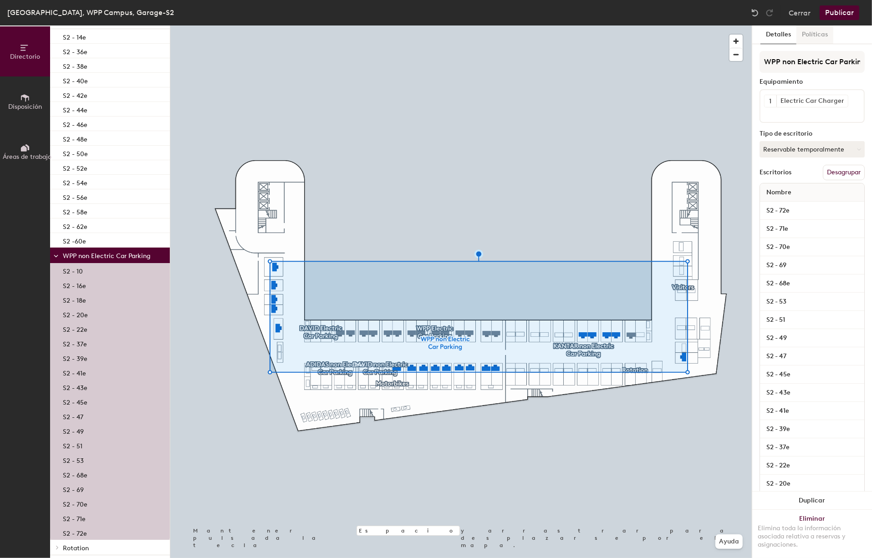
click at [816, 36] on button "Políticas" at bounding box center [814, 34] width 37 height 19
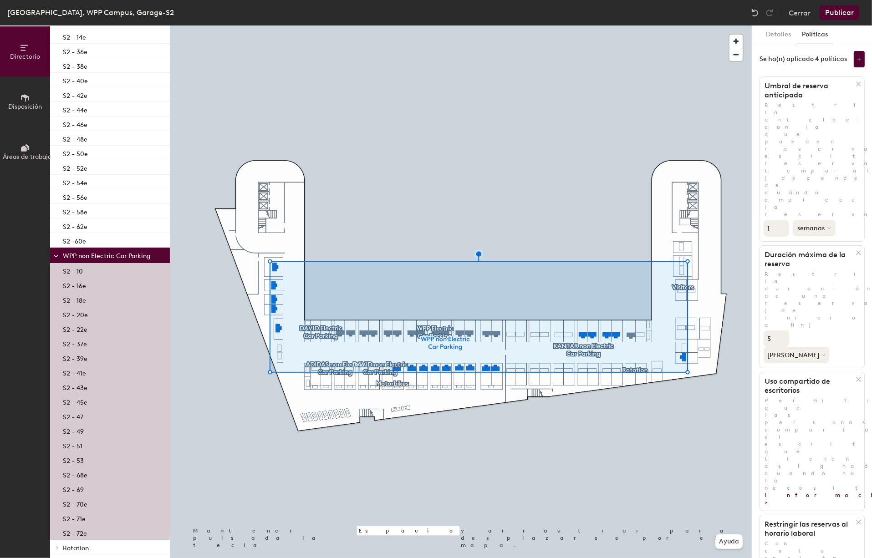
click at [831, 220] on button "semanas" at bounding box center [814, 228] width 43 height 16
click at [809, 269] on div "días" at bounding box center [824, 276] width 63 height 14
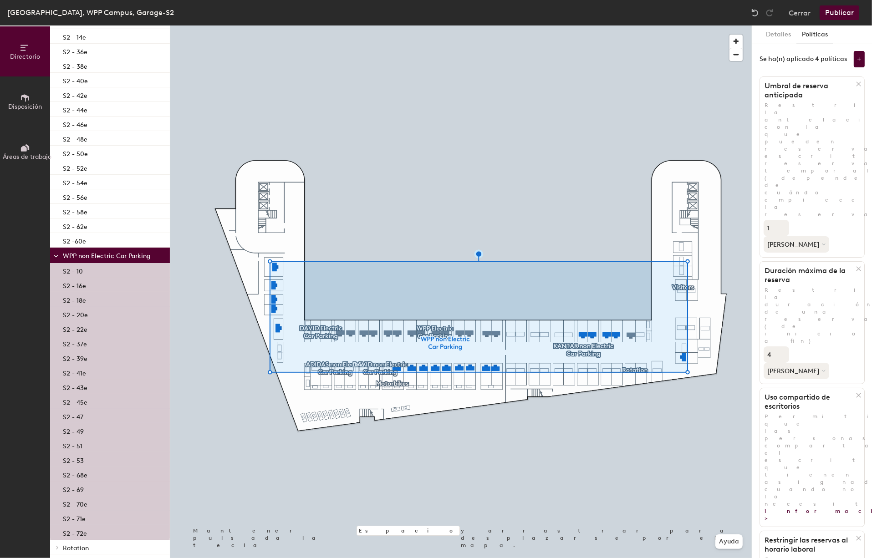
click at [782, 346] on input "4" at bounding box center [775, 354] width 25 height 16
click at [782, 346] on input "3" at bounding box center [775, 354] width 25 height 16
click at [782, 346] on input "2" at bounding box center [775, 354] width 25 height 16
type input "1"
click at [782, 346] on input "1" at bounding box center [775, 354] width 25 height 16
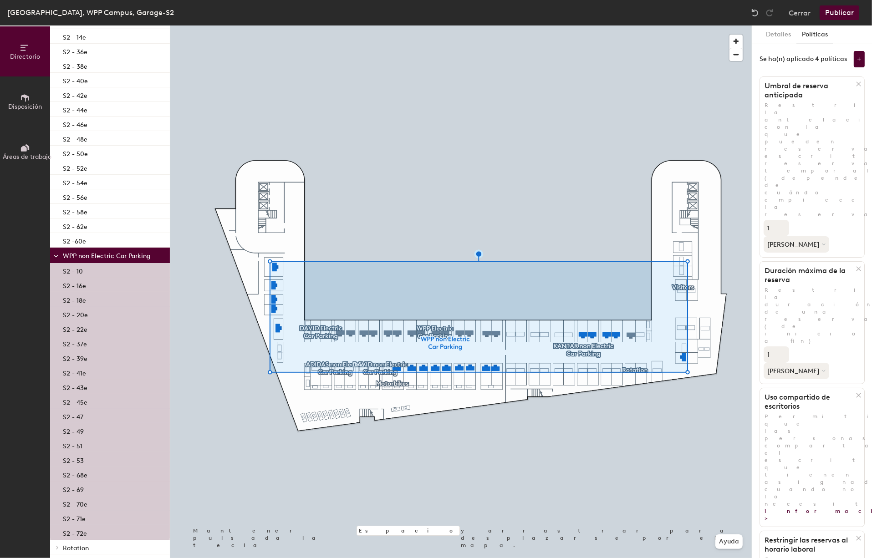
click at [56, 255] on icon at bounding box center [56, 256] width 5 height 4
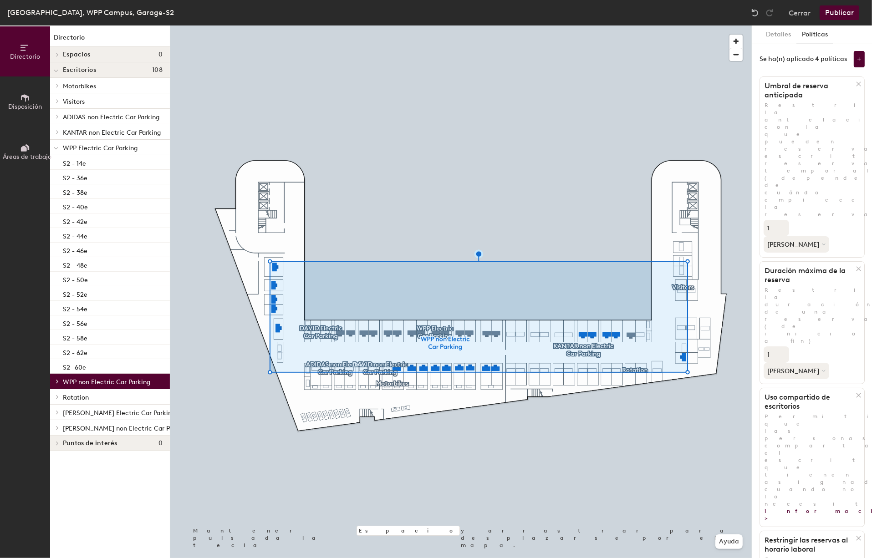
scroll to position [0, 0]
click at [61, 412] on span at bounding box center [57, 412] width 8 height 5
click at [95, 413] on span "DAVID Electric Car Parking" at bounding box center [119, 413] width 112 height 8
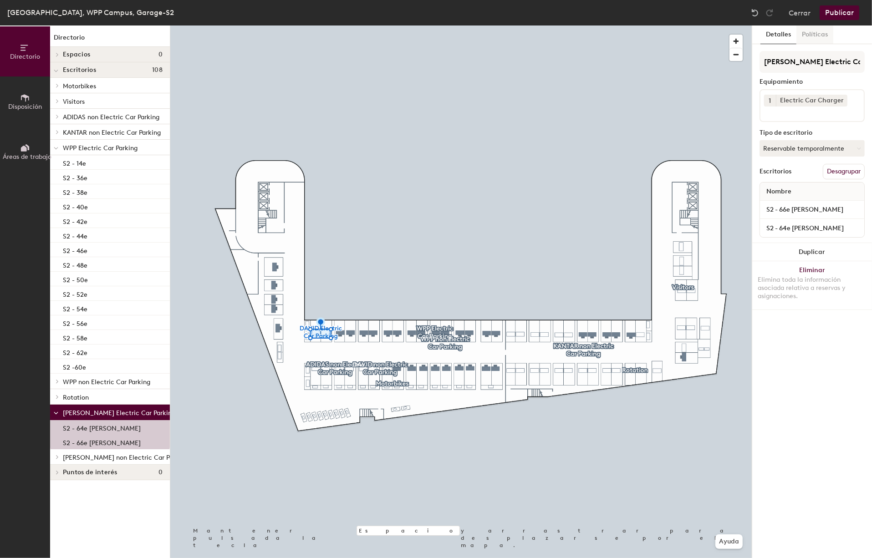
click at [817, 36] on button "Políticas" at bounding box center [814, 34] width 37 height 19
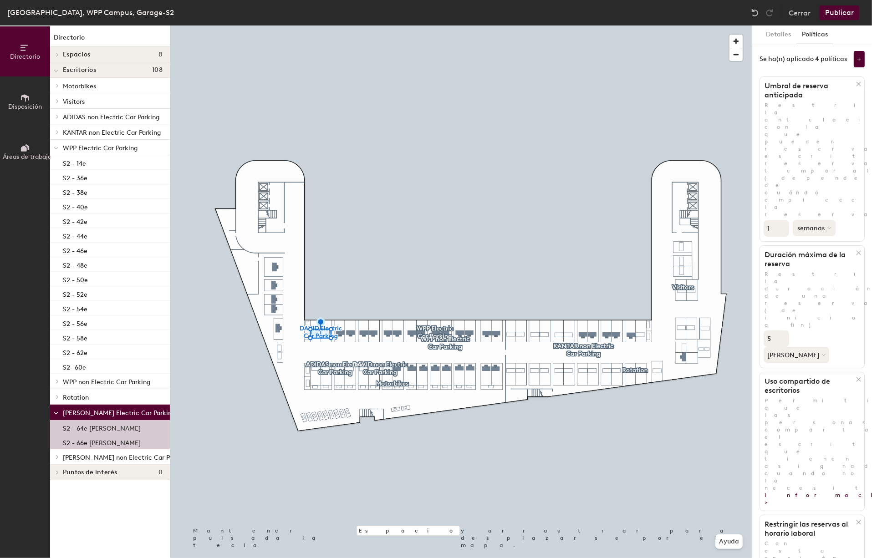
click at [830, 226] on icon at bounding box center [829, 228] width 4 height 4
click at [805, 269] on div "días" at bounding box center [824, 276] width 63 height 14
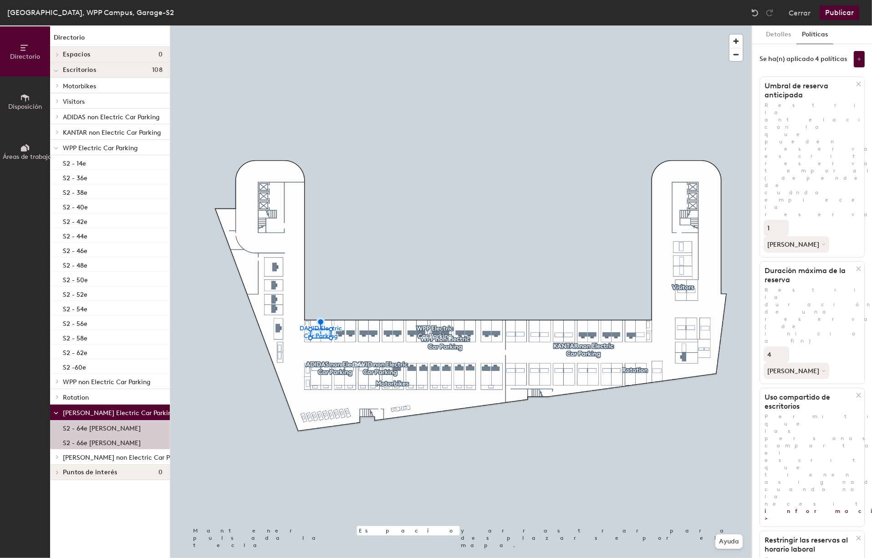
click at [782, 346] on input "4" at bounding box center [775, 354] width 25 height 16
click at [782, 346] on input "3" at bounding box center [775, 354] width 25 height 16
click at [782, 346] on input "2" at bounding box center [775, 354] width 25 height 16
type input "1"
click at [782, 346] on input "1" at bounding box center [775, 354] width 25 height 16
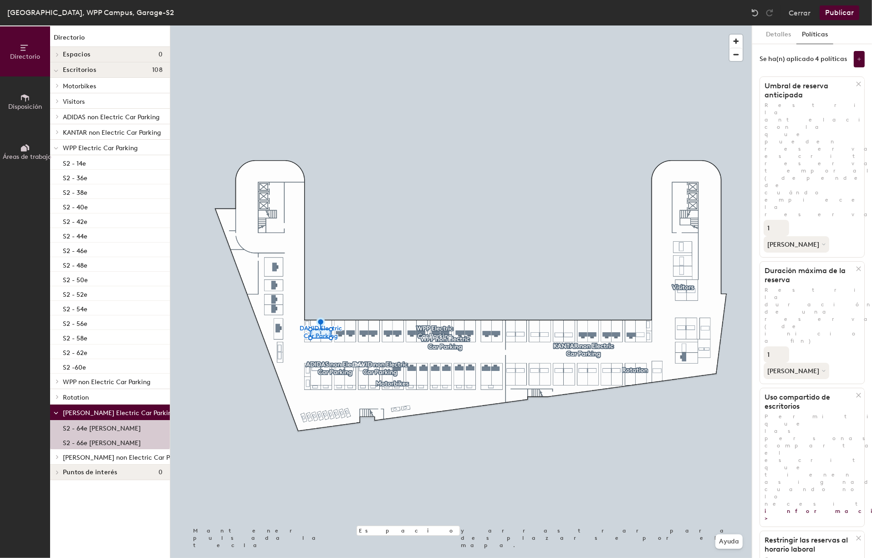
click at [58, 456] on icon at bounding box center [57, 457] width 2 height 4
click at [117, 459] on span "DAVID non Electric Car Parking" at bounding box center [125, 458] width 125 height 8
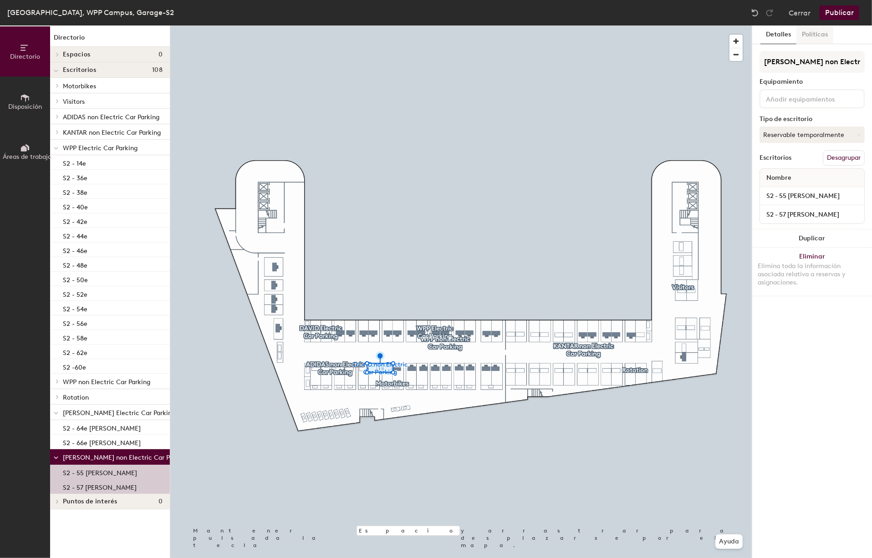
click at [817, 34] on button "Políticas" at bounding box center [814, 34] width 37 height 19
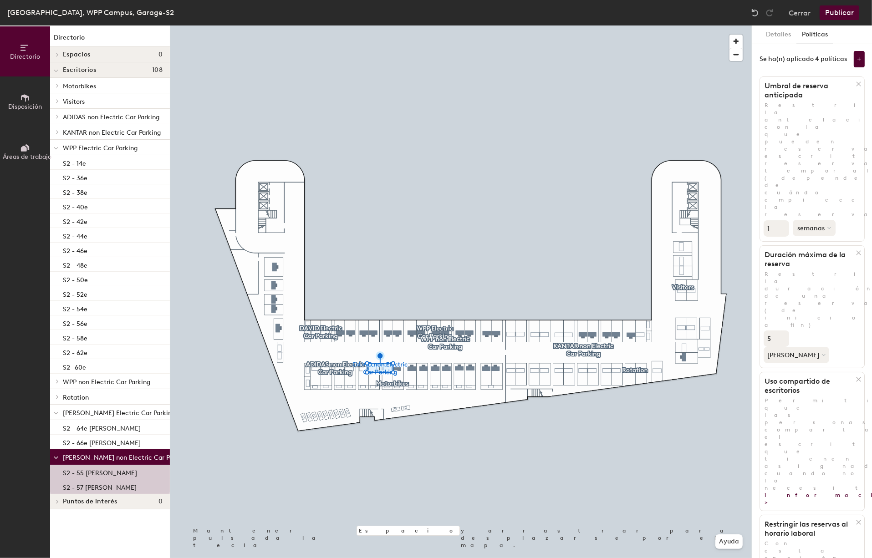
click at [830, 220] on button "semanas" at bounding box center [814, 228] width 43 height 16
click at [803, 269] on div "días" at bounding box center [824, 276] width 63 height 14
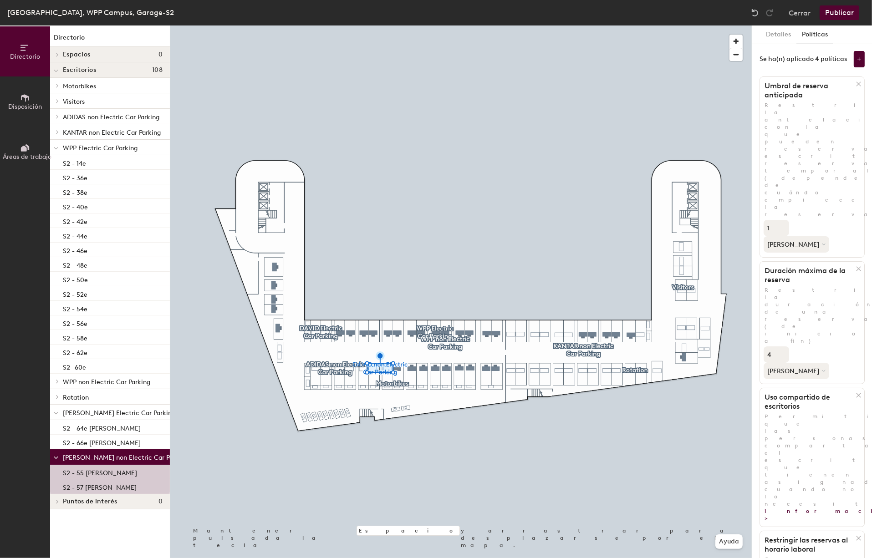
click at [782, 346] on input "4" at bounding box center [775, 354] width 25 height 16
click at [782, 346] on input "3" at bounding box center [775, 354] width 25 height 16
click at [782, 346] on input "2" at bounding box center [775, 354] width 25 height 16
type input "1"
click at [782, 346] on input "1" at bounding box center [775, 354] width 25 height 16
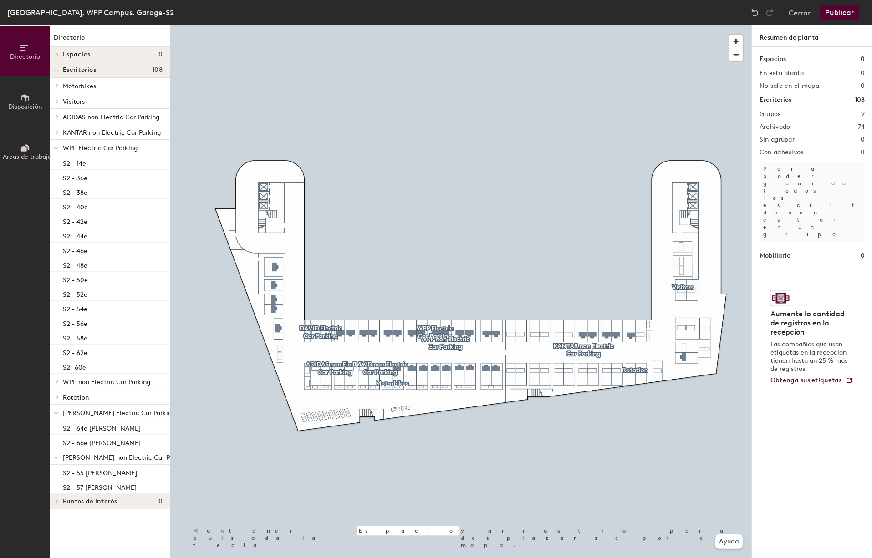
click at [845, 13] on button "Publicar" at bounding box center [839, 12] width 40 height 15
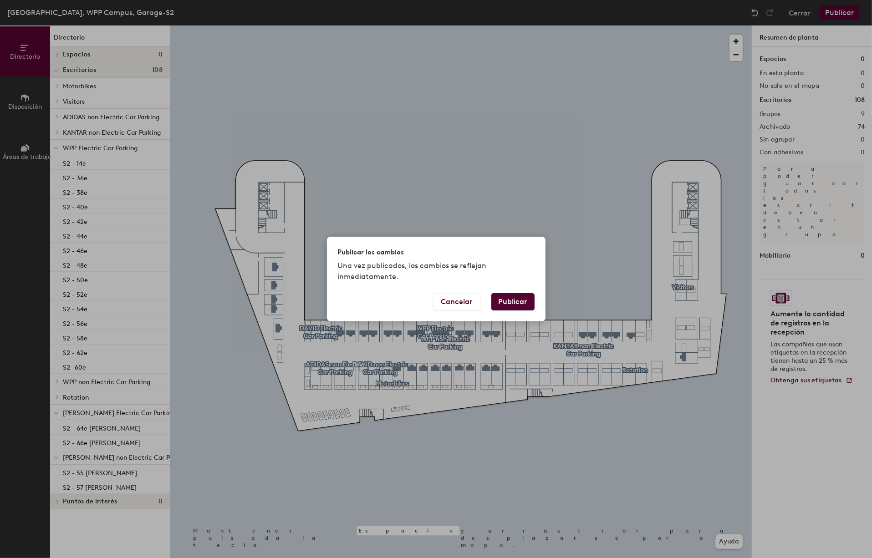
click at [515, 299] on button "Publicar" at bounding box center [512, 301] width 43 height 17
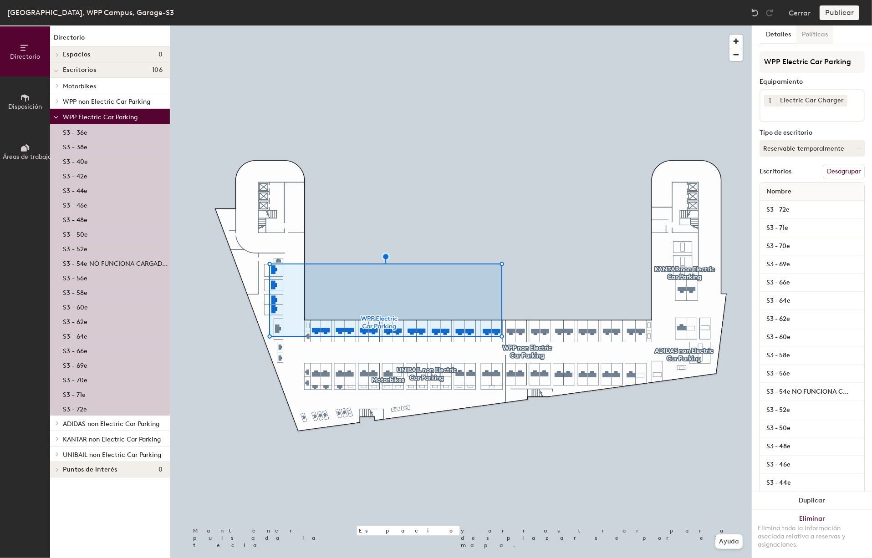
click at [818, 32] on button "Políticas" at bounding box center [814, 34] width 37 height 19
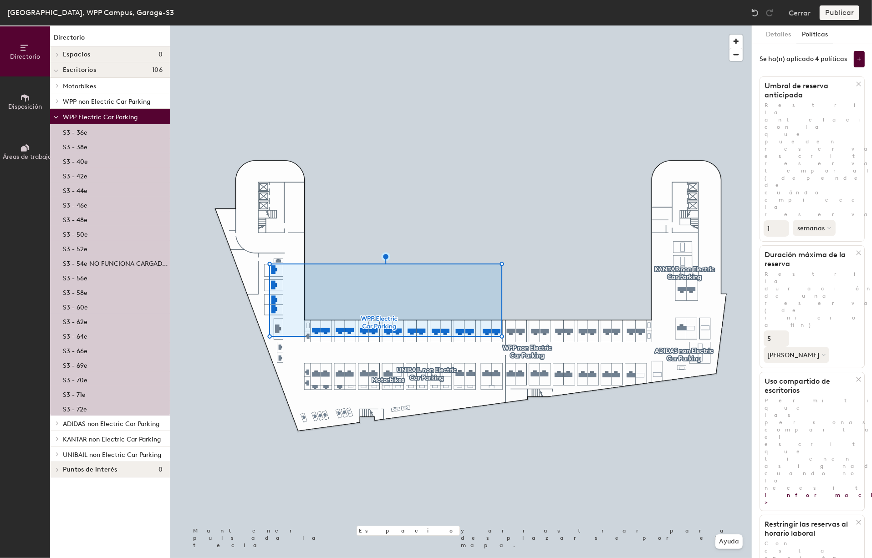
click at [827, 226] on icon at bounding box center [829, 228] width 4 height 4
click at [808, 269] on div "días" at bounding box center [824, 276] width 63 height 14
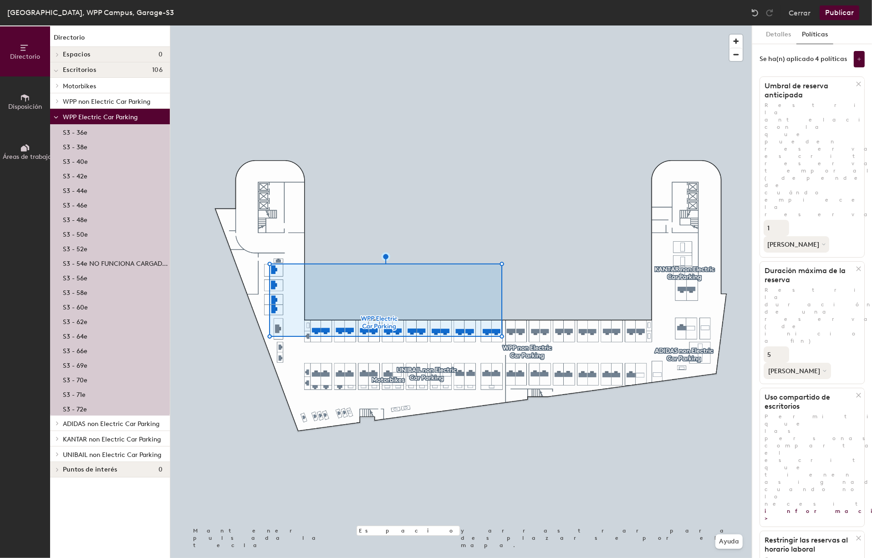
click at [823, 369] on icon at bounding box center [825, 371] width 4 height 4
click at [847, 345] on div "5 días" at bounding box center [812, 362] width 104 height 35
click at [782, 346] on input "4" at bounding box center [775, 354] width 25 height 16
click at [782, 346] on input "3" at bounding box center [775, 354] width 25 height 16
click at [782, 346] on input "2" at bounding box center [775, 354] width 25 height 16
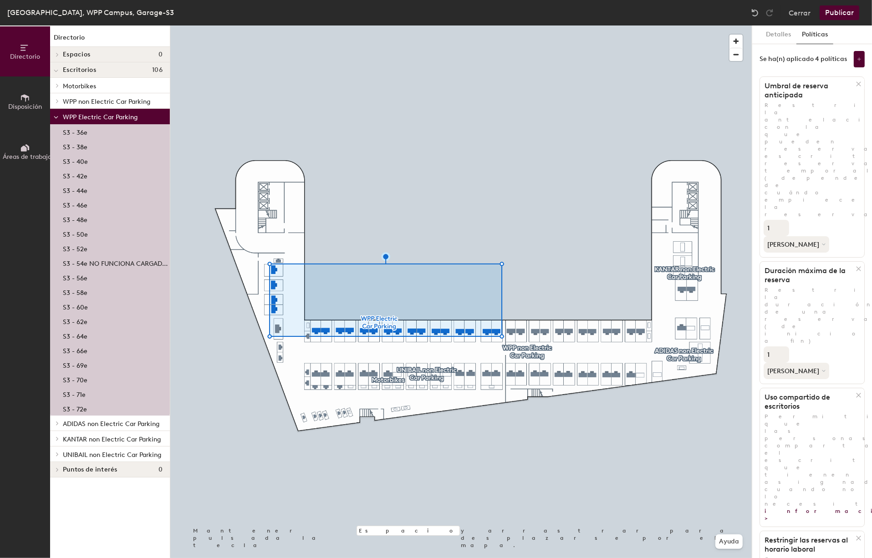
type input "1"
click at [782, 346] on input "1" at bounding box center [775, 354] width 25 height 16
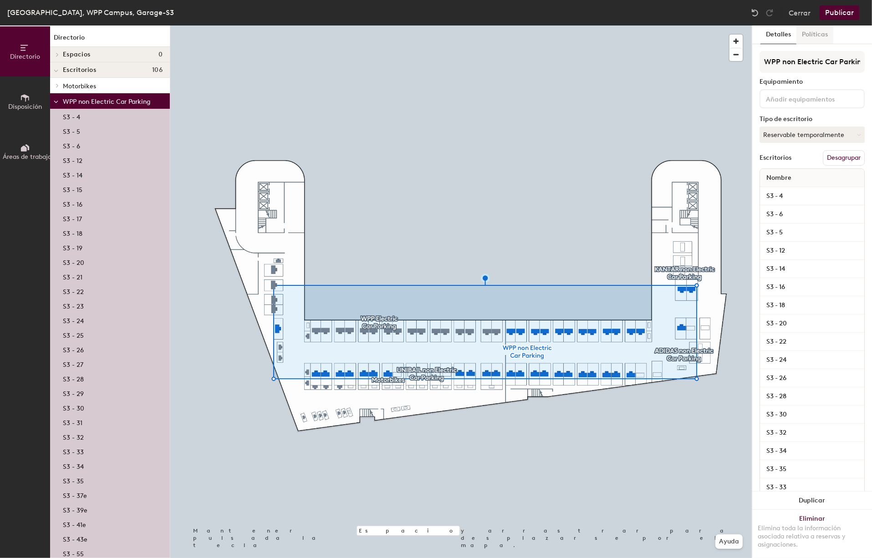
click at [817, 37] on button "Políticas" at bounding box center [814, 34] width 37 height 19
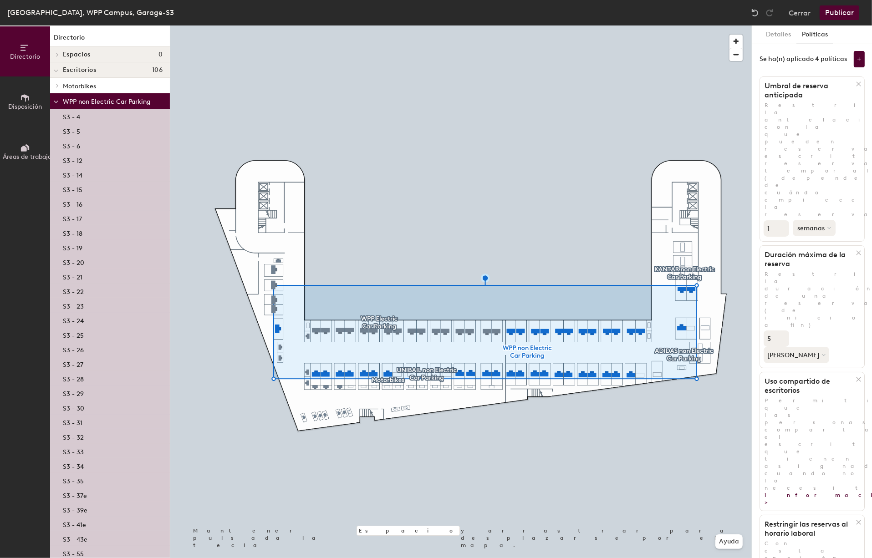
click at [833, 220] on button "semanas" at bounding box center [814, 228] width 43 height 16
click at [807, 269] on div "días" at bounding box center [824, 276] width 63 height 14
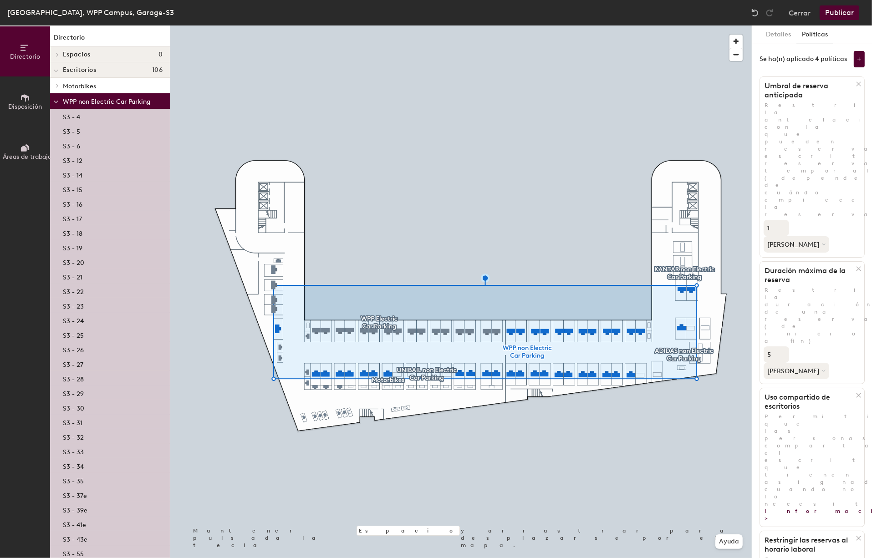
click at [782, 346] on input "5" at bounding box center [775, 354] width 25 height 16
click at [782, 346] on input "6" at bounding box center [775, 354] width 25 height 16
click at [782, 346] on input "7" at bounding box center [775, 354] width 25 height 16
click at [782, 346] on input "8" at bounding box center [775, 354] width 25 height 16
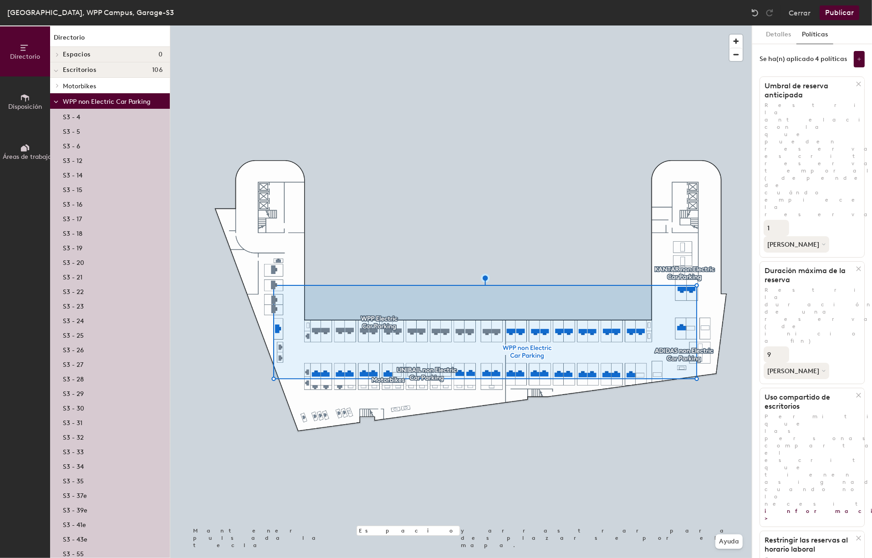
click at [782, 346] on input "9" at bounding box center [775, 354] width 25 height 16
click at [781, 346] on input "10" at bounding box center [775, 354] width 25 height 16
click at [781, 346] on input "11" at bounding box center [775, 354] width 25 height 16
click at [781, 346] on input "12" at bounding box center [775, 354] width 25 height 16
click at [781, 346] on input "13" at bounding box center [775, 354] width 25 height 16
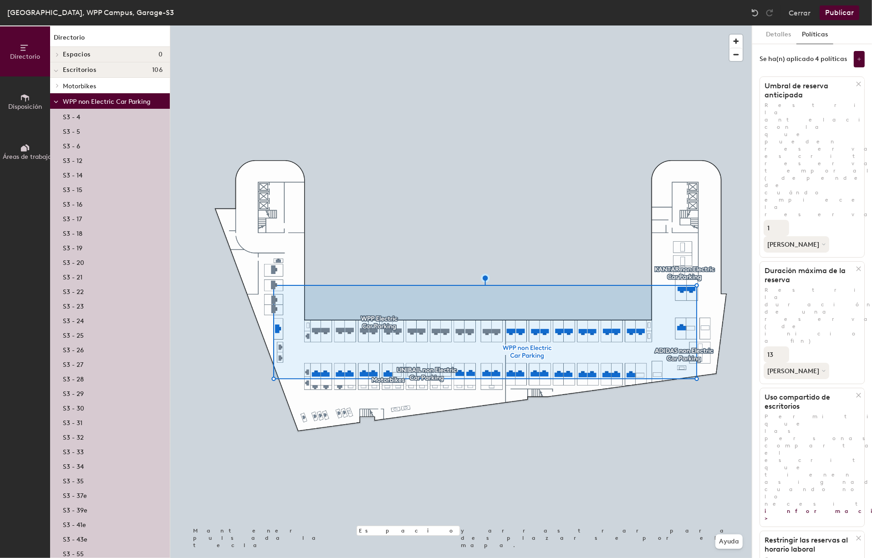
click at [775, 346] on input "13" at bounding box center [775, 354] width 25 height 16
type input "1"
click at [526, 25] on div at bounding box center [460, 25] width 581 height 0
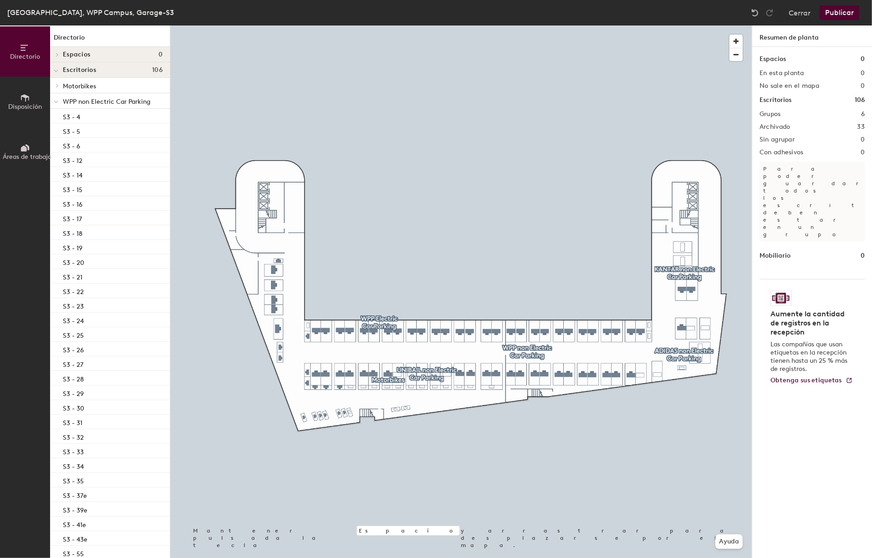
click at [839, 14] on button "Publicar" at bounding box center [839, 12] width 40 height 15
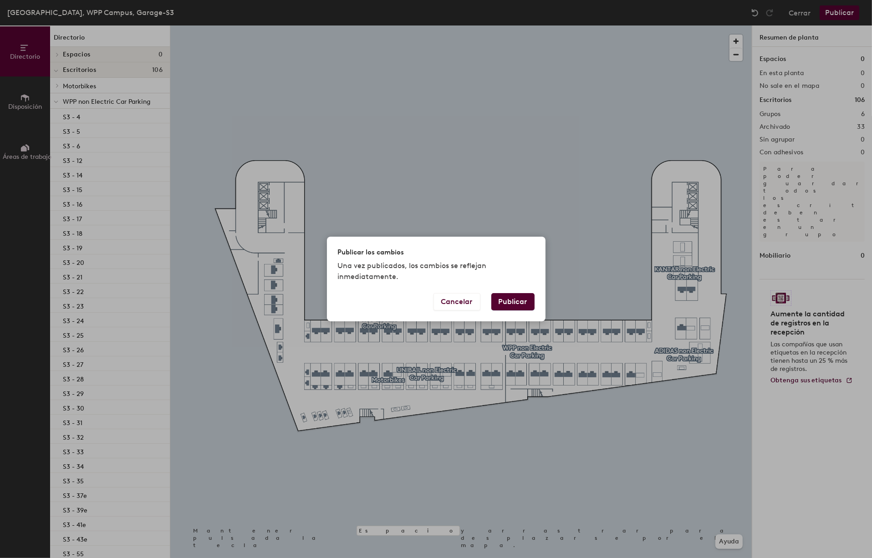
click at [518, 301] on button "Publicar" at bounding box center [512, 301] width 43 height 17
